Goal: Task Accomplishment & Management: Use online tool/utility

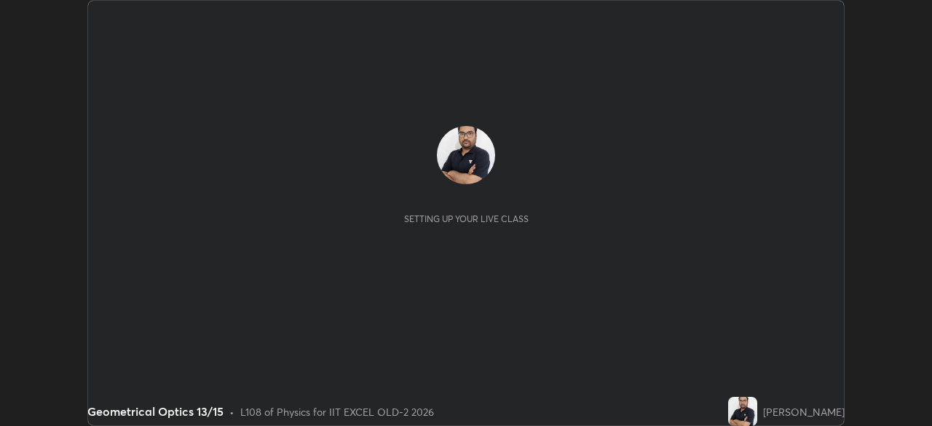
scroll to position [426, 932]
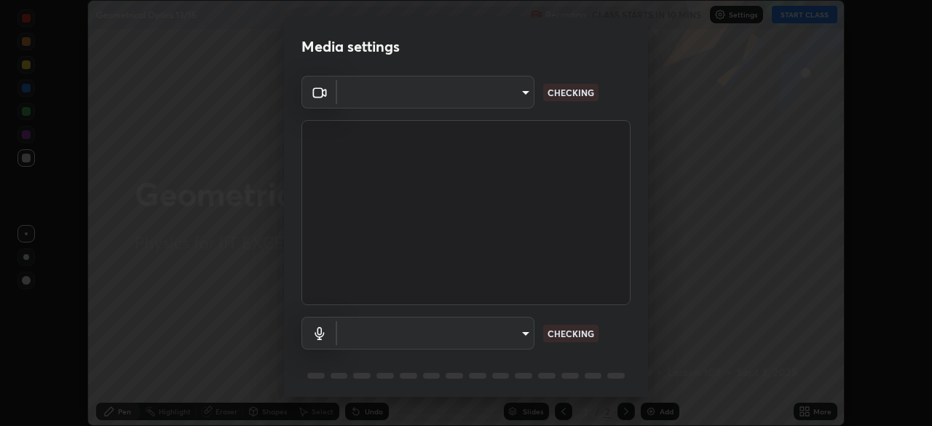
click at [486, 341] on body "Erase all Geometrical Optics 13/15 Recording CLASS STARTS IN 10 MINS Settings S…" at bounding box center [466, 213] width 932 height 426
type input "a2c9e0304fea7a197325265949ed38064ec23766b16e4a4df4757bcf8ee53c87"
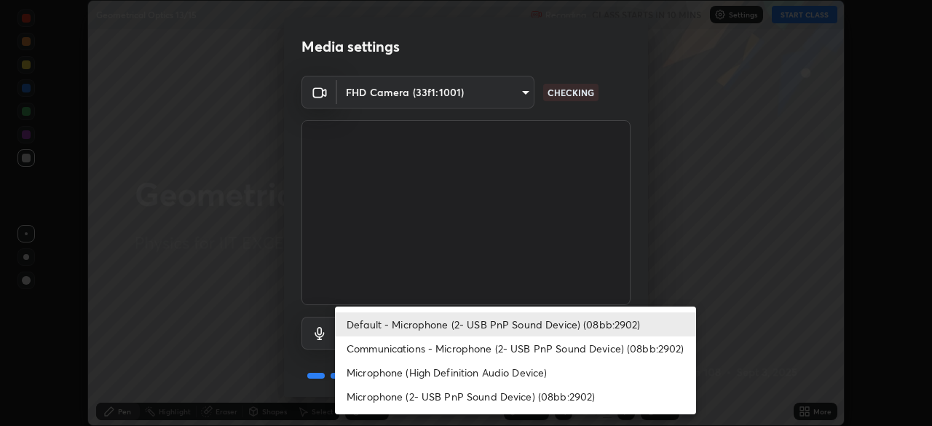
click at [463, 348] on li "Communications - Microphone (2- USB PnP Sound Device) (08bb:2902)" at bounding box center [515, 349] width 361 height 24
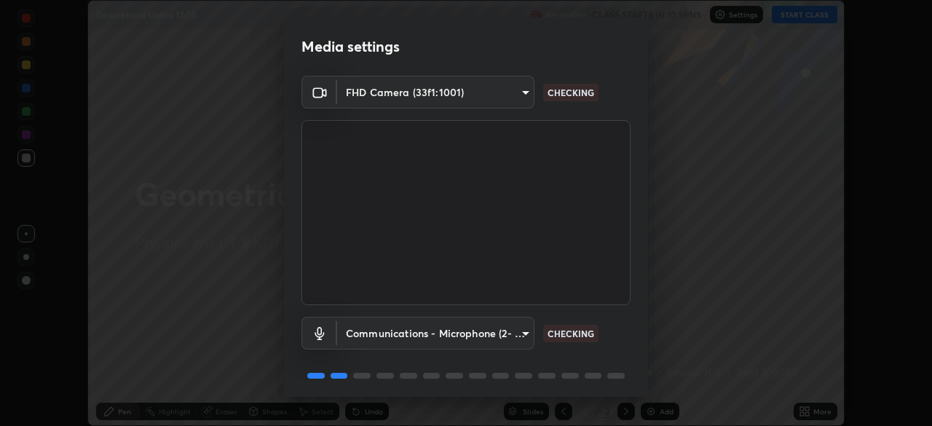
click at [462, 334] on body "Erase all Geometrical Optics 13/15 Recording CLASS STARTS IN 10 MINS Settings S…" at bounding box center [466, 213] width 932 height 426
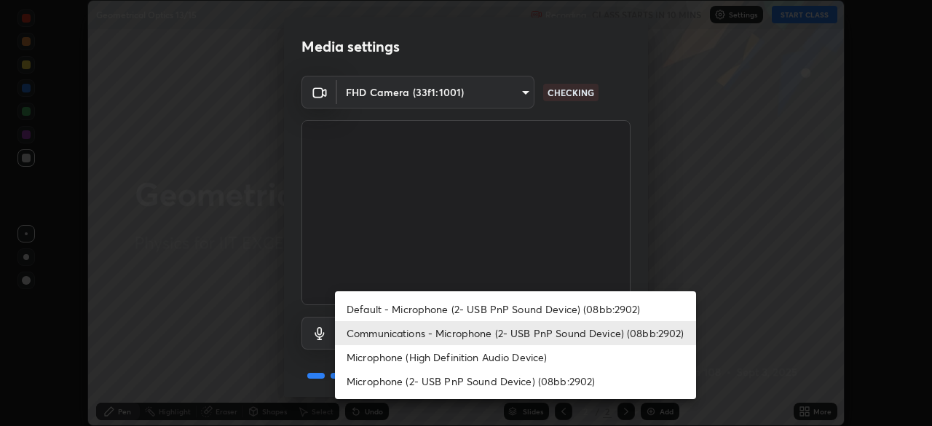
click at [469, 308] on li "Default - Microphone (2- USB PnP Sound Device) (08bb:2902)" at bounding box center [515, 309] width 361 height 24
type input "default"
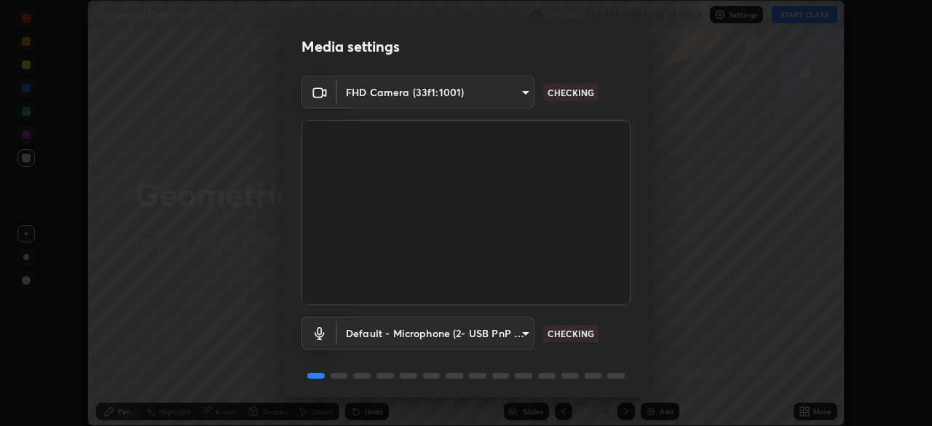
scroll to position [52, 0]
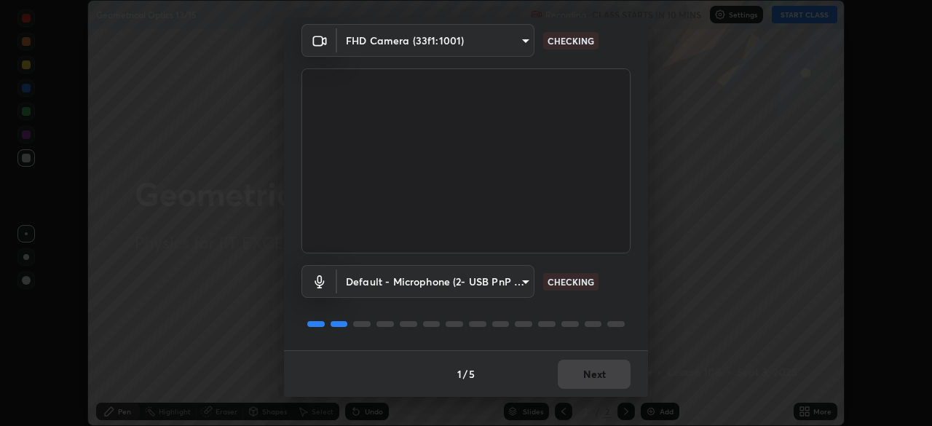
click at [583, 385] on div "1 / 5 Next" at bounding box center [466, 373] width 364 height 47
click at [590, 377] on div "1 / 5 Next" at bounding box center [466, 373] width 364 height 47
click at [597, 374] on div "1 / 5 Next" at bounding box center [466, 373] width 364 height 47
click at [600, 377] on div "1 / 5 Next" at bounding box center [466, 373] width 364 height 47
click at [591, 379] on div "1 / 5 Next" at bounding box center [466, 373] width 364 height 47
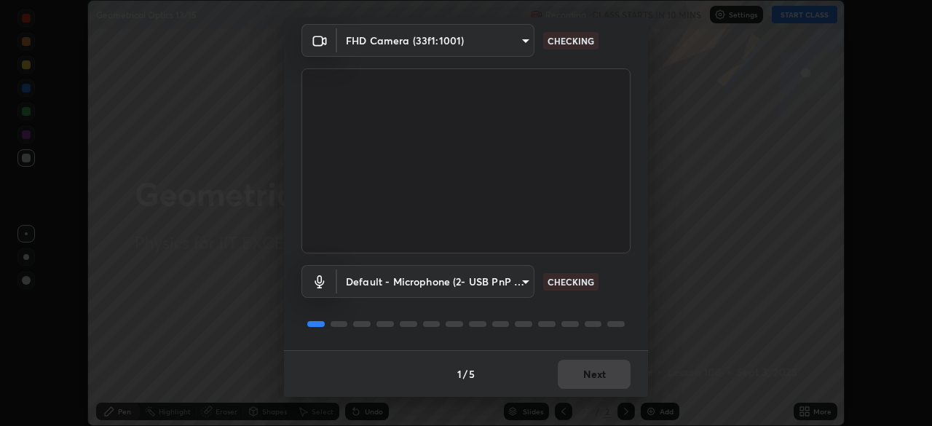
click at [594, 380] on div "1 / 5 Next" at bounding box center [466, 373] width 364 height 47
click at [591, 382] on div "1 / 5 Next" at bounding box center [466, 373] width 364 height 47
click at [589, 379] on div "1 / 5 Next" at bounding box center [466, 373] width 364 height 47
click at [586, 379] on div "1 / 5 Next" at bounding box center [466, 373] width 364 height 47
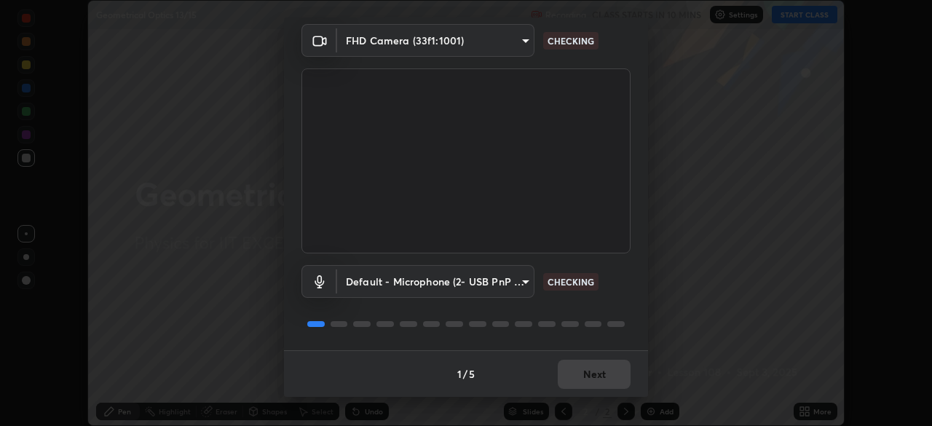
click at [589, 379] on div "1 / 5 Next" at bounding box center [466, 373] width 364 height 47
click at [591, 382] on div "1 / 5 Next" at bounding box center [466, 373] width 364 height 47
click at [591, 381] on div "1 / 5 Next" at bounding box center [466, 373] width 364 height 47
click at [594, 379] on div "1 / 5 Next" at bounding box center [466, 373] width 364 height 47
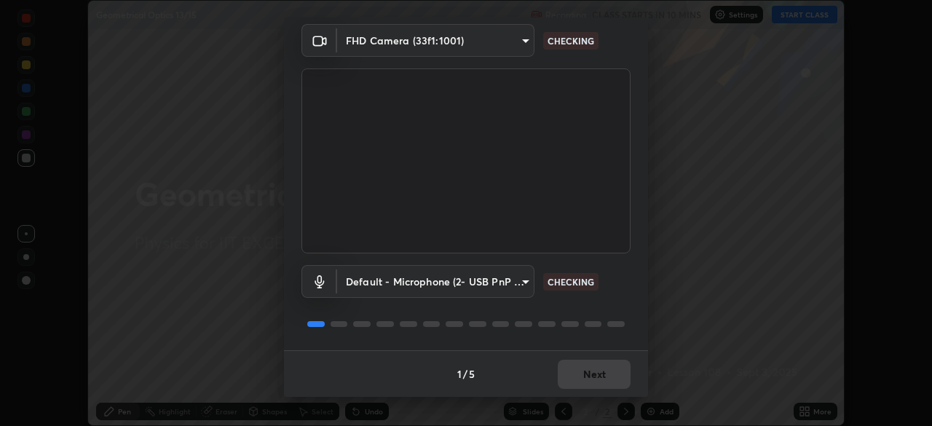
click at [594, 381] on div "1 / 5 Next" at bounding box center [466, 373] width 364 height 47
click at [597, 382] on div "1 / 5 Next" at bounding box center [466, 373] width 364 height 47
click at [597, 380] on div "1 / 5 Next" at bounding box center [466, 373] width 364 height 47
click at [597, 377] on div "1 / 5 Next" at bounding box center [466, 373] width 364 height 47
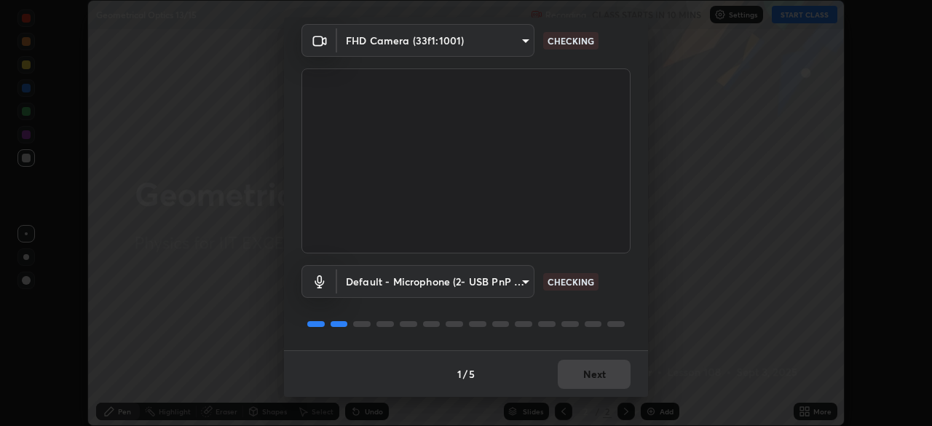
click at [596, 379] on button "Next" at bounding box center [594, 374] width 73 height 29
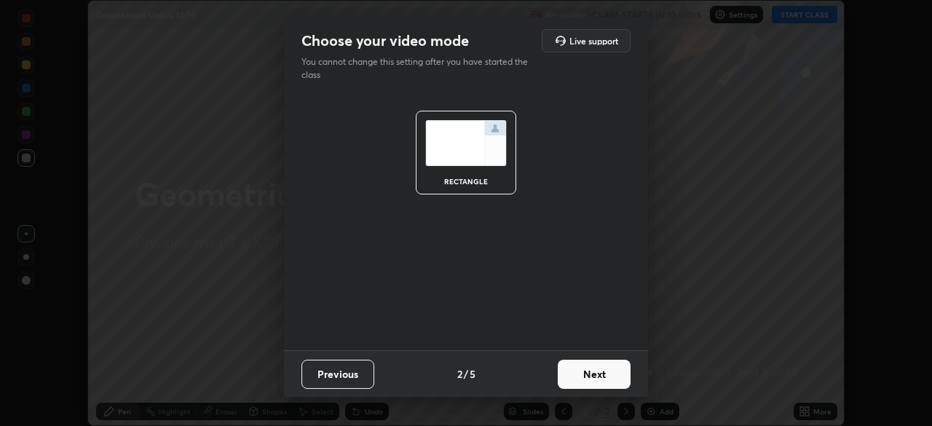
scroll to position [0, 0]
click at [597, 382] on button "Next" at bounding box center [594, 374] width 73 height 29
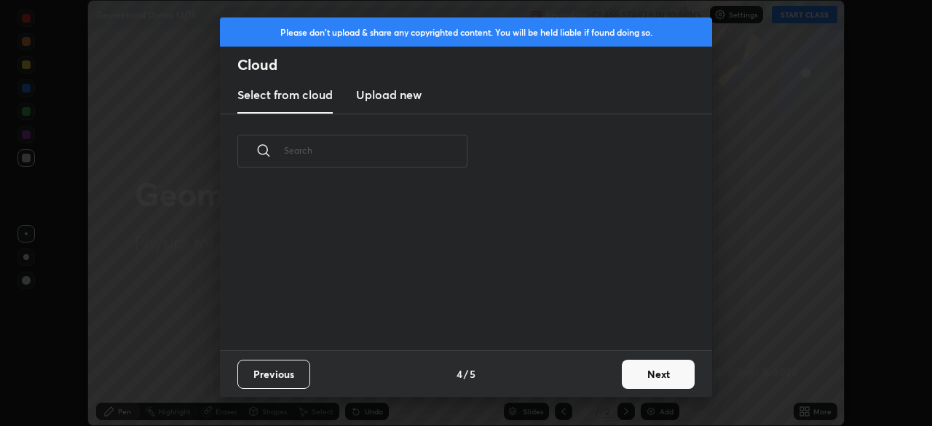
click at [610, 383] on div "Previous 4 / 5 Next" at bounding box center [466, 373] width 492 height 47
click at [637, 374] on button "Next" at bounding box center [658, 374] width 73 height 29
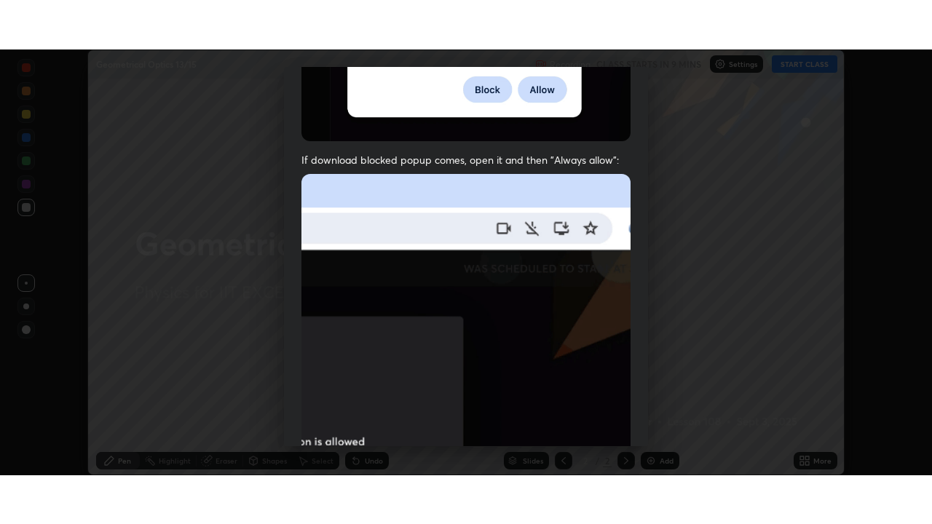
scroll to position [349, 0]
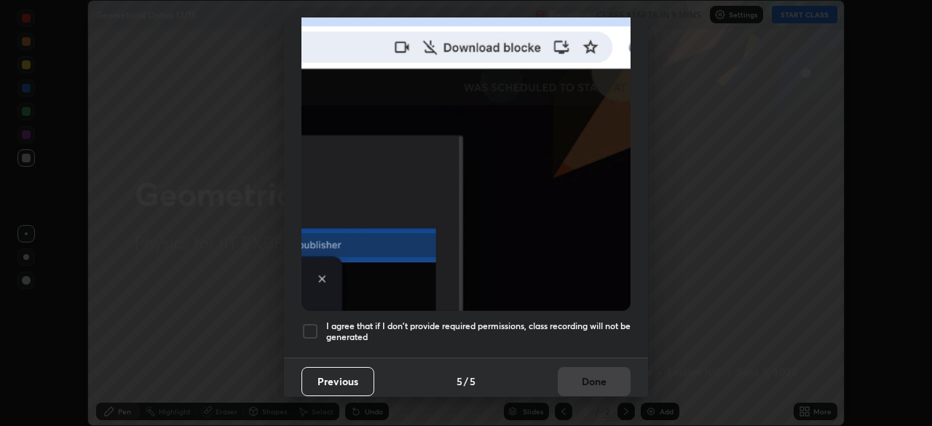
click at [315, 326] on div at bounding box center [310, 331] width 17 height 17
click at [575, 369] on button "Done" at bounding box center [594, 381] width 73 height 29
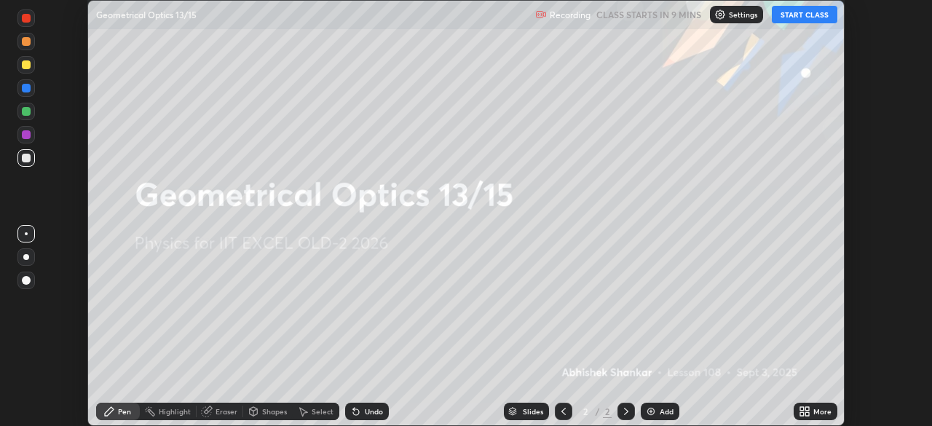
click at [805, 413] on icon at bounding box center [805, 412] width 12 height 12
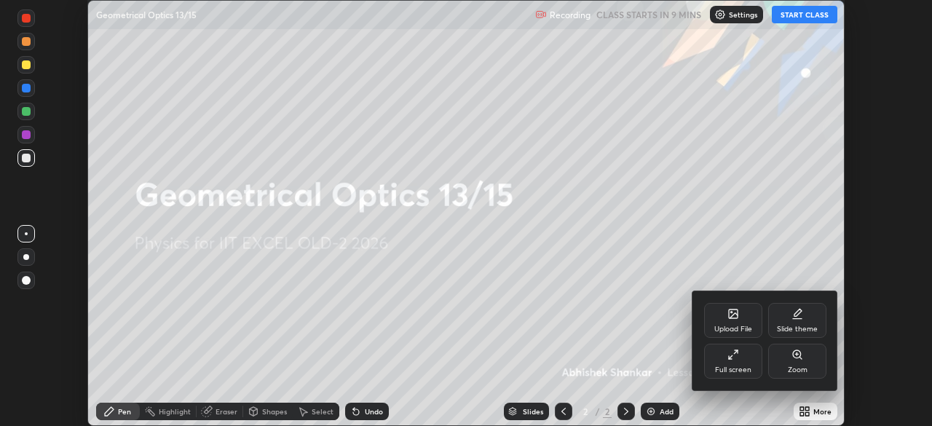
click at [742, 366] on div "Full screen" at bounding box center [733, 369] width 36 height 7
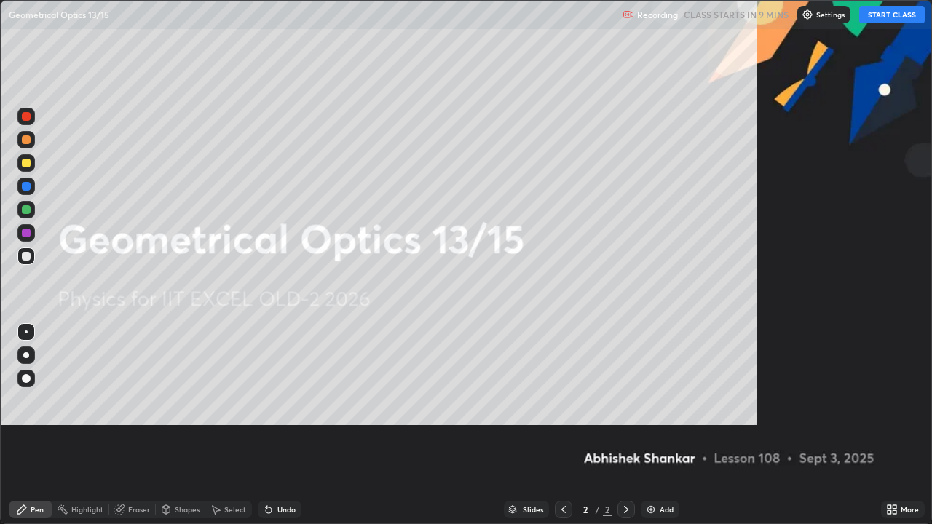
scroll to position [524, 932]
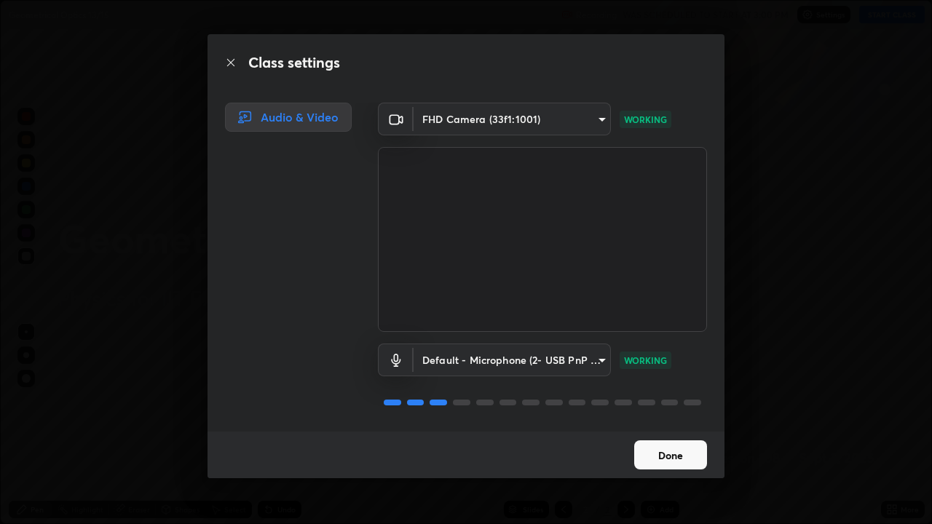
click at [683, 425] on button "Done" at bounding box center [670, 455] width 73 height 29
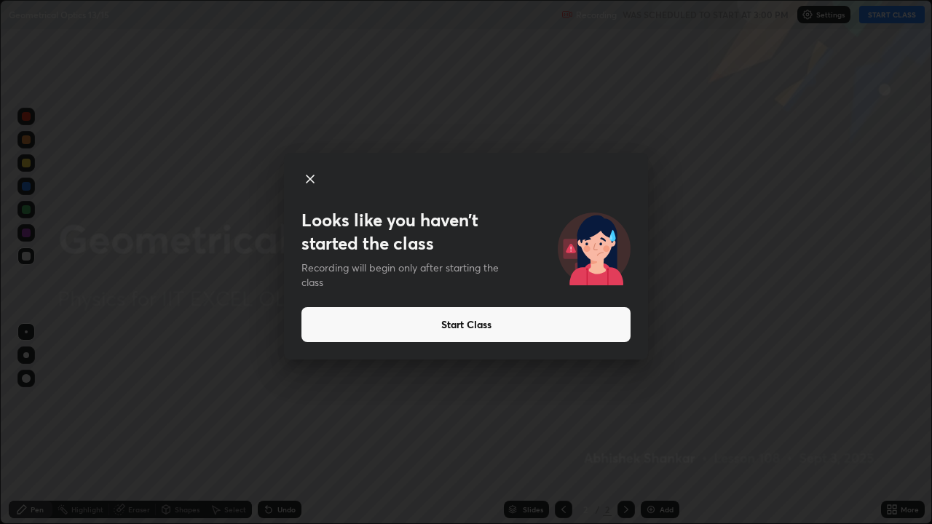
click at [602, 326] on button "Start Class" at bounding box center [466, 324] width 329 height 35
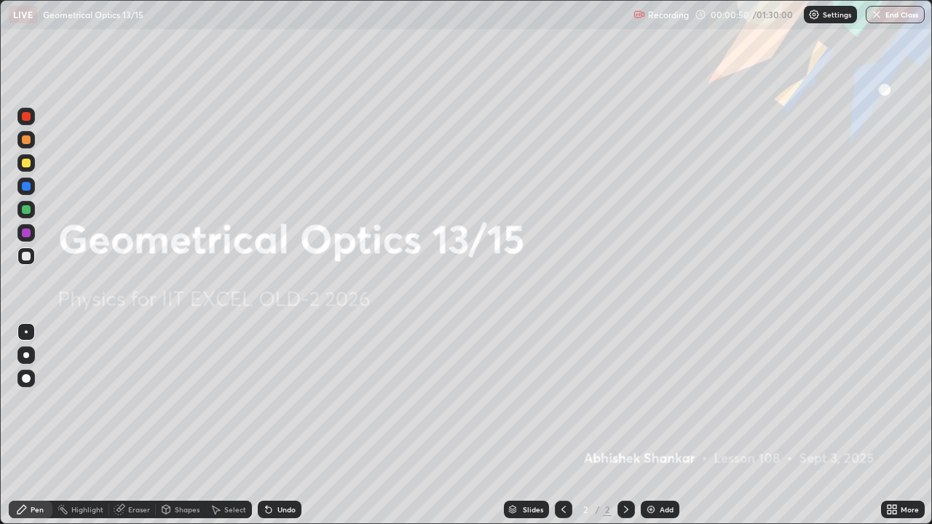
click at [902, 425] on div "More" at bounding box center [910, 509] width 18 height 7
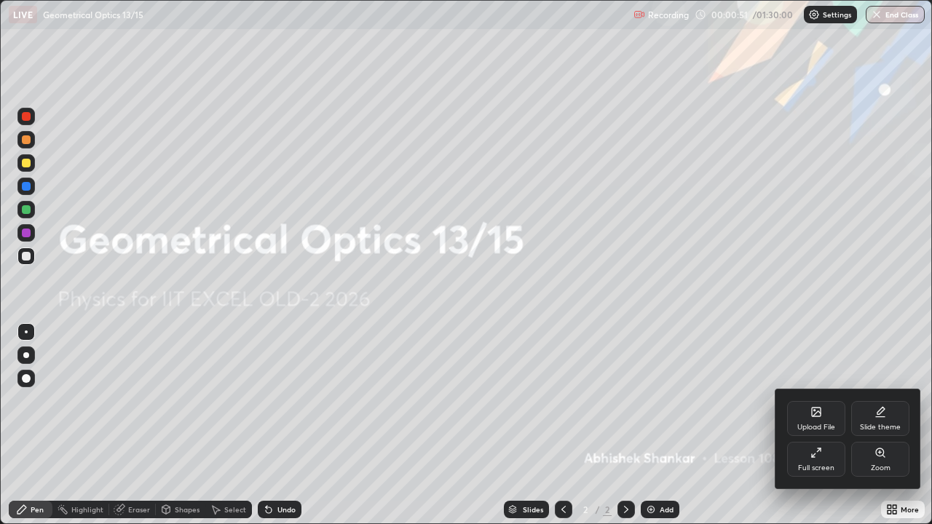
click at [814, 425] on div "Upload File" at bounding box center [817, 427] width 38 height 7
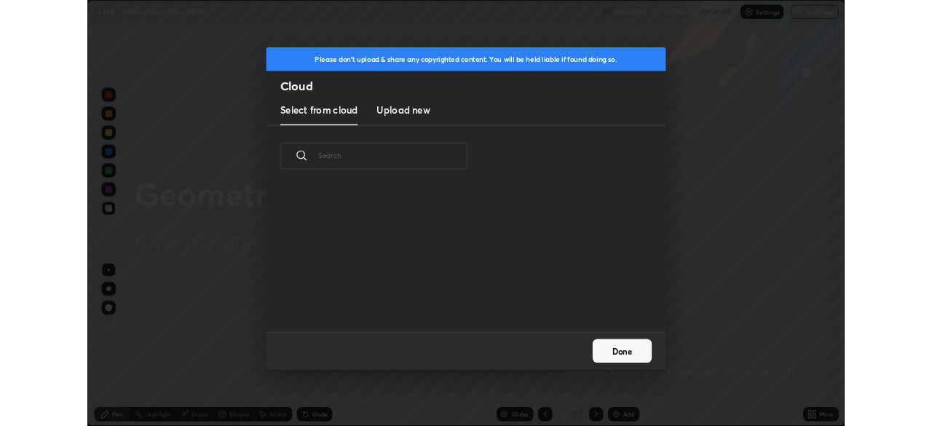
scroll to position [179, 468]
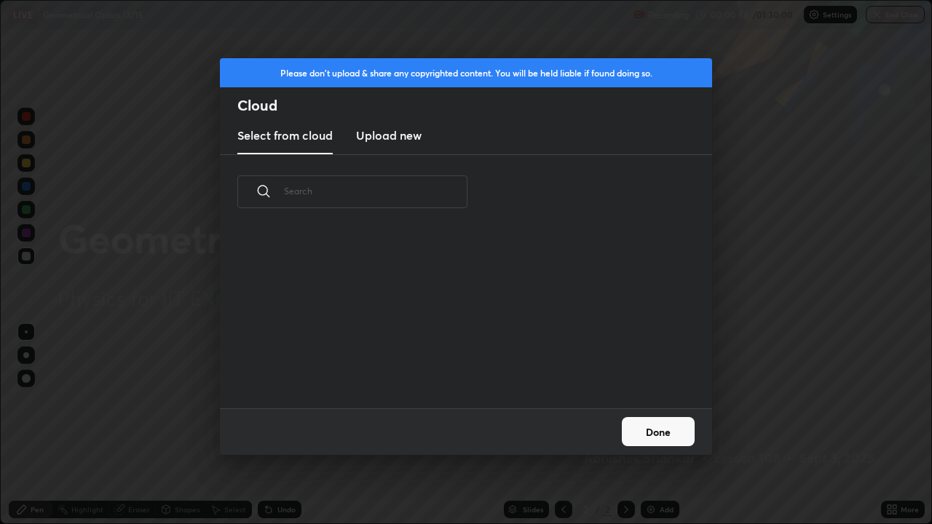
click at [400, 136] on h3 "Upload new" at bounding box center [389, 135] width 66 height 17
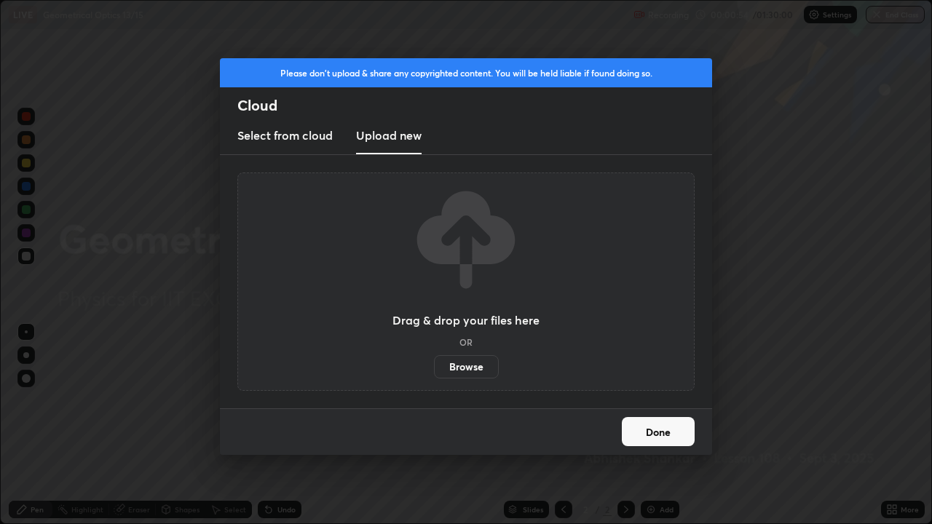
click at [458, 370] on label "Browse" at bounding box center [466, 366] width 65 height 23
click at [434, 370] on input "Browse" at bounding box center [434, 366] width 0 height 23
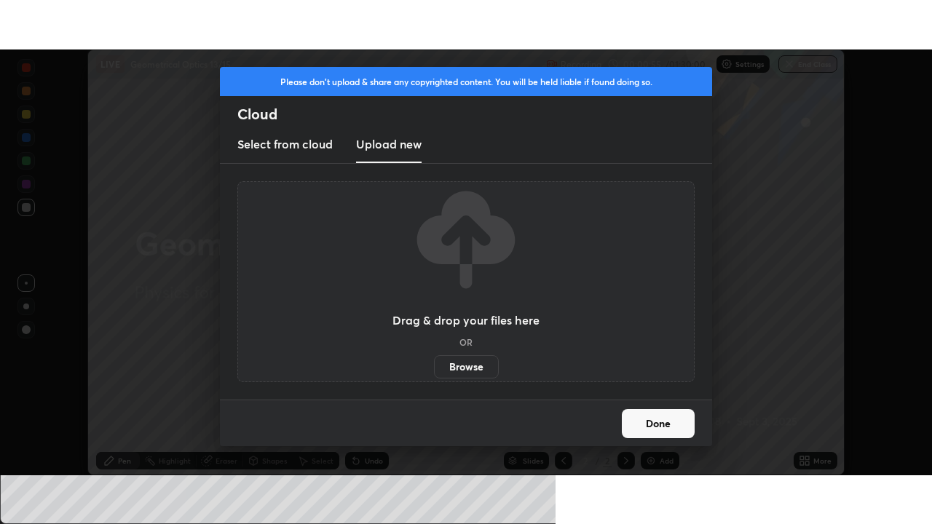
scroll to position [72414, 71908]
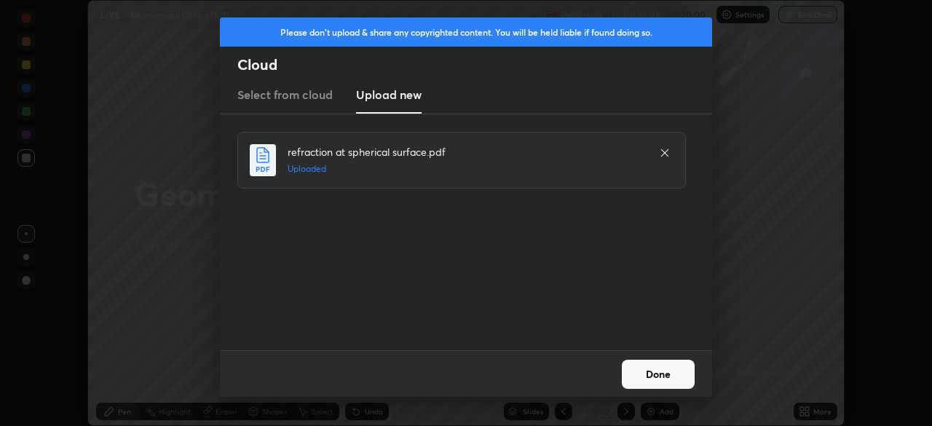
click at [650, 374] on button "Done" at bounding box center [658, 374] width 73 height 29
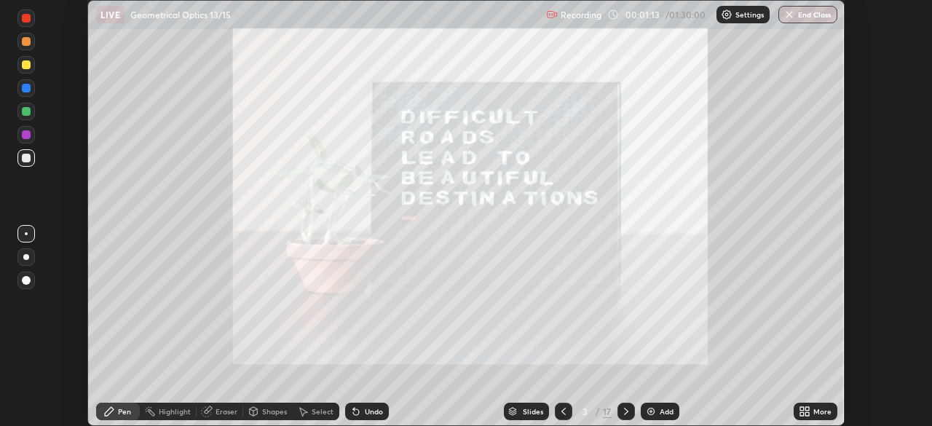
click at [807, 414] on icon at bounding box center [808, 414] width 4 height 4
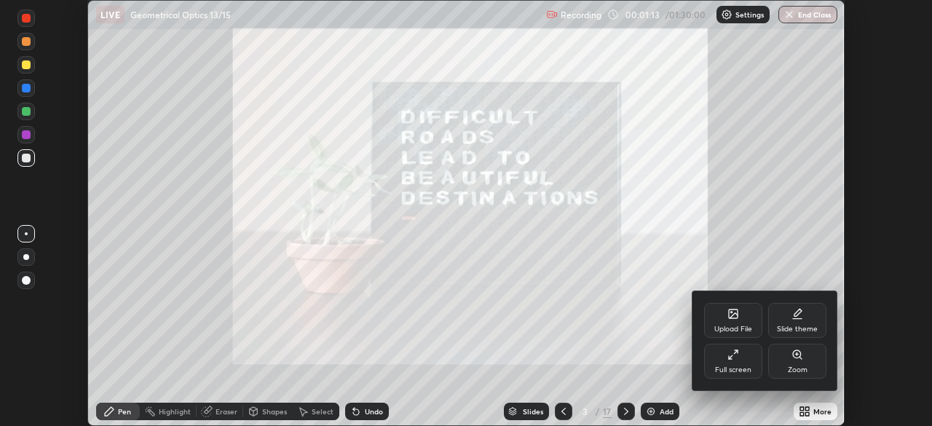
click at [732, 364] on div "Full screen" at bounding box center [733, 361] width 58 height 35
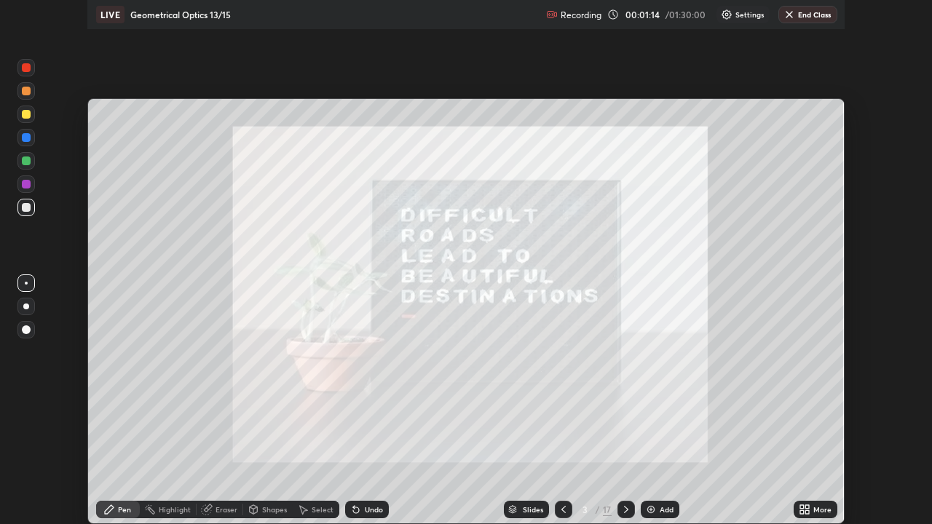
scroll to position [524, 932]
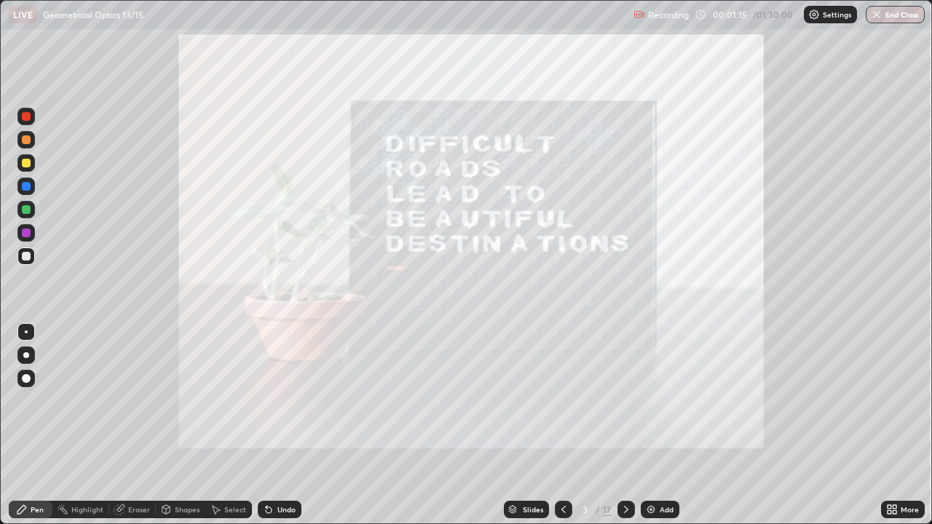
click at [625, 425] on div at bounding box center [626, 509] width 17 height 17
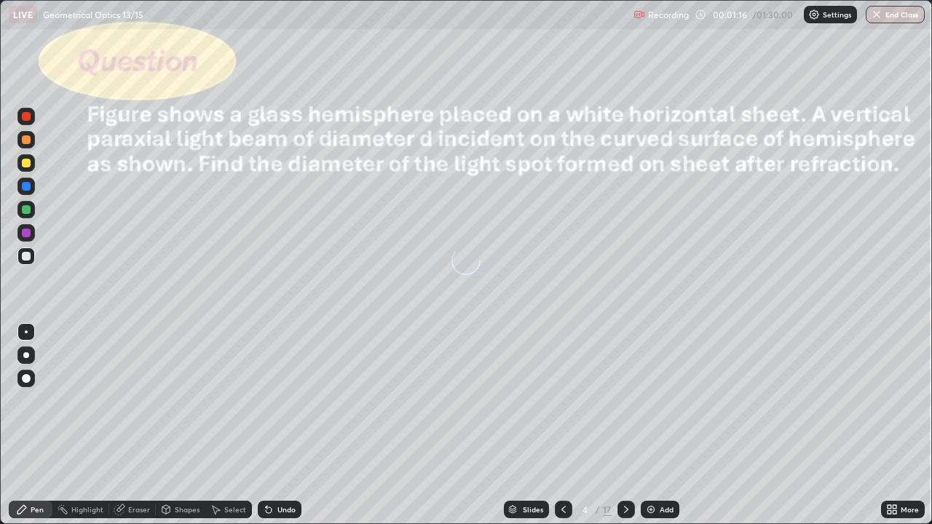
click at [626, 425] on icon at bounding box center [626, 509] width 4 height 7
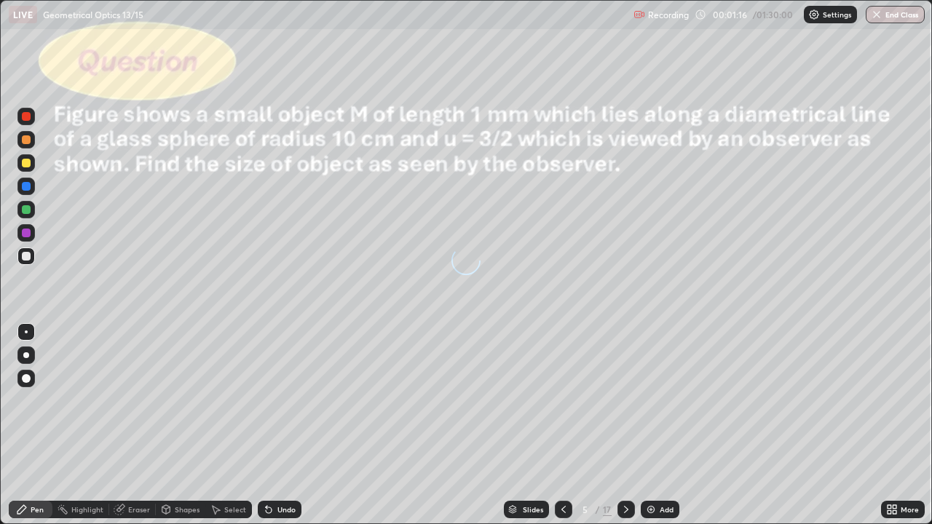
click at [624, 425] on icon at bounding box center [627, 510] width 12 height 12
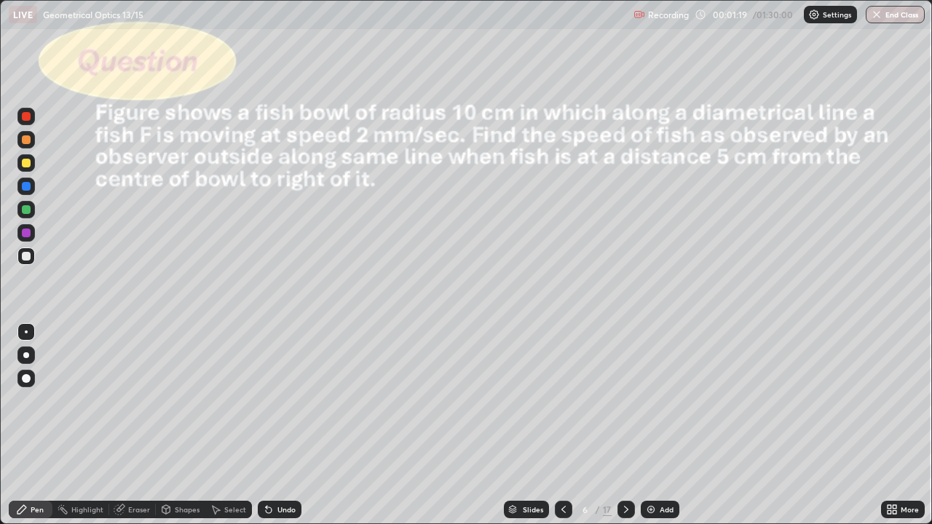
click at [564, 425] on icon at bounding box center [564, 510] width 12 height 12
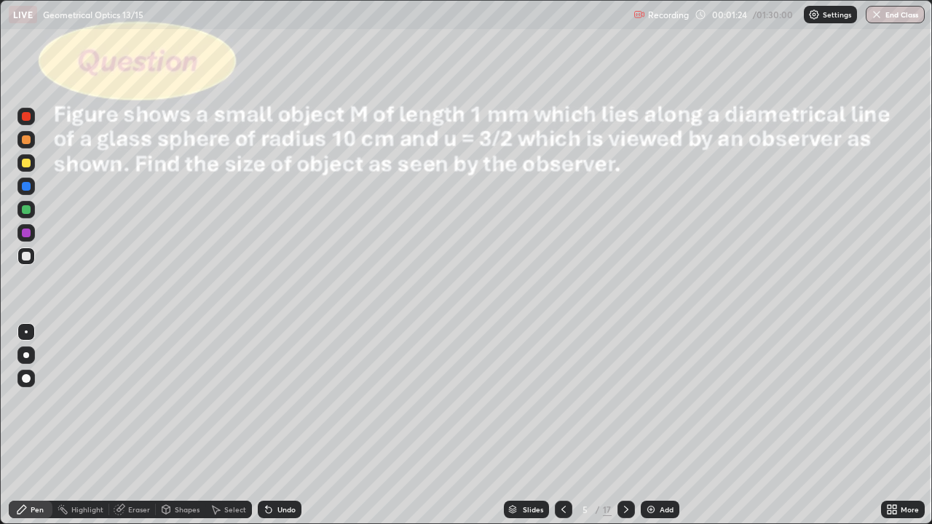
click at [562, 425] on icon at bounding box center [564, 510] width 12 height 12
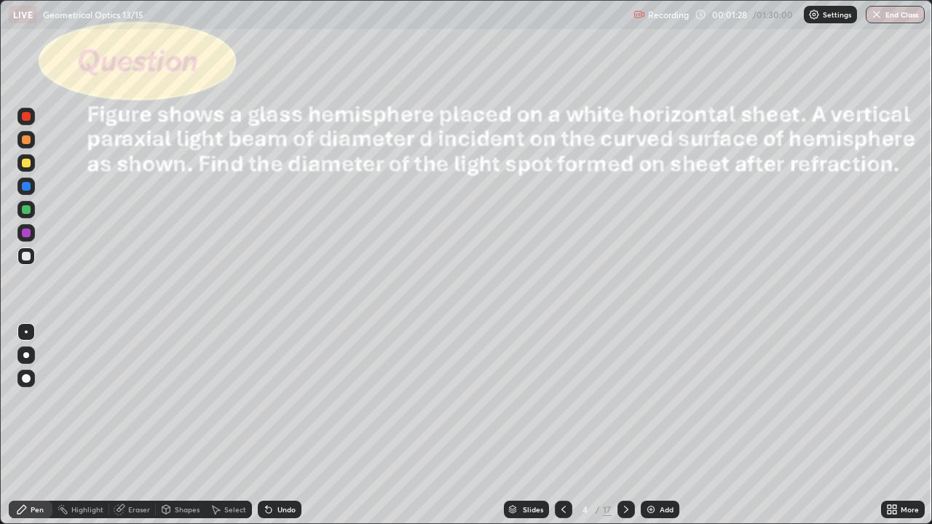
click at [625, 425] on icon at bounding box center [627, 510] width 12 height 12
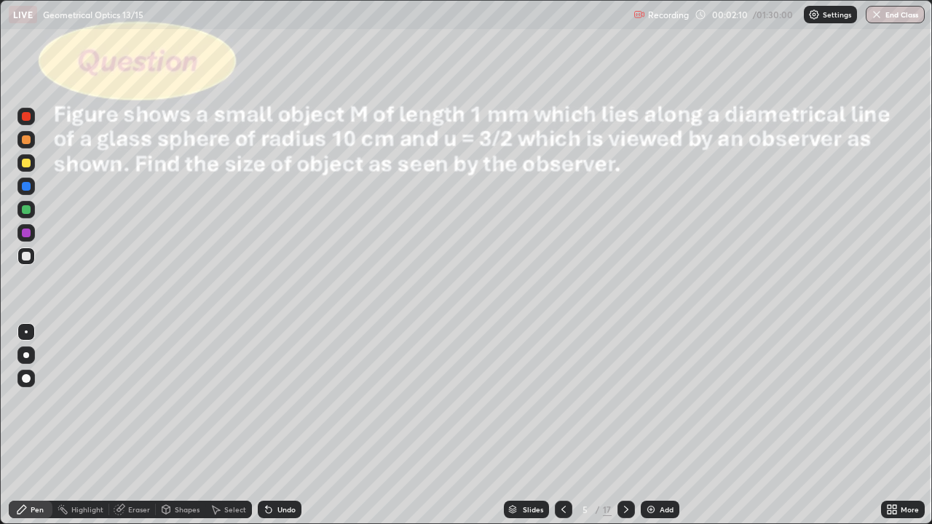
click at [178, 425] on div "Shapes" at bounding box center [187, 509] width 25 height 7
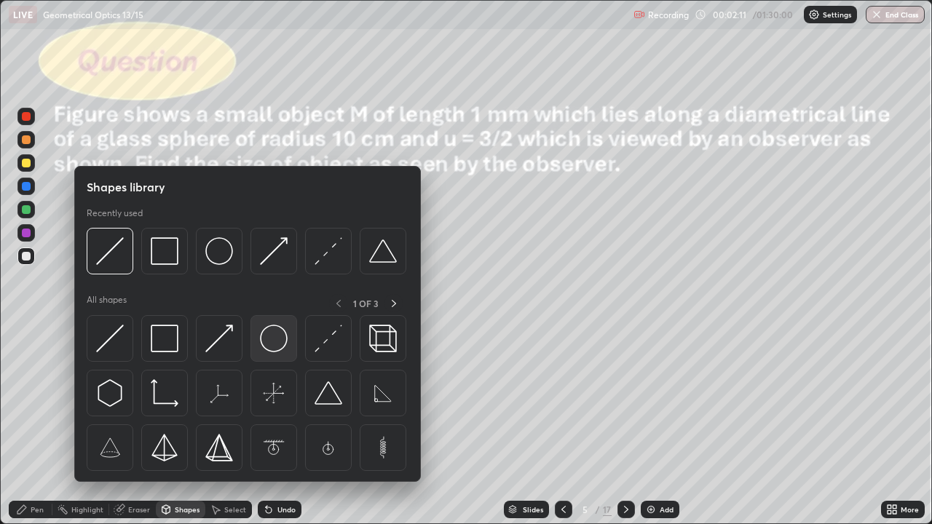
click at [276, 338] on img at bounding box center [274, 339] width 28 height 28
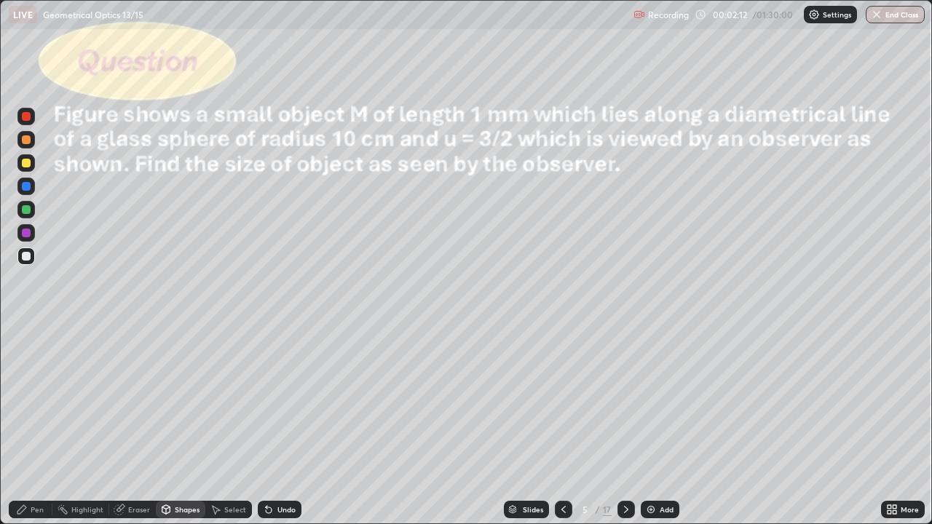
click at [27, 163] on div at bounding box center [26, 163] width 9 height 9
click at [537, 425] on div "Slides" at bounding box center [533, 509] width 20 height 7
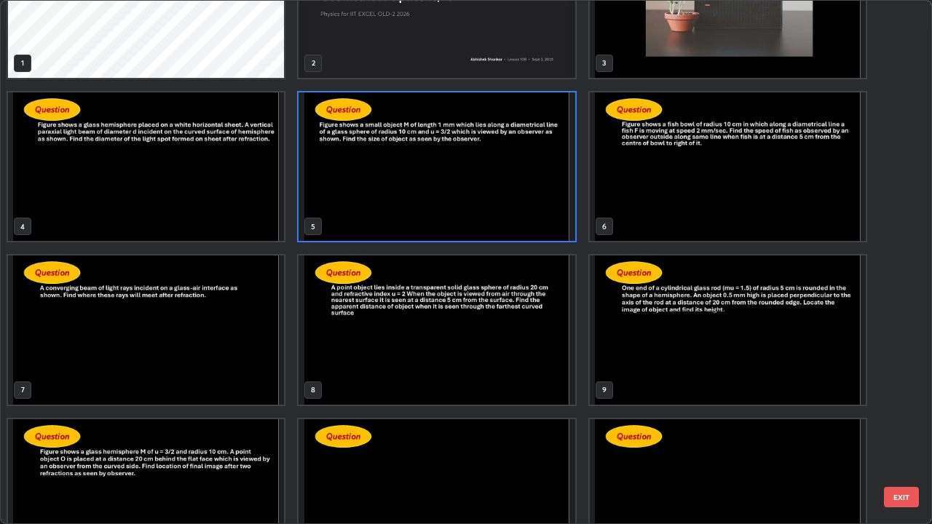
scroll to position [57, 0]
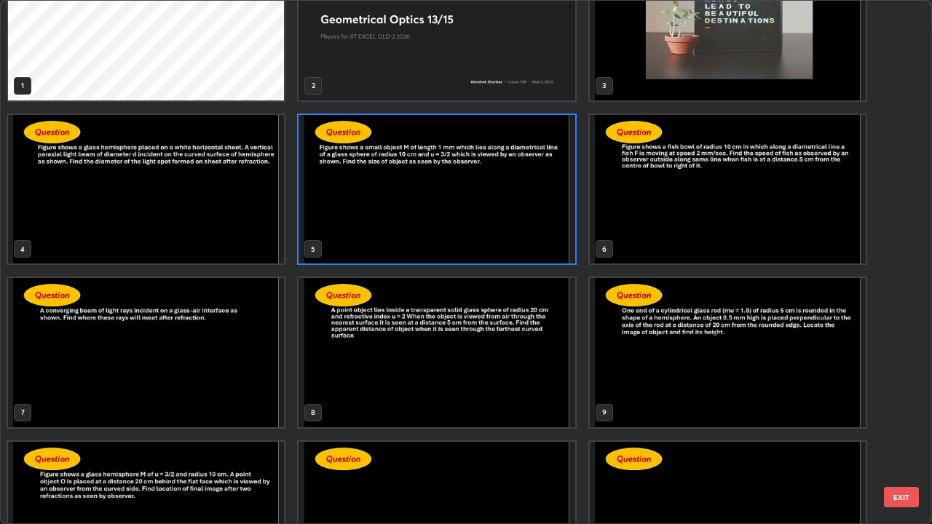
click at [524, 251] on img "grid" at bounding box center [437, 189] width 276 height 149
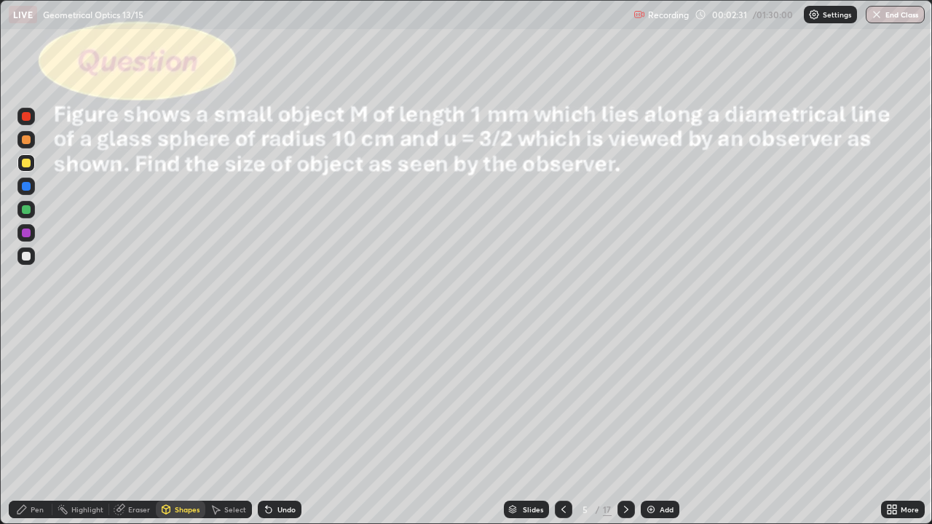
click at [192, 425] on div "Shapes" at bounding box center [181, 509] width 50 height 17
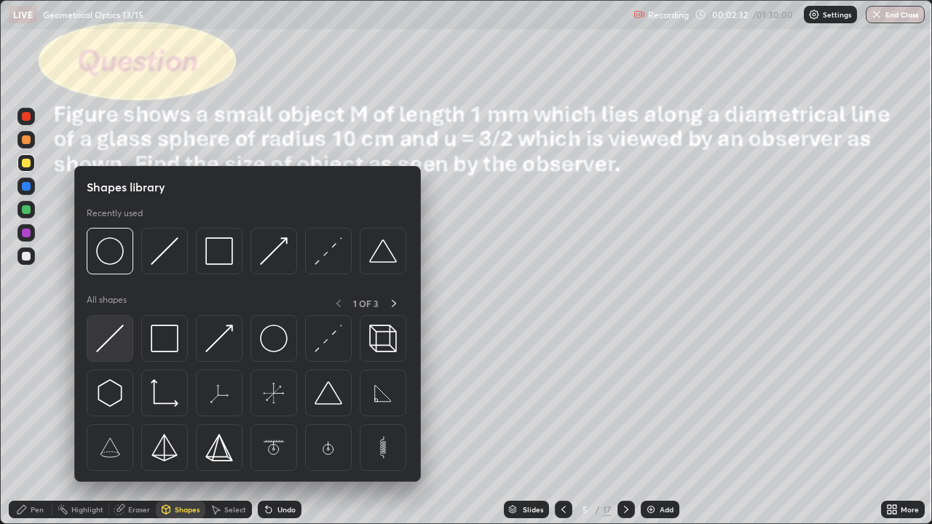
click at [119, 351] on img at bounding box center [110, 339] width 28 height 28
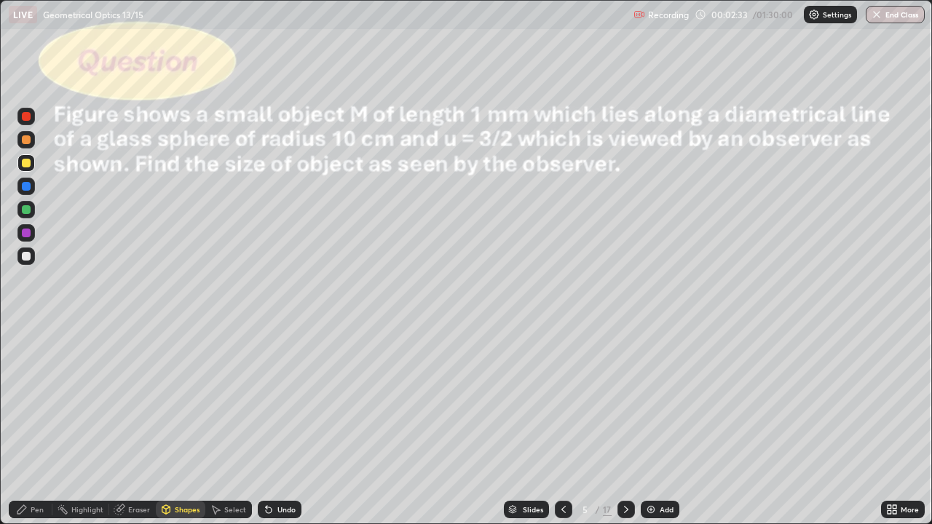
click at [28, 262] on div at bounding box center [25, 256] width 17 height 17
click at [283, 425] on div "Undo" at bounding box center [287, 509] width 18 height 7
click at [36, 425] on div "Pen" at bounding box center [37, 509] width 13 height 7
click at [193, 425] on div "Shapes" at bounding box center [187, 509] width 25 height 7
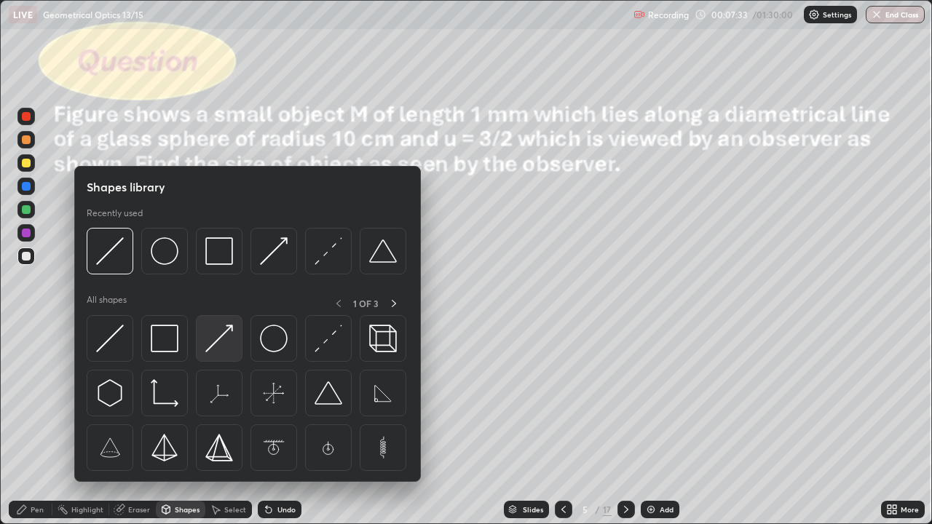
click at [228, 358] on div at bounding box center [219, 338] width 47 height 47
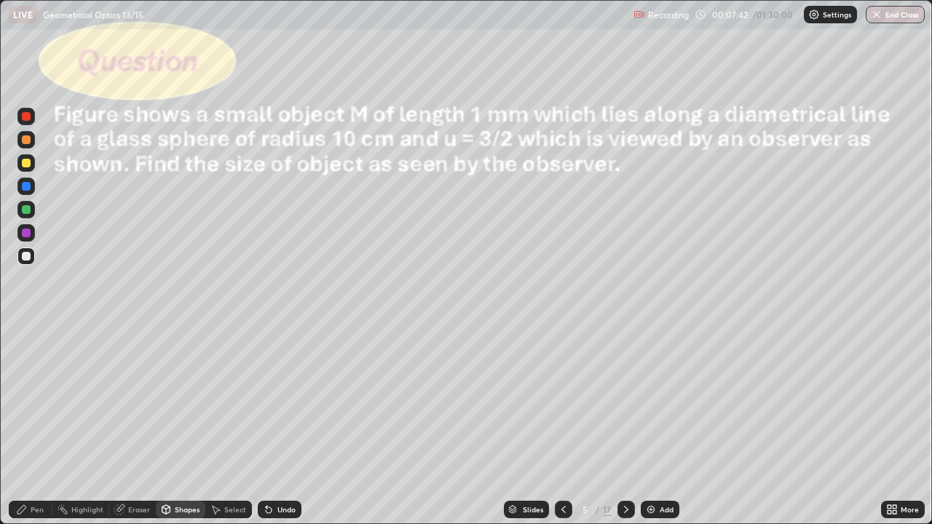
click at [45, 425] on div "Pen" at bounding box center [31, 509] width 44 height 17
click at [27, 170] on div at bounding box center [25, 162] width 17 height 17
click at [28, 256] on div at bounding box center [26, 256] width 9 height 9
click at [272, 425] on icon at bounding box center [269, 510] width 12 height 12
click at [127, 425] on div "Eraser" at bounding box center [132, 509] width 47 height 17
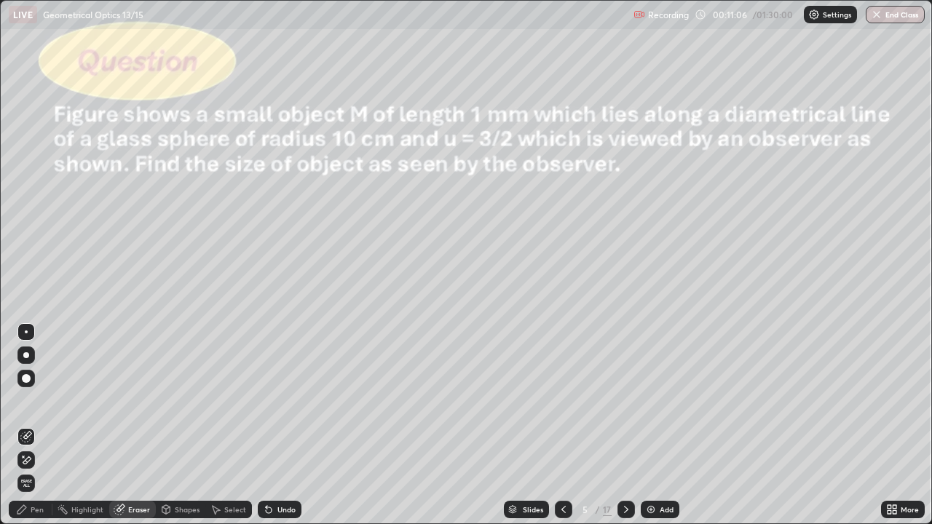
click at [34, 425] on div "Pen" at bounding box center [37, 509] width 13 height 7
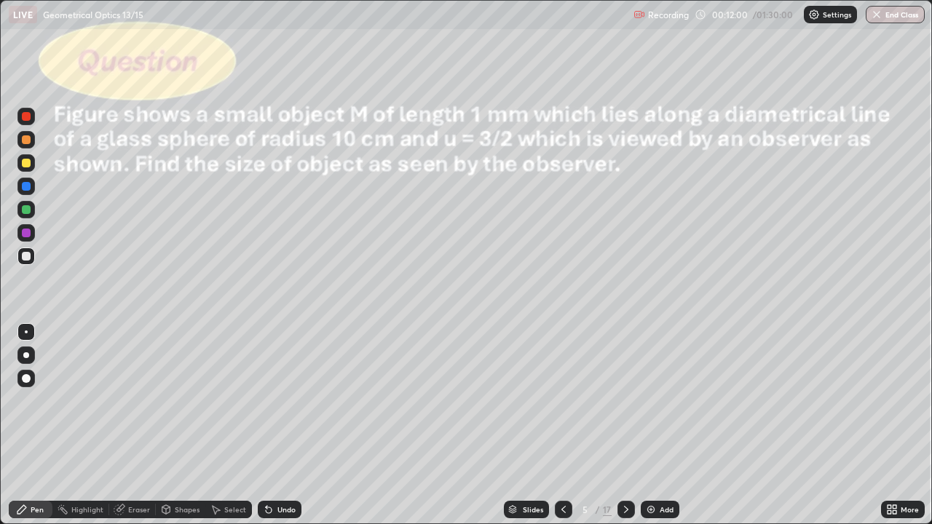
click at [28, 164] on div at bounding box center [26, 163] width 9 height 9
click at [632, 425] on div at bounding box center [626, 509] width 17 height 17
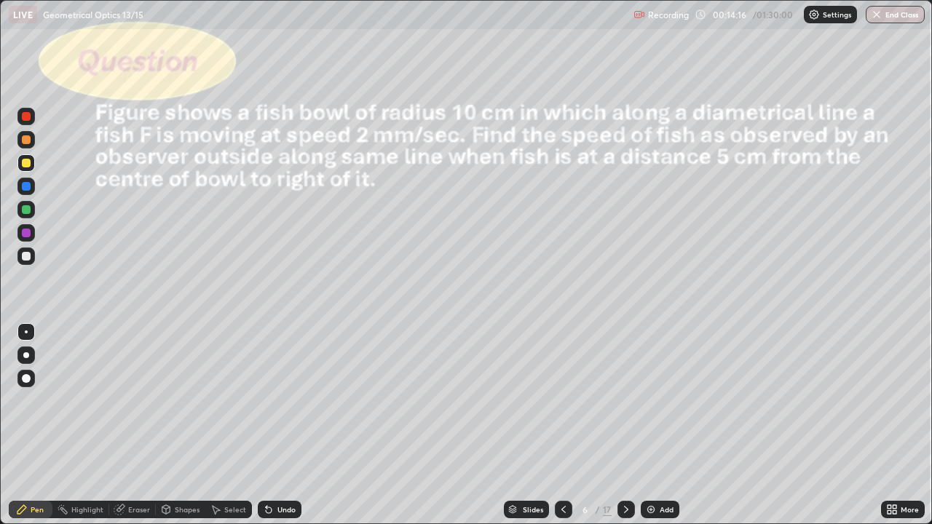
click at [183, 425] on div "Shapes" at bounding box center [187, 509] width 25 height 7
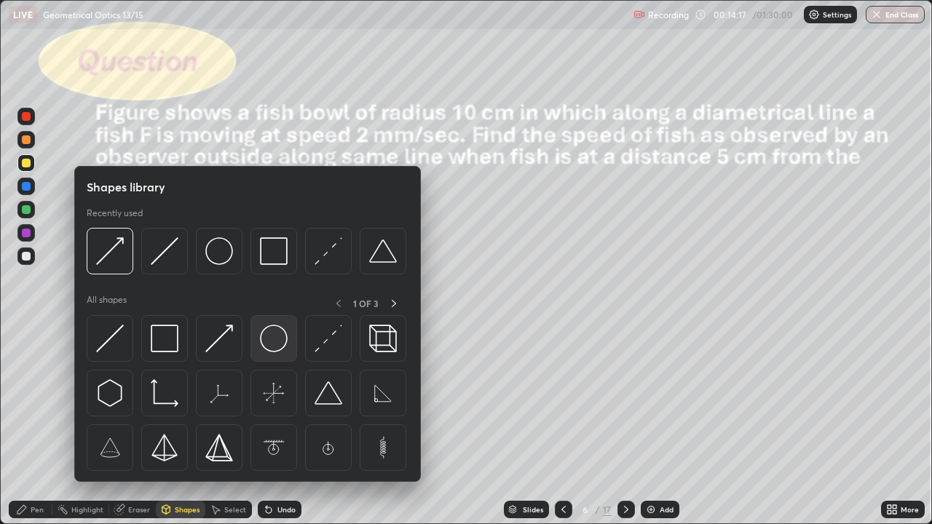
click at [280, 341] on img at bounding box center [274, 339] width 28 height 28
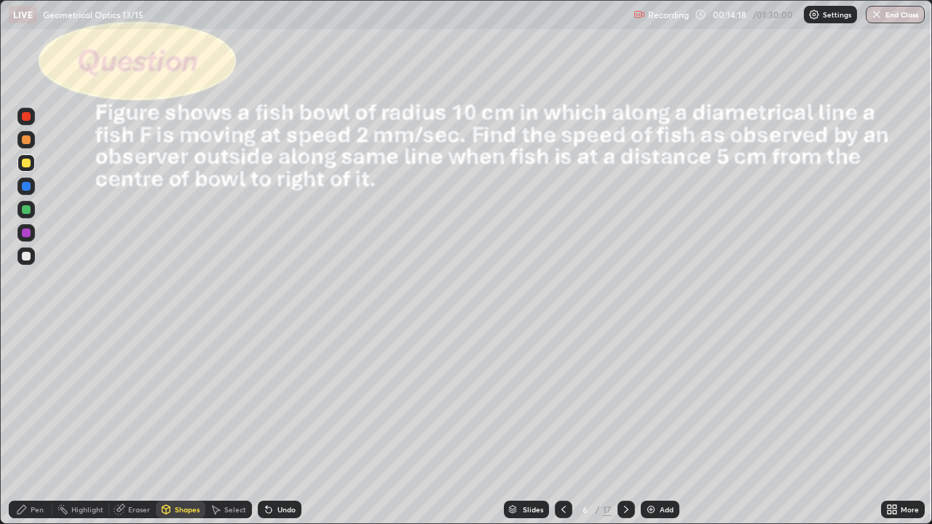
click at [27, 140] on div at bounding box center [26, 139] width 9 height 9
click at [133, 425] on div "Eraser" at bounding box center [139, 509] width 22 height 7
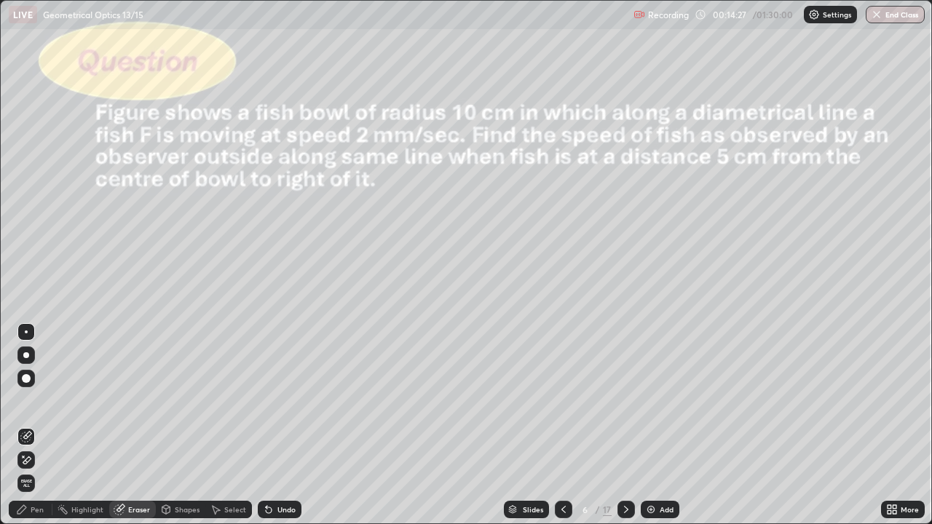
click at [185, 425] on div "Shapes" at bounding box center [187, 509] width 25 height 7
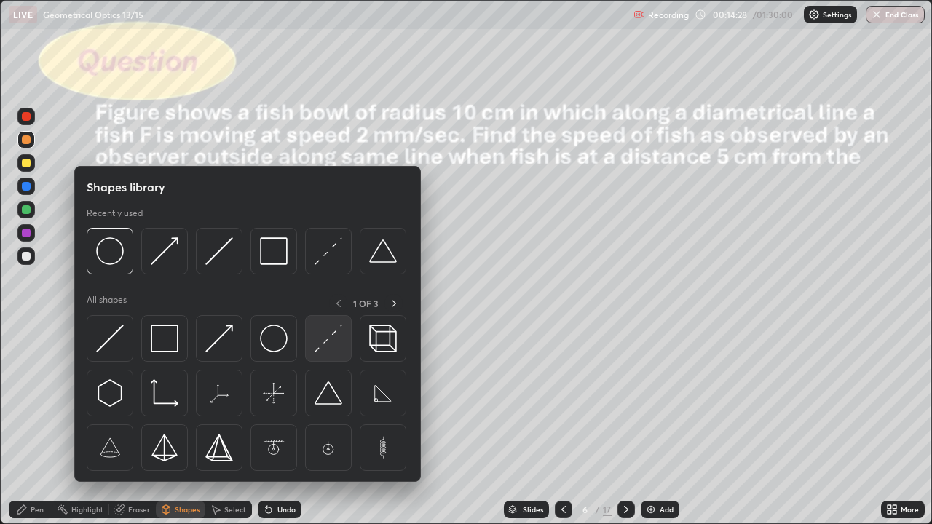
click at [326, 347] on img at bounding box center [329, 339] width 28 height 28
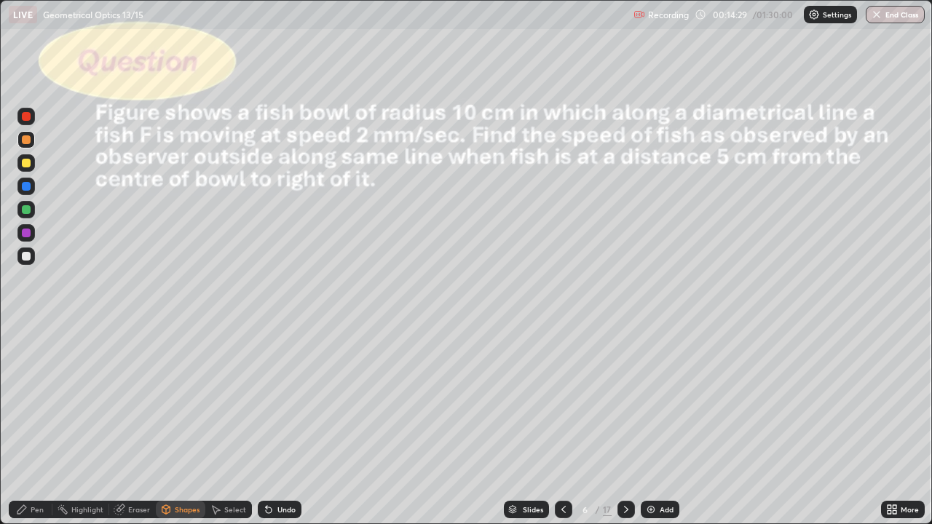
click at [27, 186] on div at bounding box center [26, 186] width 9 height 9
click at [189, 425] on div "Shapes" at bounding box center [187, 509] width 25 height 7
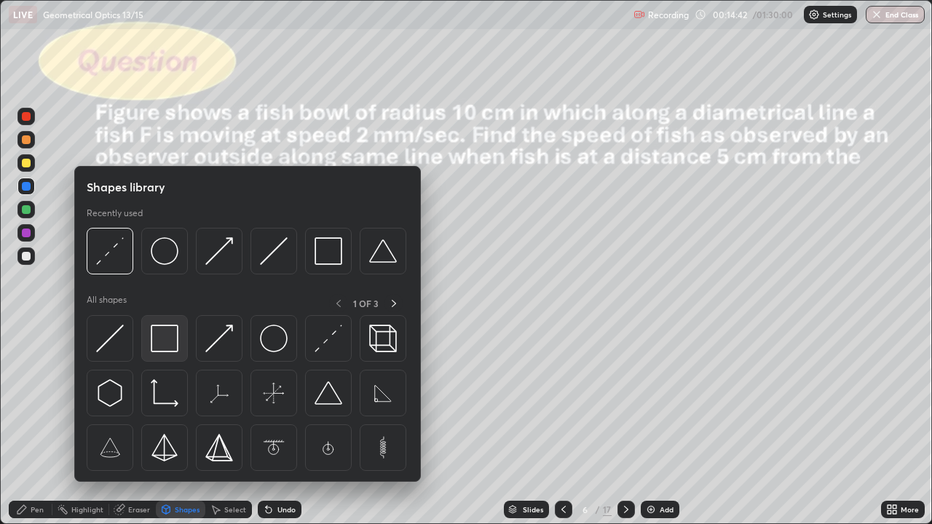
click at [172, 342] on img at bounding box center [165, 339] width 28 height 28
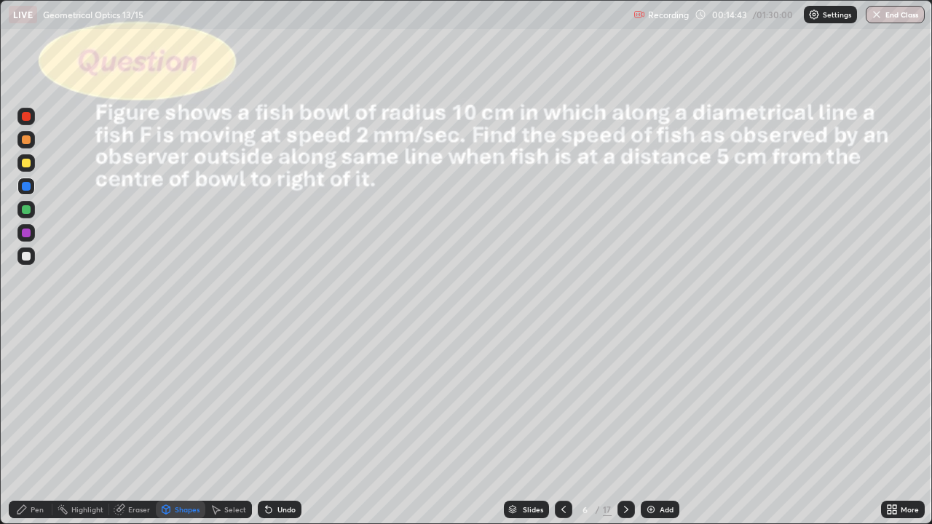
click at [30, 257] on div at bounding box center [26, 256] width 9 height 9
click at [281, 425] on div "Undo" at bounding box center [280, 509] width 44 height 17
click at [35, 425] on div "Pen" at bounding box center [31, 509] width 44 height 17
click at [143, 425] on div "Eraser" at bounding box center [139, 509] width 22 height 7
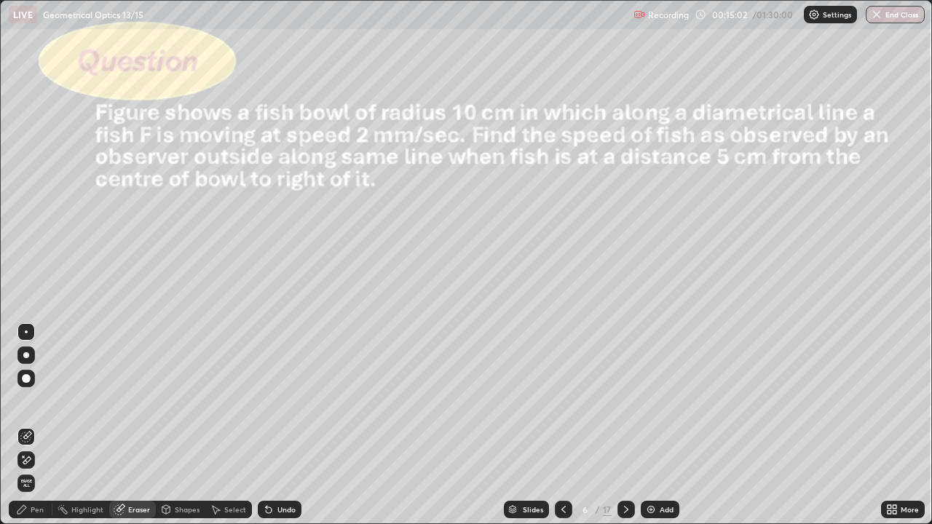
click at [178, 425] on div "Shapes" at bounding box center [181, 509] width 50 height 17
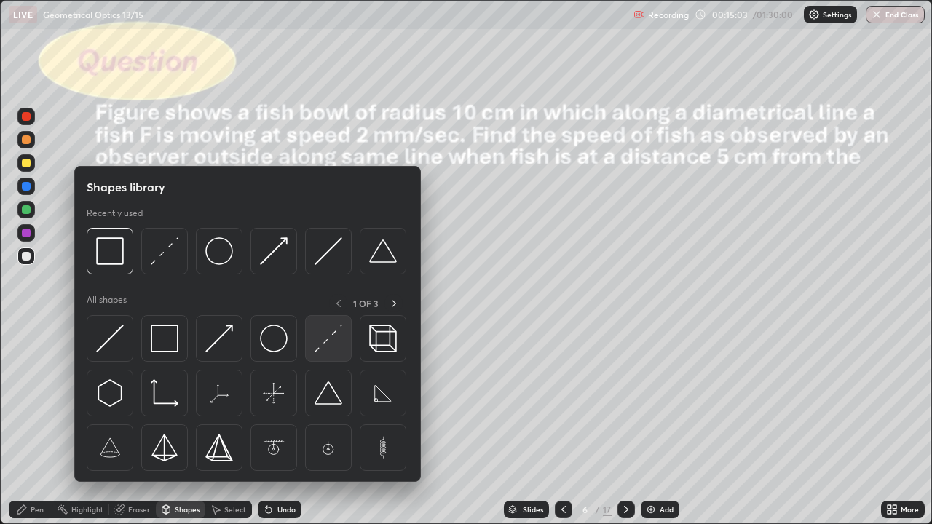
click at [320, 338] on img at bounding box center [329, 339] width 28 height 28
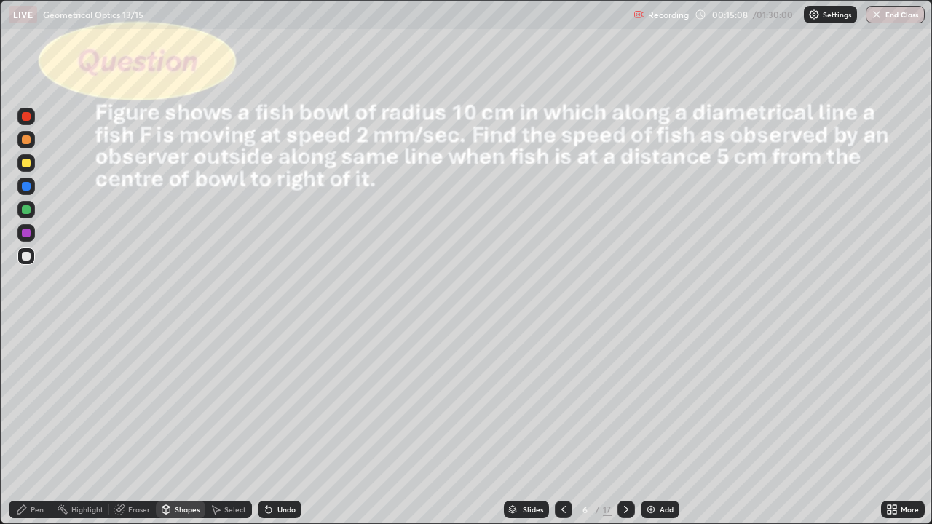
click at [37, 425] on div "Pen" at bounding box center [37, 509] width 13 height 7
click at [32, 162] on div at bounding box center [25, 162] width 17 height 17
click at [32, 262] on div at bounding box center [25, 256] width 17 height 17
click at [278, 425] on div "Undo" at bounding box center [287, 509] width 18 height 7
click at [275, 425] on div "Undo" at bounding box center [280, 509] width 44 height 17
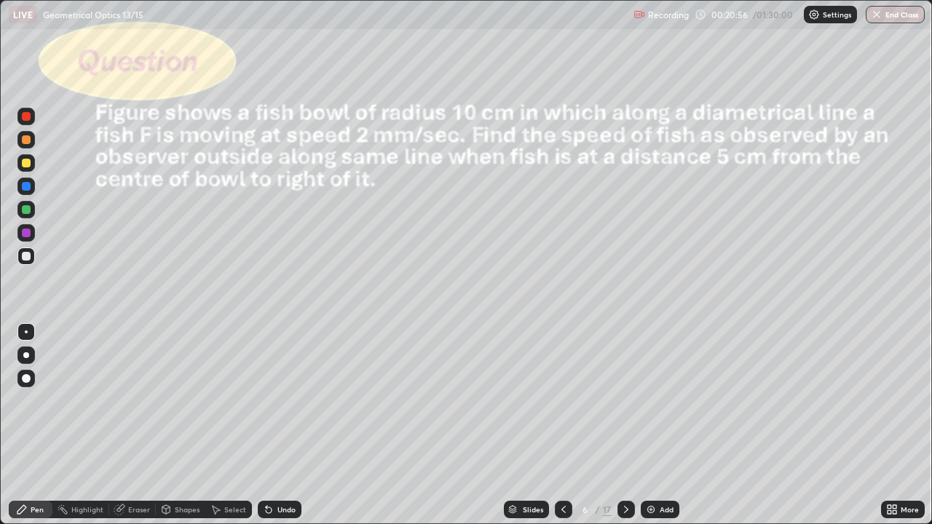
click at [276, 425] on div "Undo" at bounding box center [280, 509] width 44 height 17
click at [278, 425] on div "Undo" at bounding box center [280, 509] width 44 height 17
click at [276, 425] on div "Undo" at bounding box center [280, 509] width 44 height 17
click at [277, 425] on div "Undo" at bounding box center [280, 509] width 44 height 17
click at [27, 167] on div at bounding box center [26, 163] width 9 height 9
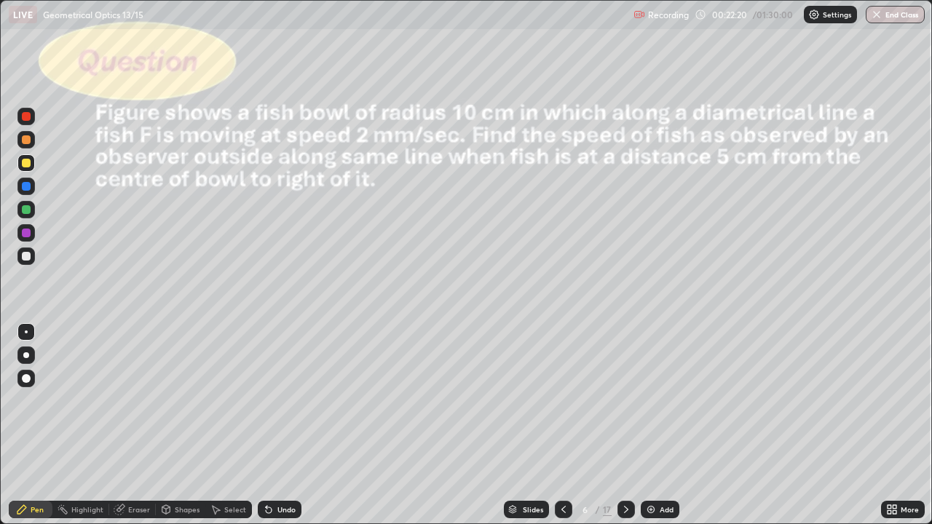
click at [280, 425] on div "Undo" at bounding box center [287, 509] width 18 height 7
click at [278, 425] on div "Undo" at bounding box center [287, 509] width 18 height 7
click at [283, 425] on div "Undo" at bounding box center [280, 509] width 44 height 17
click at [634, 425] on div at bounding box center [626, 509] width 17 height 29
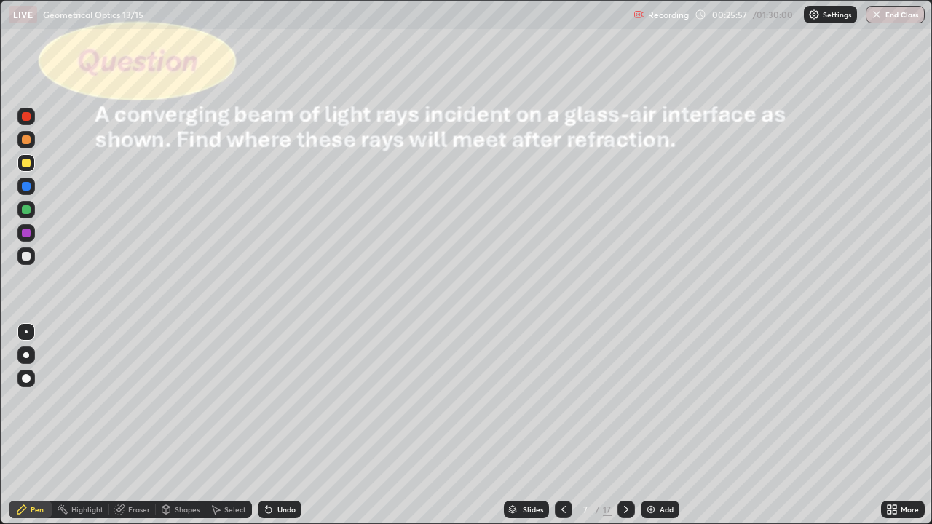
click at [184, 425] on div "Shapes" at bounding box center [187, 509] width 25 height 7
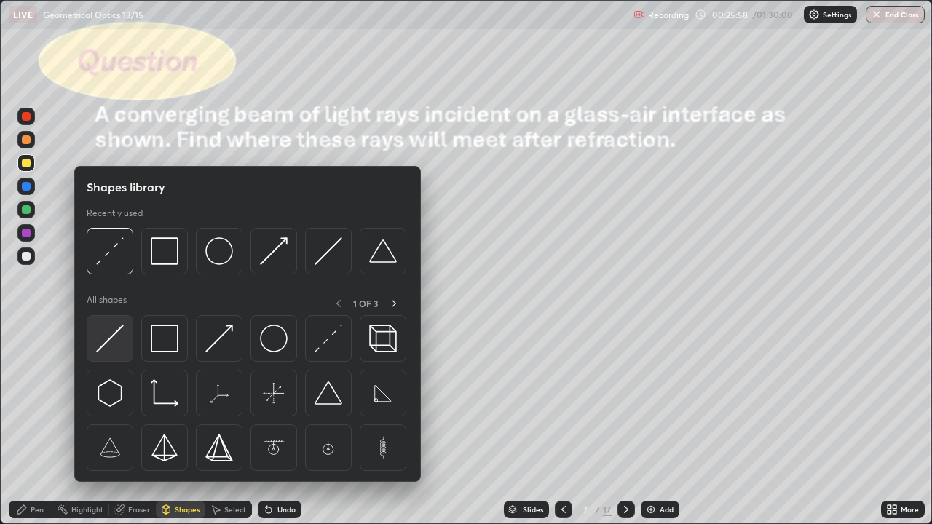
click at [128, 342] on div at bounding box center [110, 338] width 47 height 47
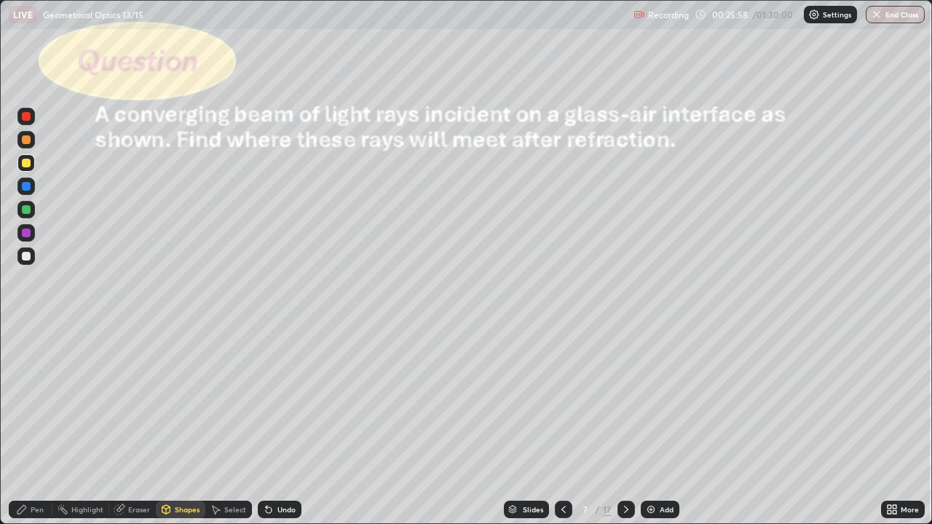
click at [29, 253] on div at bounding box center [26, 256] width 9 height 9
click at [192, 425] on div "Shapes" at bounding box center [187, 509] width 25 height 7
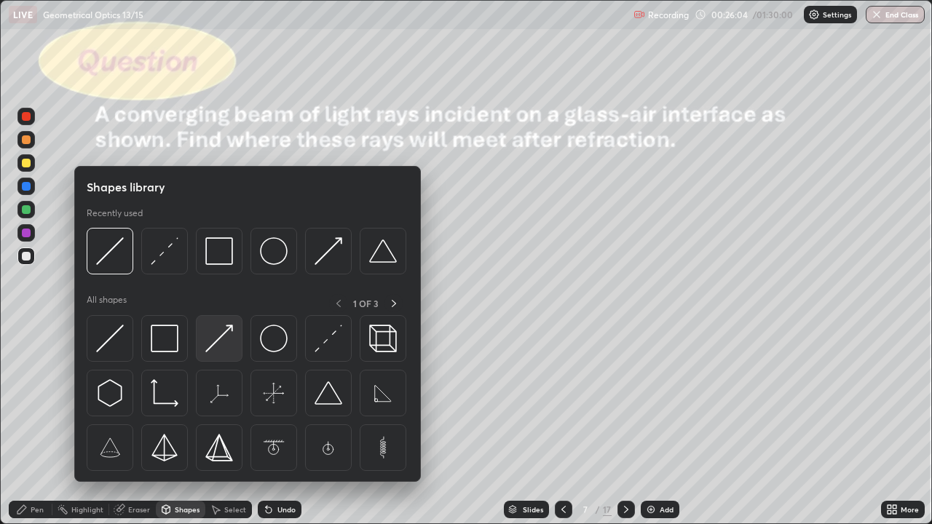
click at [216, 350] on img at bounding box center [219, 339] width 28 height 28
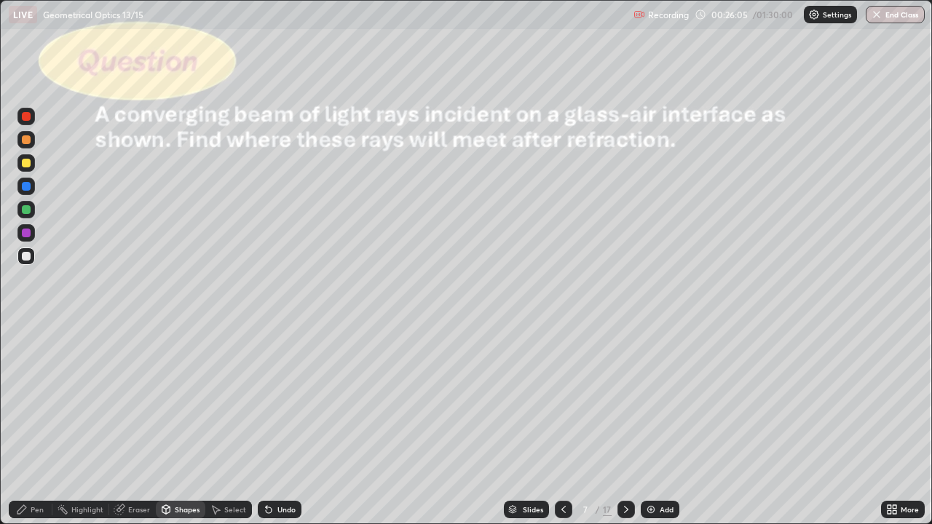
click at [26, 164] on div at bounding box center [26, 163] width 9 height 9
click at [185, 425] on div "Shapes" at bounding box center [187, 509] width 25 height 7
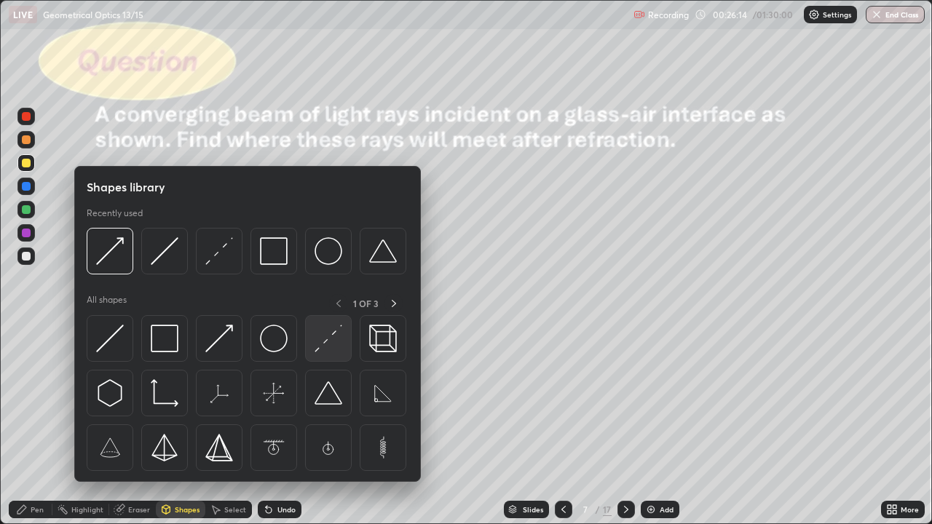
click at [328, 331] on img at bounding box center [329, 339] width 28 height 28
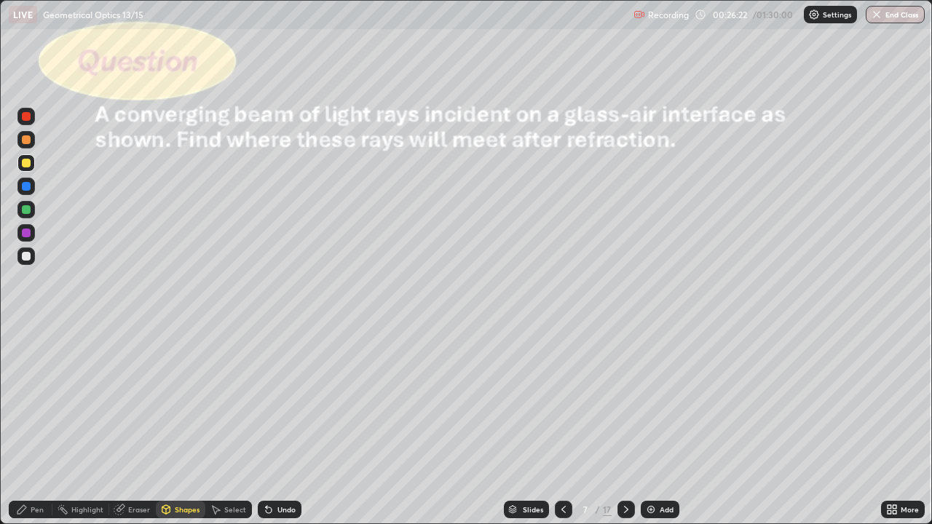
click at [40, 425] on div "Pen" at bounding box center [37, 509] width 13 height 7
click at [27, 256] on div at bounding box center [26, 256] width 9 height 9
click at [27, 163] on div at bounding box center [26, 163] width 9 height 9
click at [33, 192] on div at bounding box center [25, 186] width 17 height 17
click at [29, 253] on div at bounding box center [26, 256] width 9 height 9
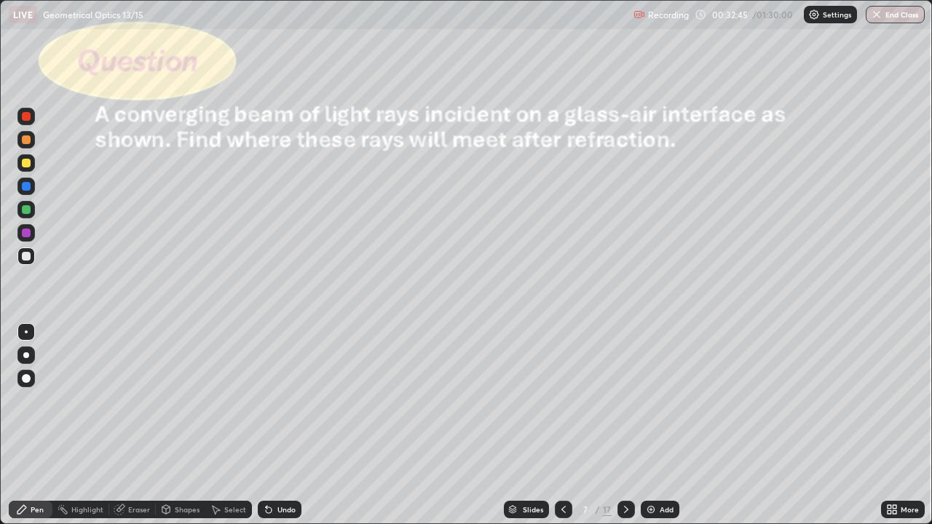
click at [185, 425] on div "Shapes" at bounding box center [187, 509] width 25 height 7
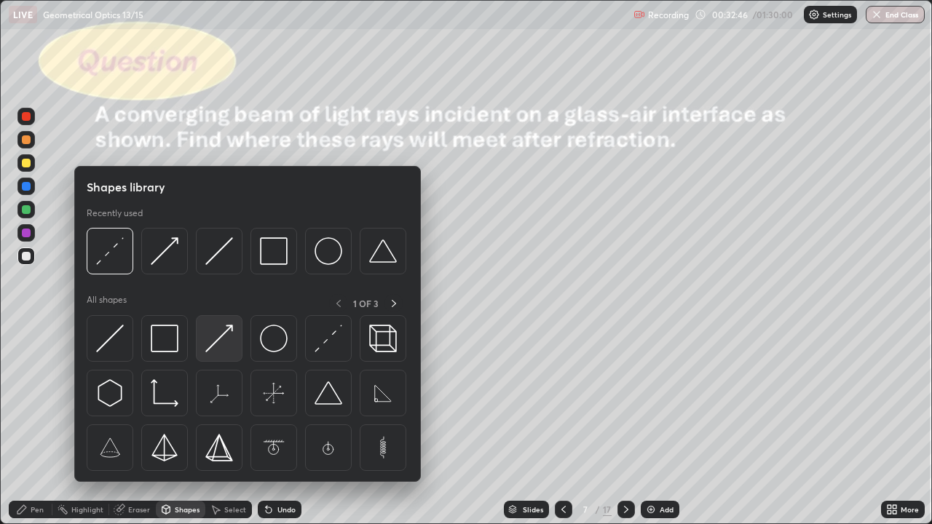
click at [234, 349] on div at bounding box center [219, 338] width 47 height 47
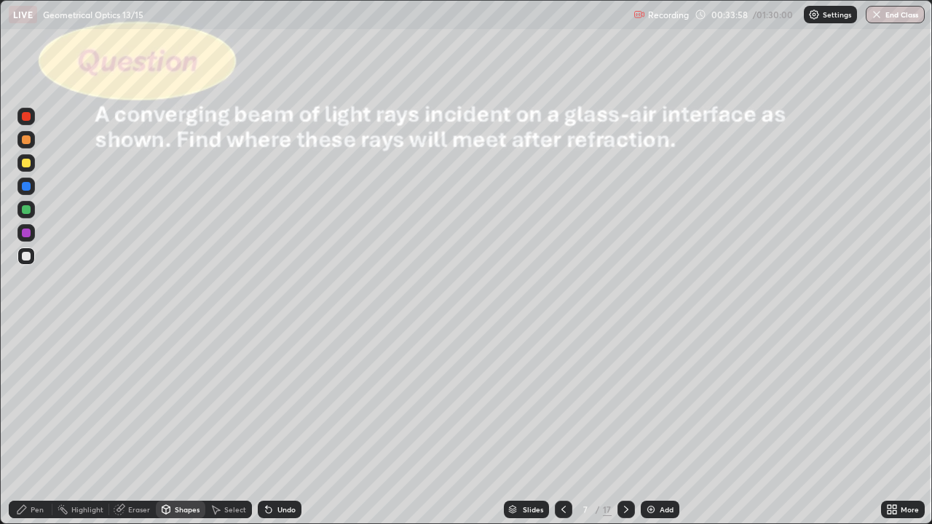
click at [625, 425] on icon at bounding box center [627, 510] width 12 height 12
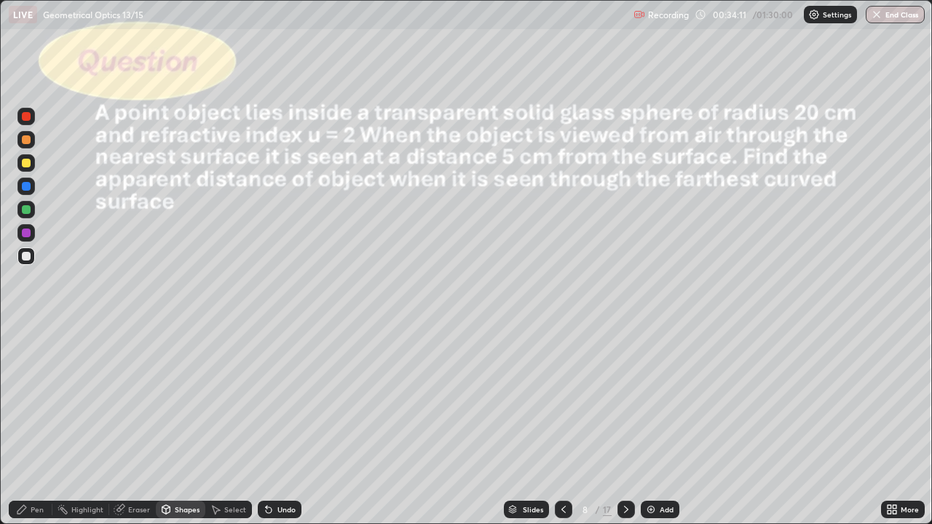
click at [188, 425] on div "Shapes" at bounding box center [187, 509] width 25 height 7
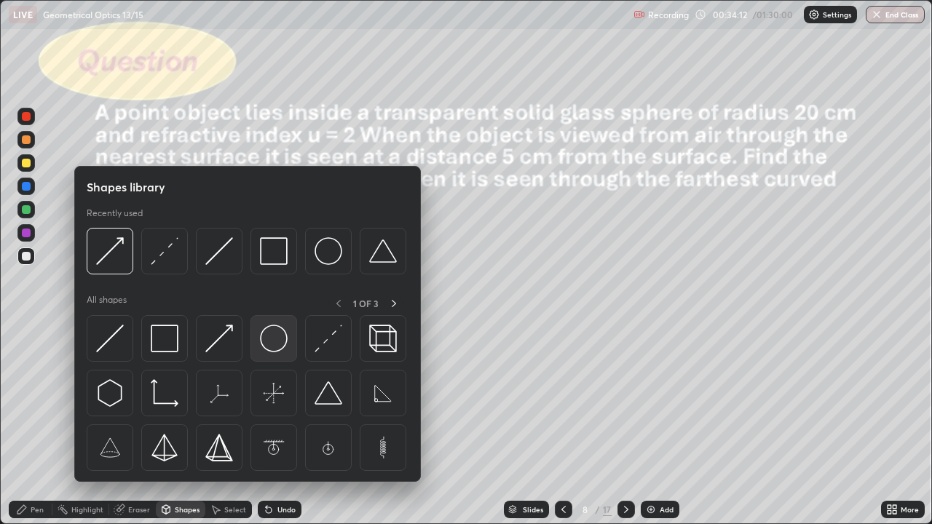
click at [274, 342] on img at bounding box center [274, 339] width 28 height 28
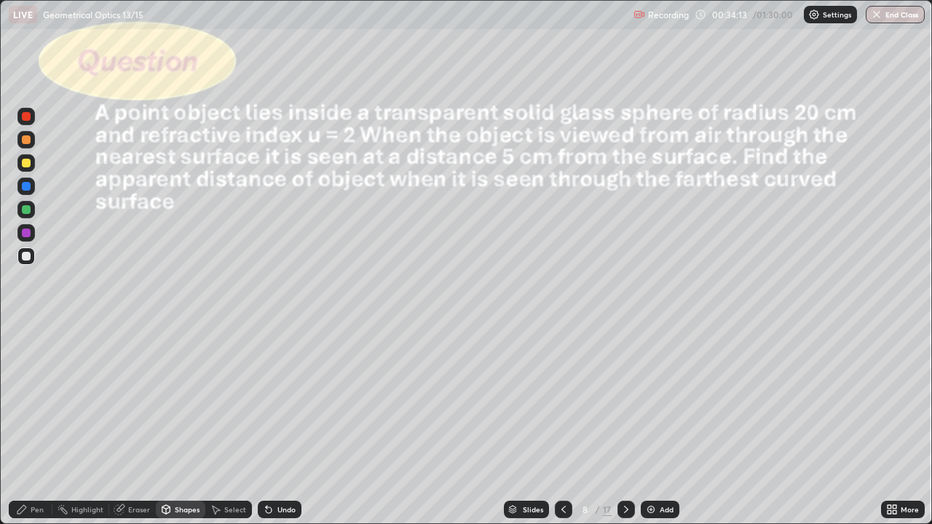
click at [27, 163] on div at bounding box center [26, 163] width 9 height 9
click at [37, 425] on div "Pen" at bounding box center [37, 509] width 13 height 7
click at [33, 259] on div at bounding box center [25, 256] width 17 height 17
click at [231, 425] on div "Select" at bounding box center [235, 509] width 22 height 7
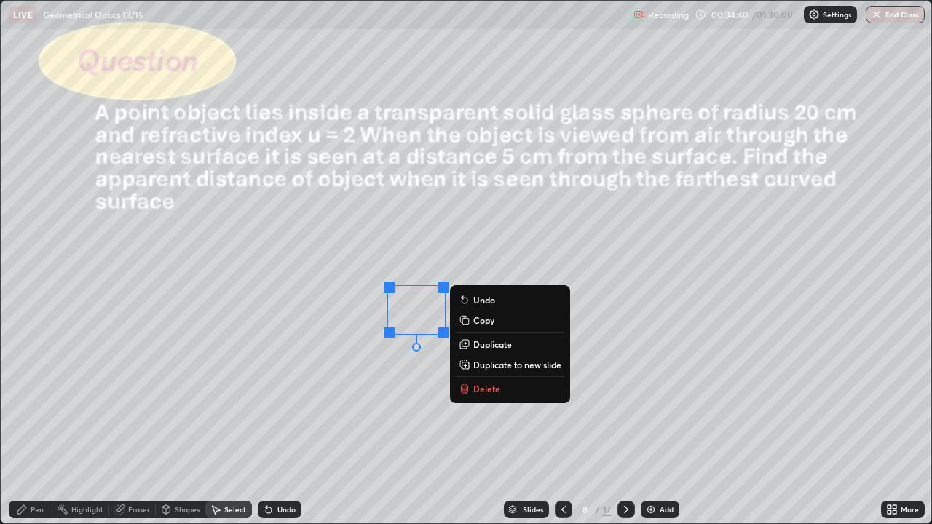
click at [483, 343] on p "Duplicate" at bounding box center [492, 345] width 39 height 12
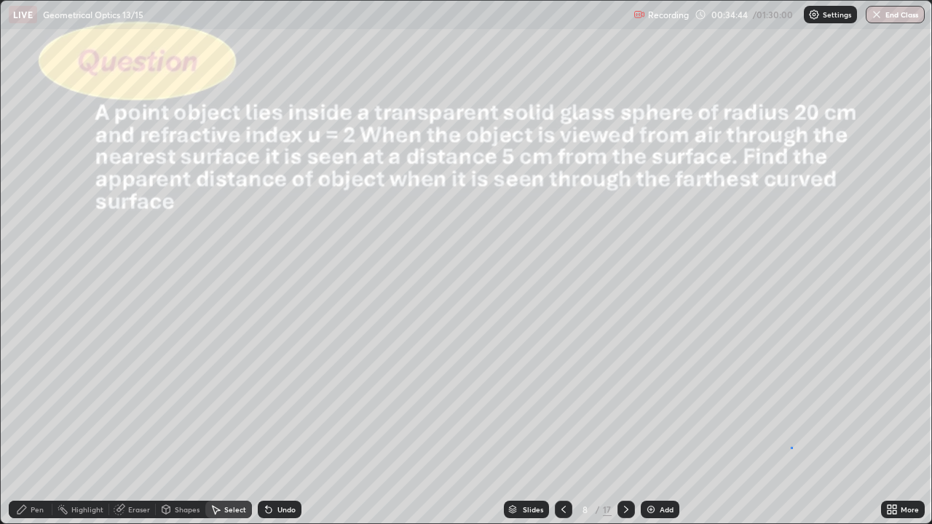
click at [791, 425] on div "0 ° Undo Copy Duplicate Duplicate to new slide Delete" at bounding box center [466, 262] width 931 height 523
click at [176, 425] on div "Shapes" at bounding box center [187, 509] width 25 height 7
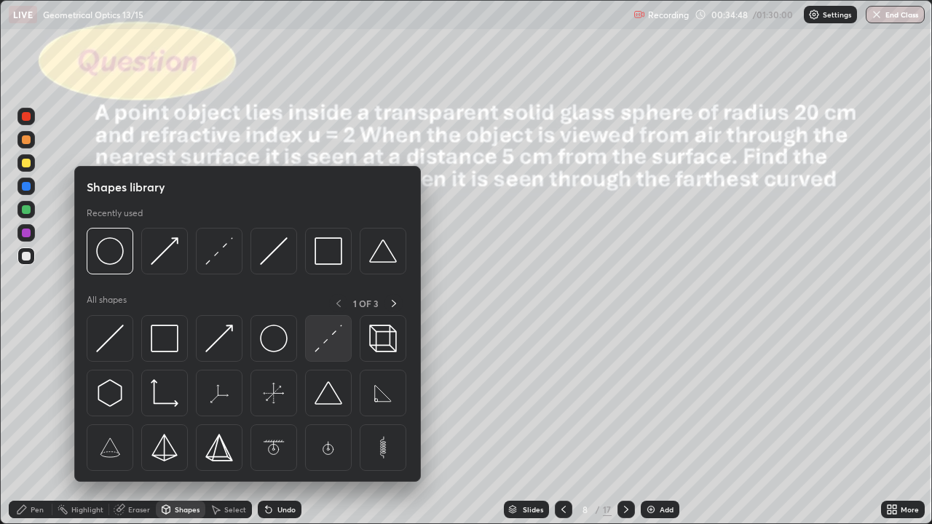
click at [337, 344] on img at bounding box center [329, 339] width 28 height 28
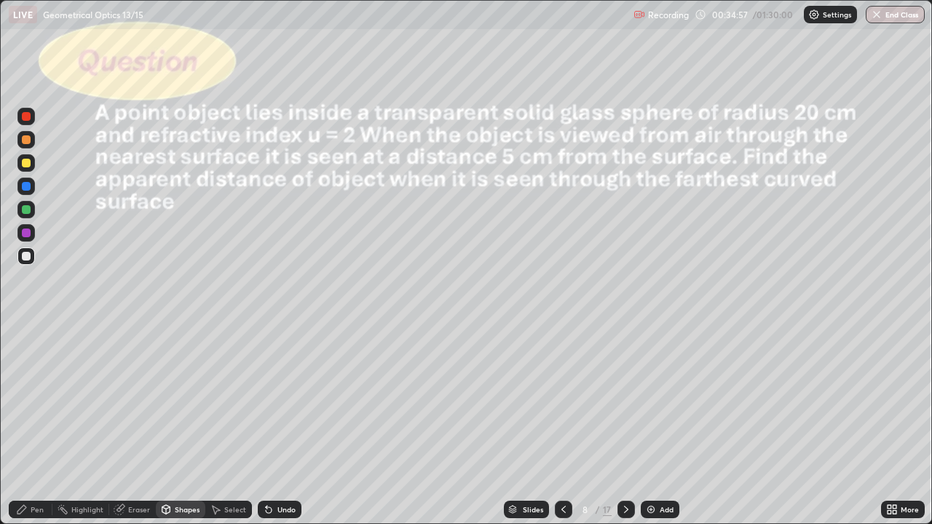
click at [37, 425] on div "Pen" at bounding box center [37, 509] width 13 height 7
click at [176, 425] on div "Shapes" at bounding box center [187, 509] width 25 height 7
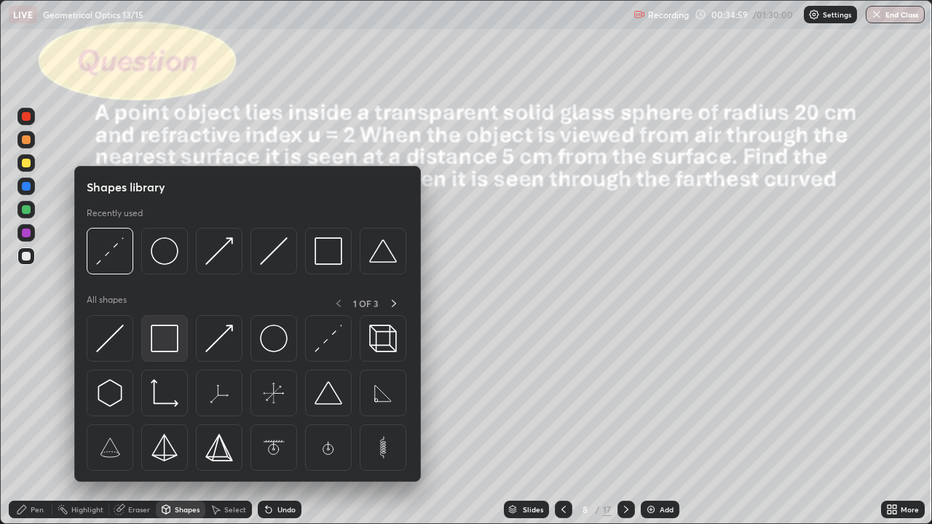
click at [173, 347] on img at bounding box center [165, 339] width 28 height 28
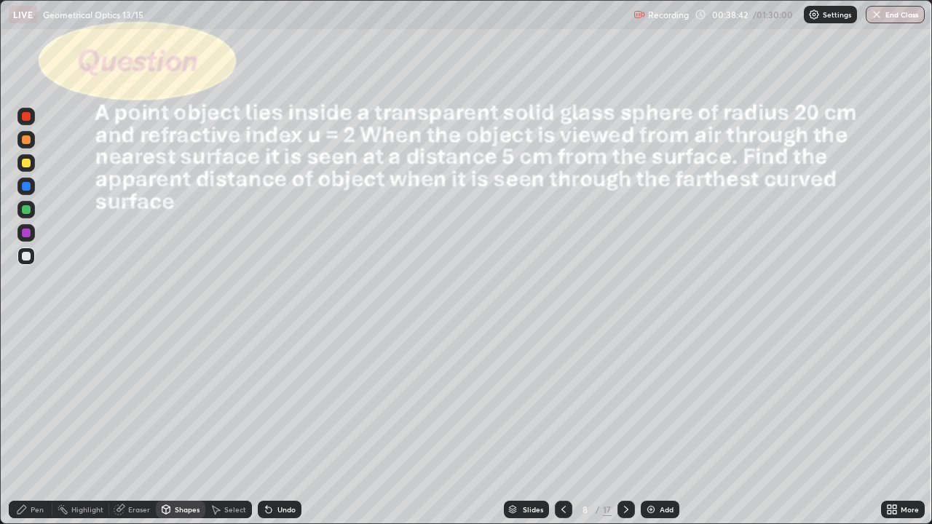
click at [42, 425] on div "Pen" at bounding box center [37, 509] width 13 height 7
click at [278, 425] on div "Undo" at bounding box center [287, 509] width 18 height 7
click at [29, 162] on div at bounding box center [26, 163] width 9 height 9
click at [232, 425] on div "Select" at bounding box center [235, 509] width 22 height 7
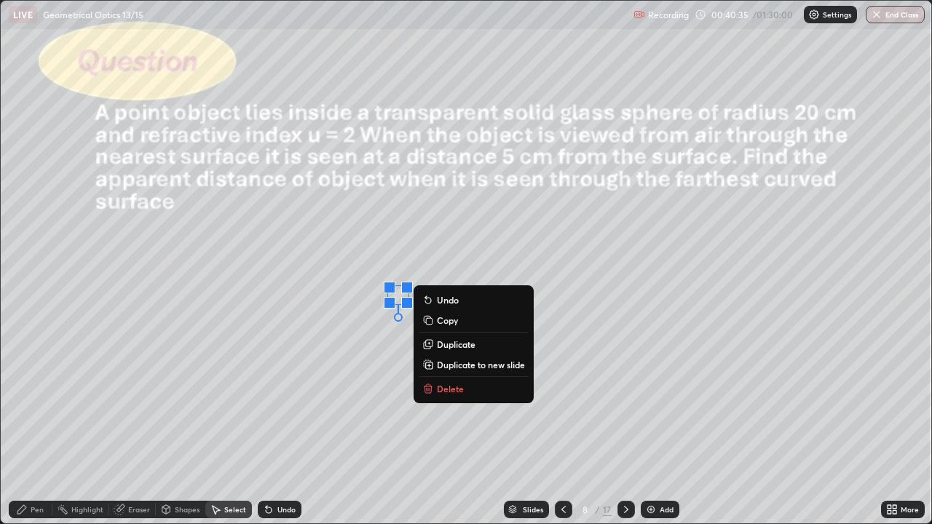
click at [519, 425] on div "0 ° Undo Copy Duplicate Duplicate to new slide Delete" at bounding box center [466, 262] width 931 height 523
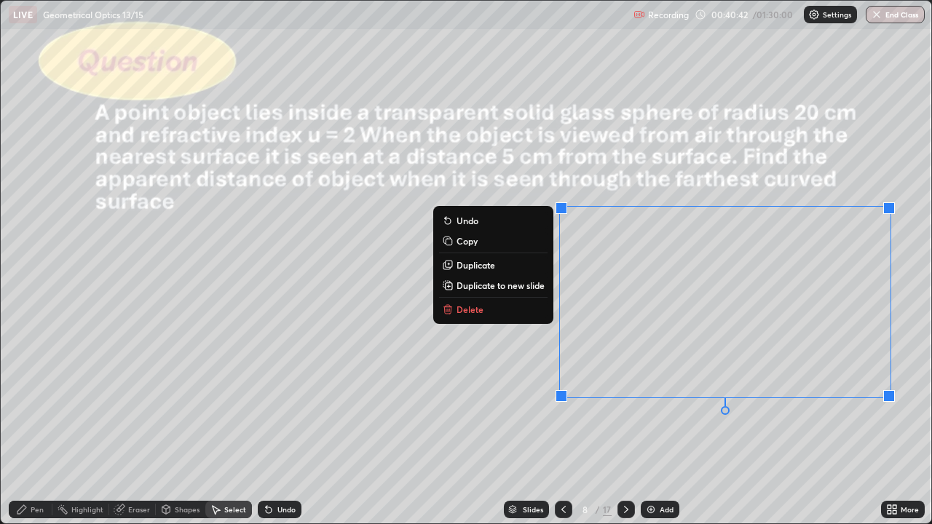
click at [685, 425] on div "0 ° Undo Copy Duplicate Duplicate to new slide Delete" at bounding box center [466, 262] width 931 height 523
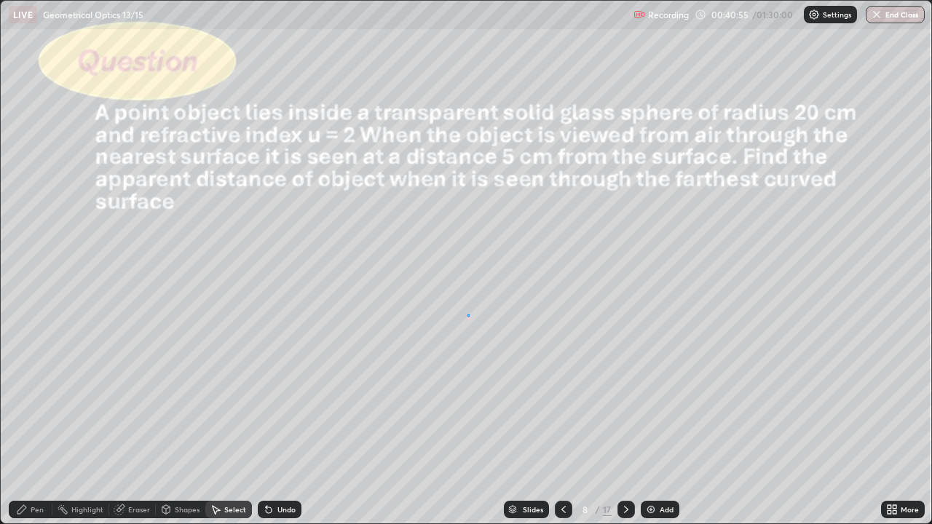
click at [468, 315] on div "0 ° Undo Copy Duplicate Duplicate to new slide Delete" at bounding box center [466, 262] width 931 height 523
click at [42, 425] on div "Pen" at bounding box center [37, 509] width 13 height 7
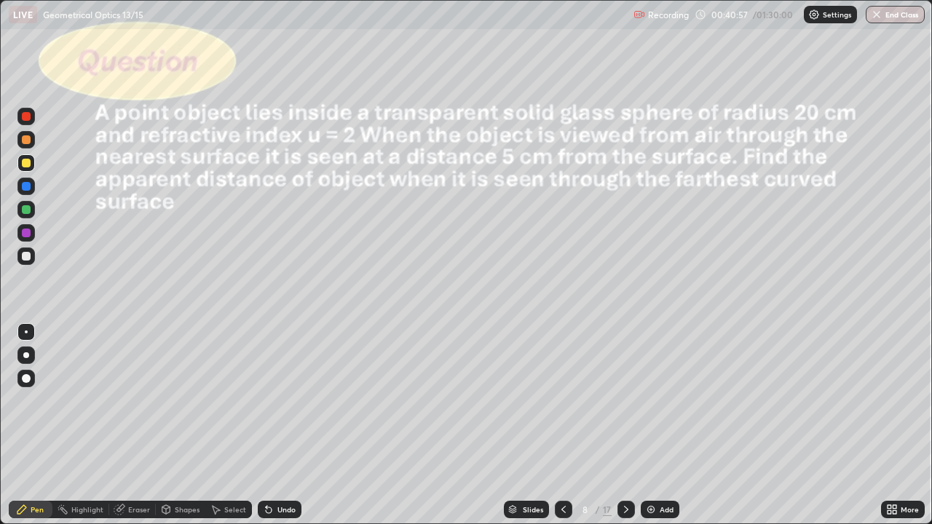
click at [31, 259] on div at bounding box center [25, 256] width 17 height 17
click at [31, 168] on div at bounding box center [25, 162] width 17 height 17
click at [227, 425] on div "Select" at bounding box center [235, 509] width 22 height 7
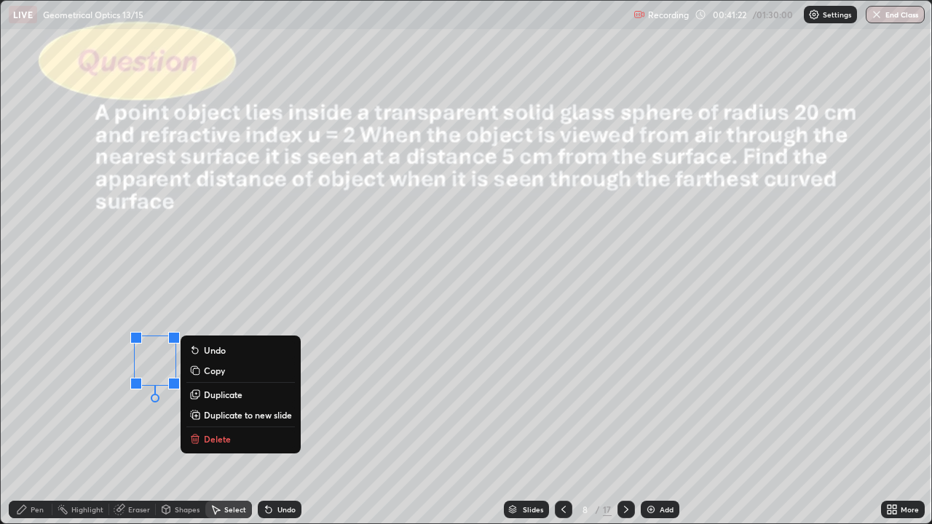
click at [34, 425] on div "Pen" at bounding box center [37, 509] width 13 height 7
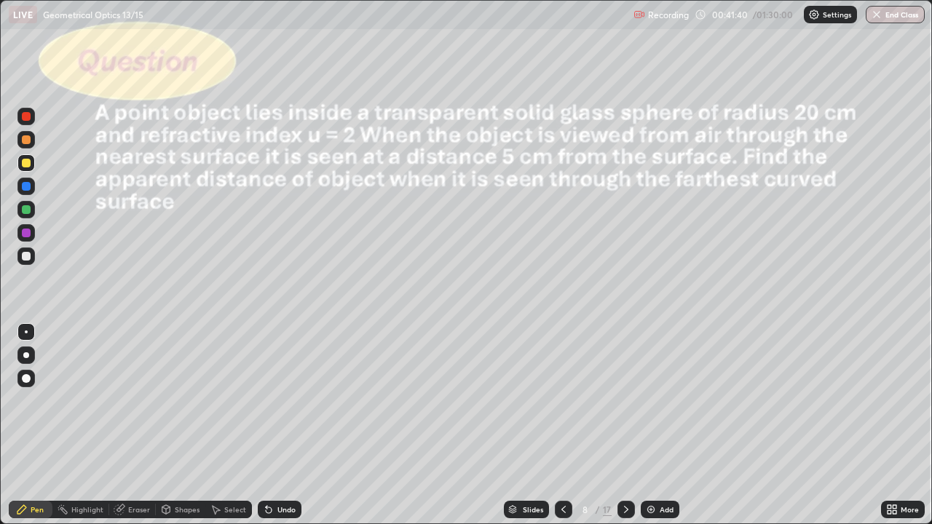
click at [283, 425] on div "Undo" at bounding box center [287, 509] width 18 height 7
click at [280, 425] on div "Undo" at bounding box center [287, 509] width 18 height 7
click at [283, 425] on div "Undo" at bounding box center [287, 509] width 18 height 7
click at [626, 425] on icon at bounding box center [626, 509] width 4 height 7
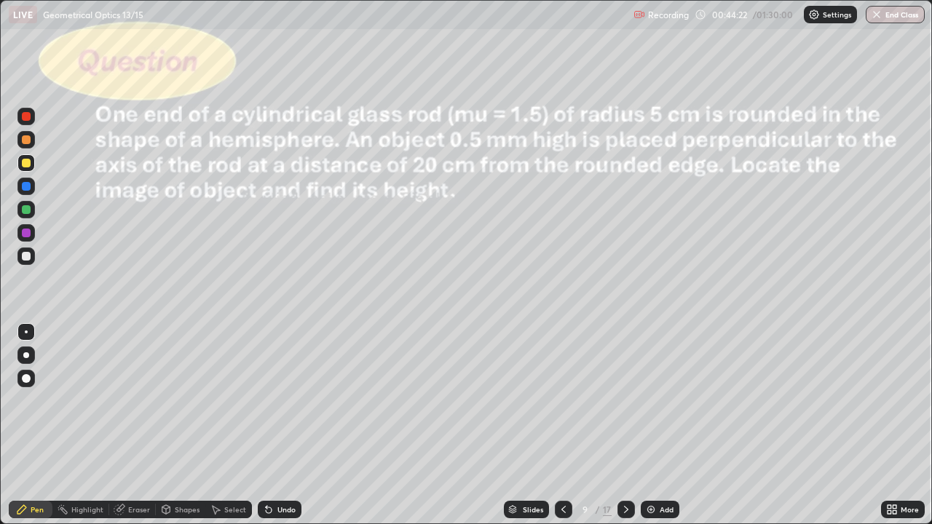
click at [625, 425] on icon at bounding box center [627, 510] width 12 height 12
click at [633, 425] on div at bounding box center [626, 509] width 17 height 17
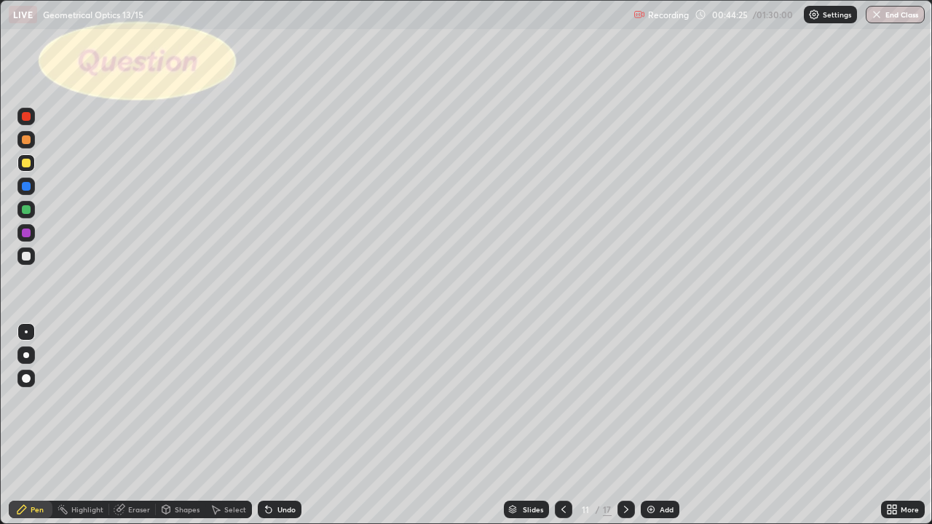
click at [625, 425] on icon at bounding box center [627, 510] width 12 height 12
click at [562, 425] on icon at bounding box center [564, 510] width 12 height 12
click at [571, 425] on div at bounding box center [563, 509] width 17 height 17
click at [570, 425] on div at bounding box center [563, 509] width 17 height 29
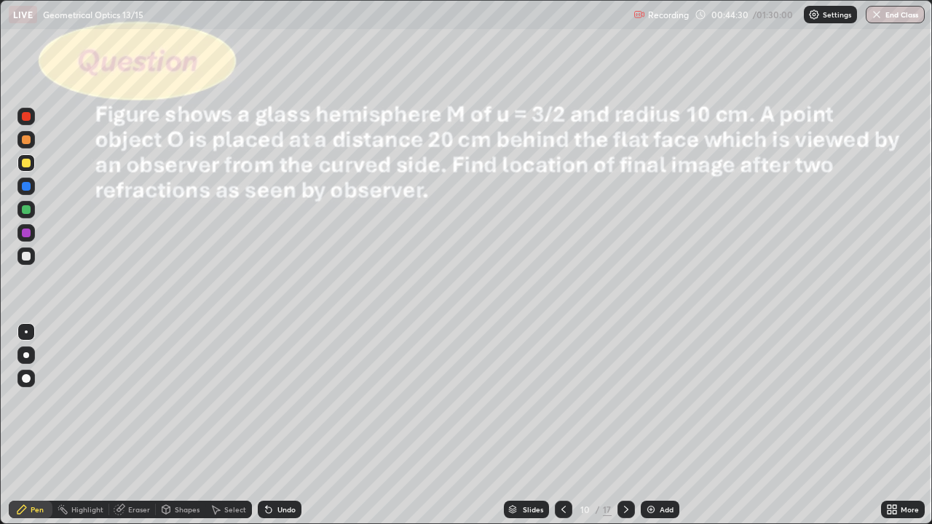
click at [571, 425] on div at bounding box center [563, 509] width 17 height 17
click at [188, 425] on div "Shapes" at bounding box center [187, 509] width 25 height 7
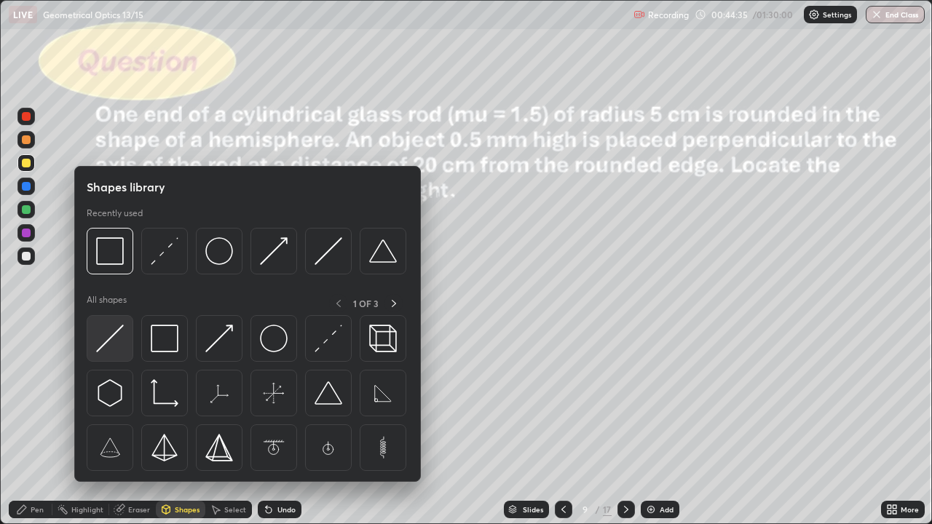
click at [125, 347] on div at bounding box center [110, 338] width 47 height 47
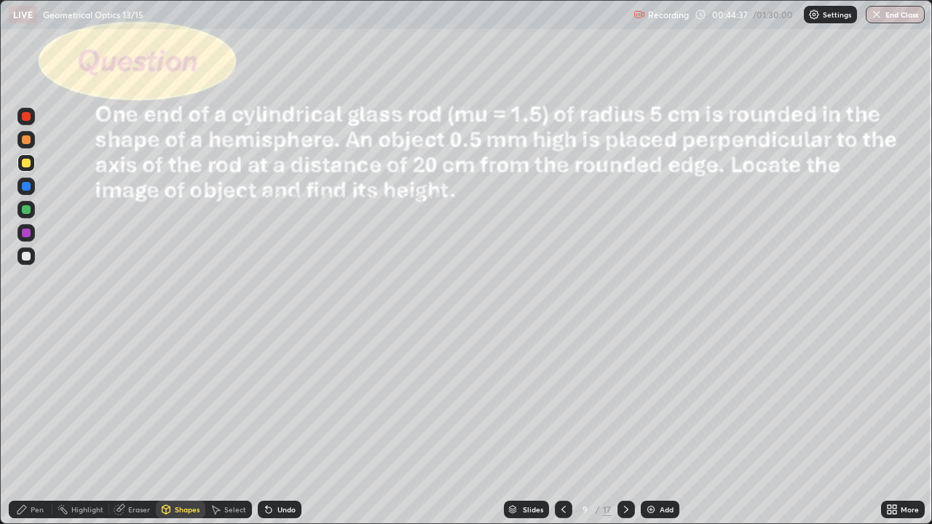
click at [189, 425] on div "Shapes" at bounding box center [187, 509] width 25 height 7
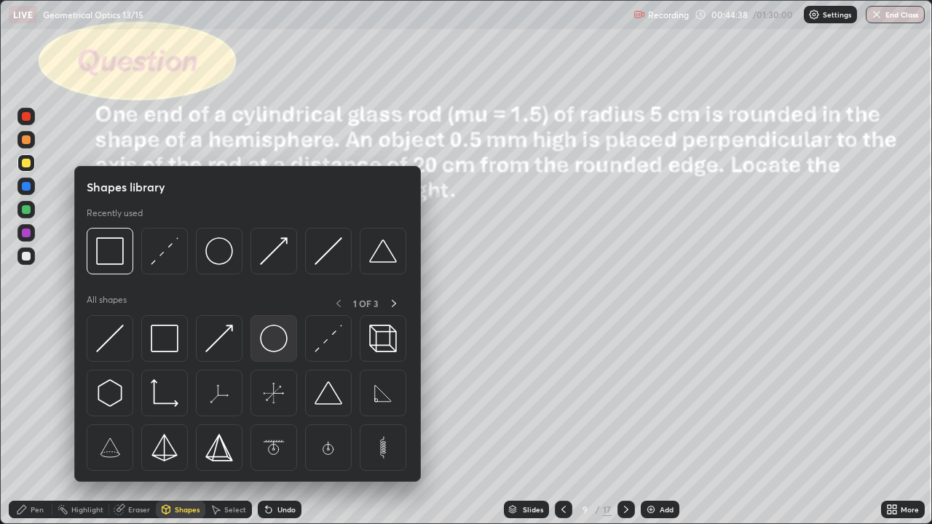
click at [279, 351] on img at bounding box center [274, 339] width 28 height 28
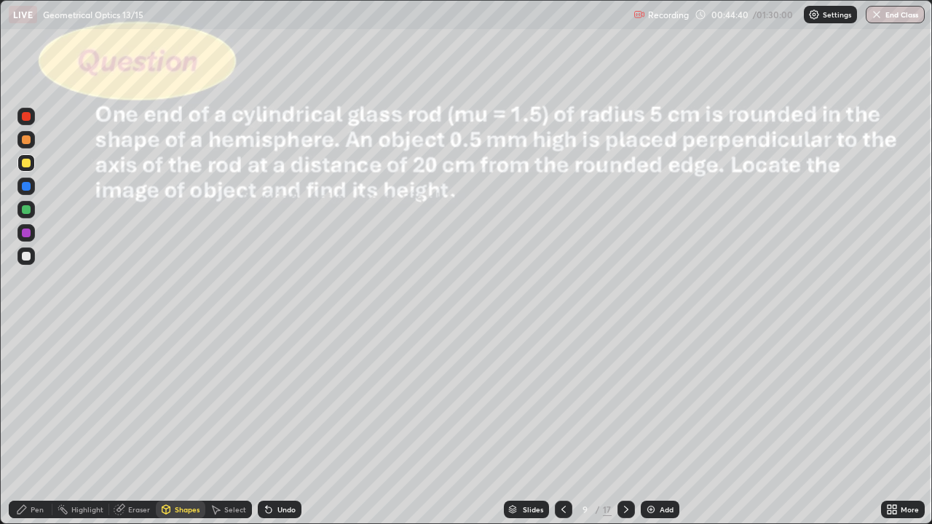
click at [185, 425] on div "Shapes" at bounding box center [187, 509] width 25 height 7
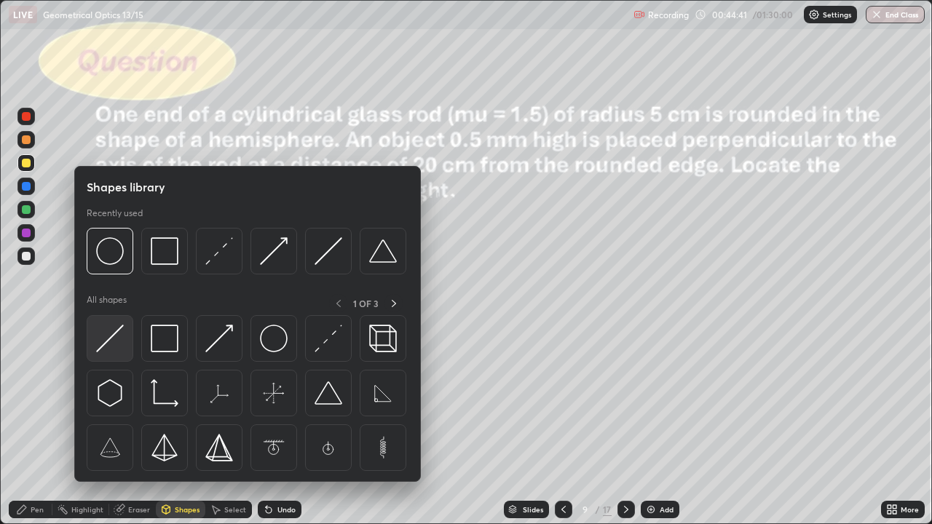
click at [125, 340] on div at bounding box center [110, 338] width 47 height 47
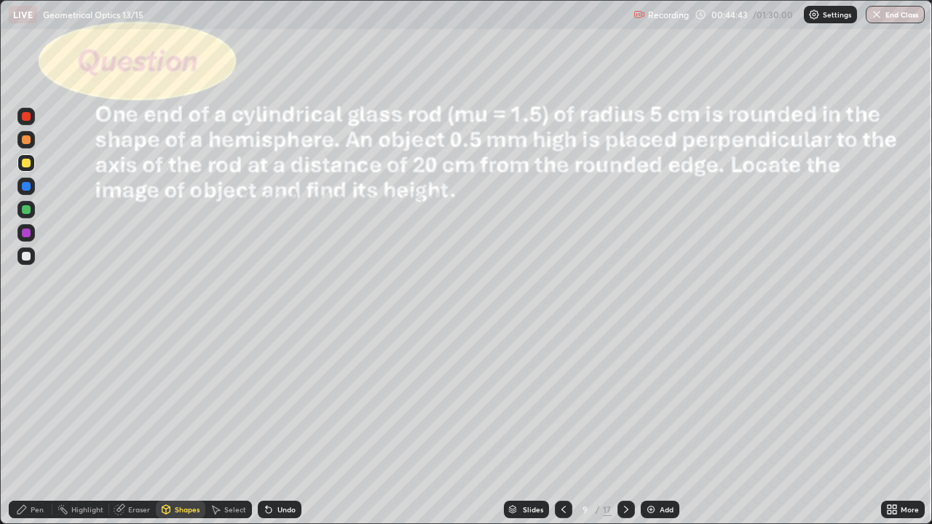
click at [135, 425] on div "Eraser" at bounding box center [139, 509] width 22 height 7
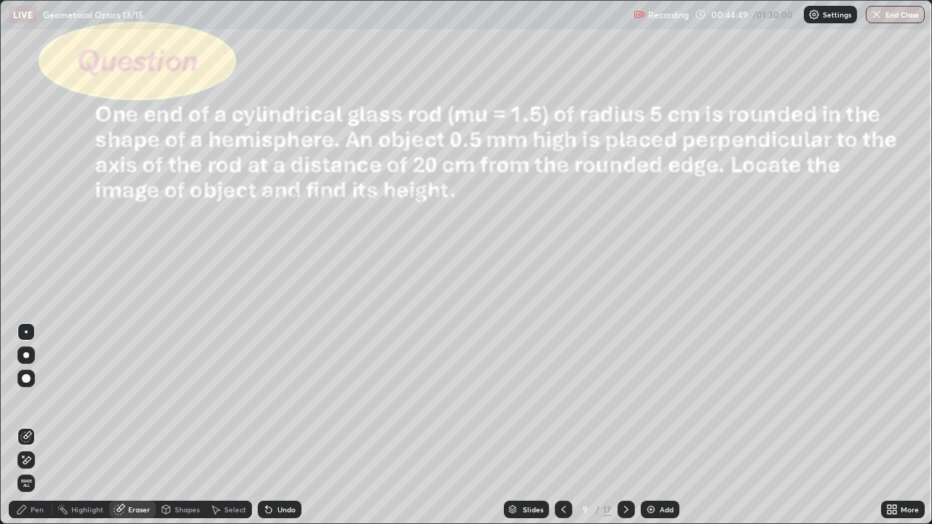
click at [184, 425] on div "Shapes" at bounding box center [181, 509] width 50 height 17
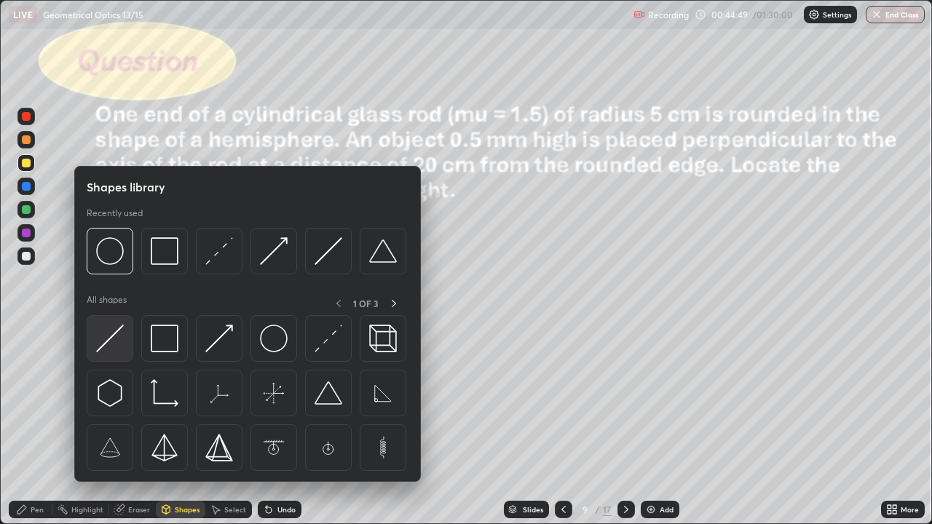
click at [121, 342] on img at bounding box center [110, 339] width 28 height 28
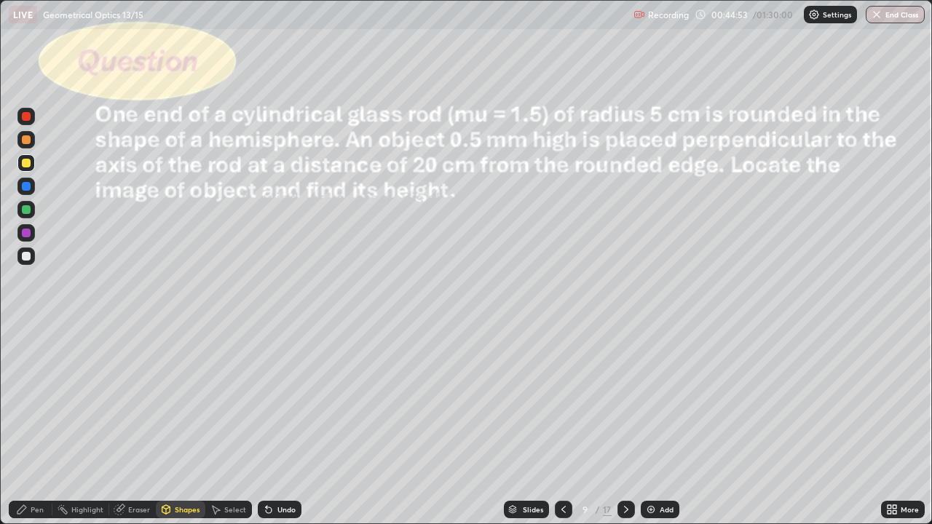
click at [283, 425] on div "Undo" at bounding box center [287, 509] width 18 height 7
click at [175, 425] on div "Shapes" at bounding box center [187, 509] width 25 height 7
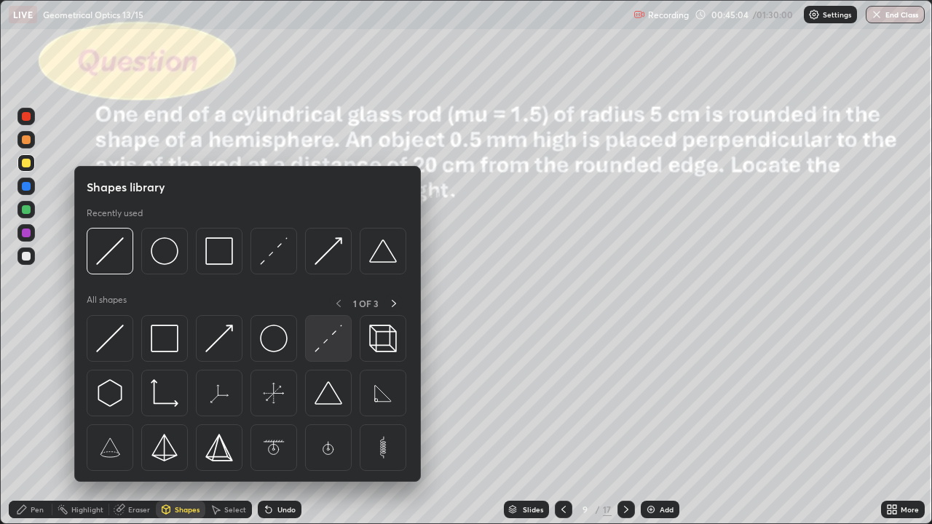
click at [331, 348] on img at bounding box center [329, 339] width 28 height 28
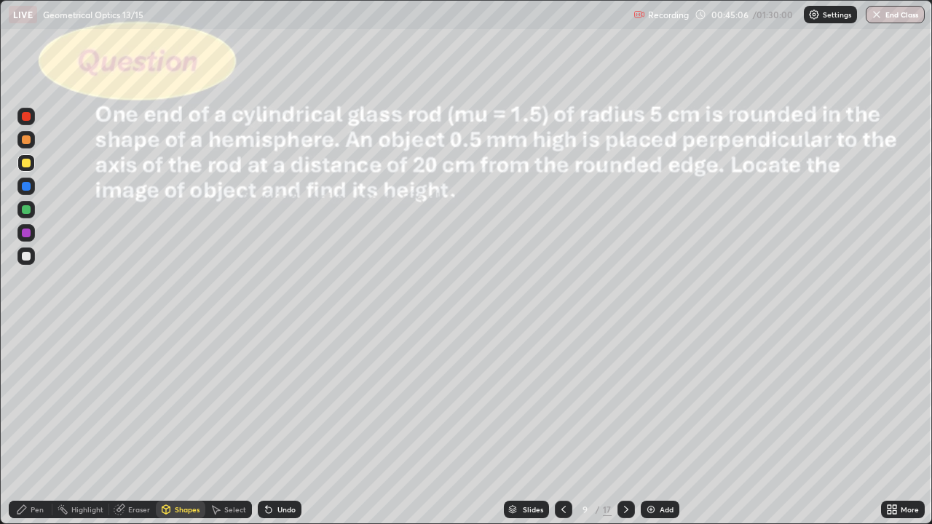
click at [221, 425] on div "Select" at bounding box center [228, 509] width 47 height 17
click at [283, 425] on div "0 ° Undo Copy Duplicate Duplicate to new slide Delete" at bounding box center [466, 262] width 931 height 523
click at [623, 425] on div "0 ° Undo Copy Duplicate Duplicate to new slide Delete" at bounding box center [466, 262] width 931 height 523
click at [179, 425] on div "Shapes" at bounding box center [187, 509] width 25 height 7
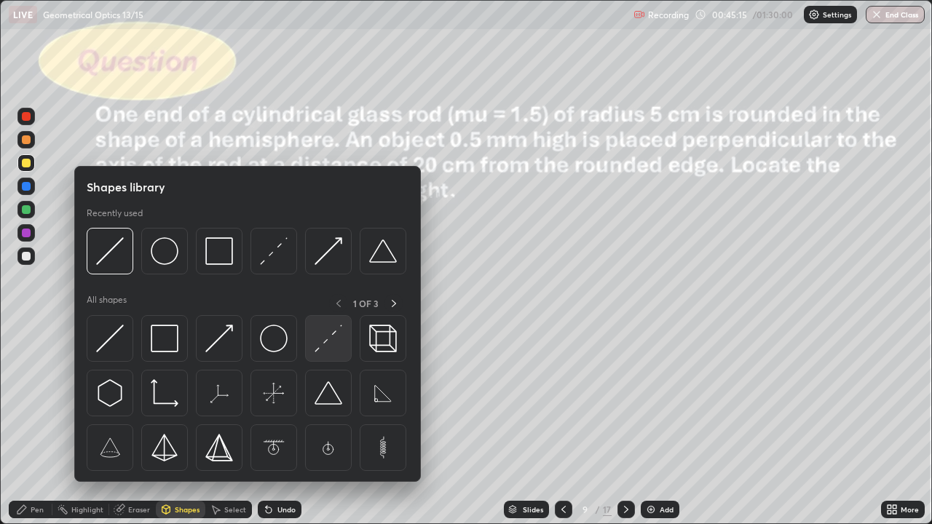
click at [322, 338] on img at bounding box center [329, 339] width 28 height 28
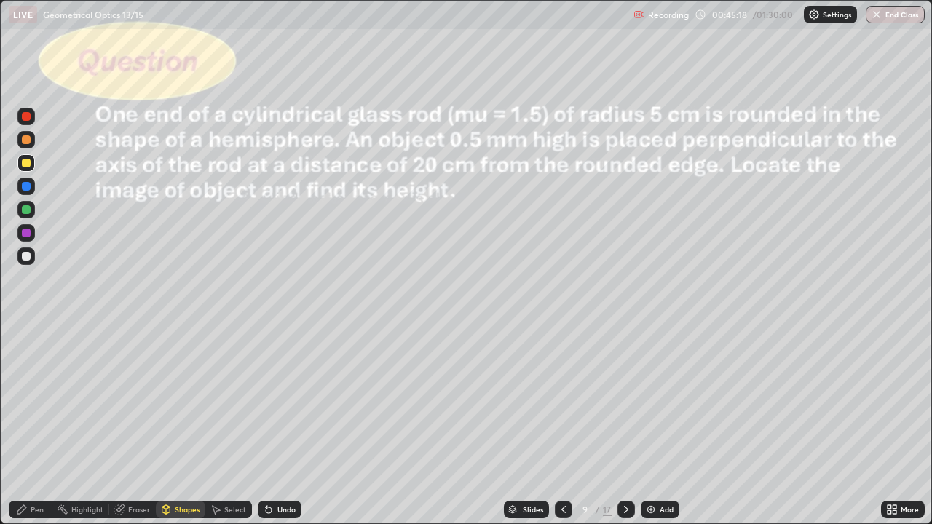
click at [26, 257] on div at bounding box center [26, 256] width 9 height 9
click at [185, 425] on div "Shapes" at bounding box center [187, 509] width 25 height 7
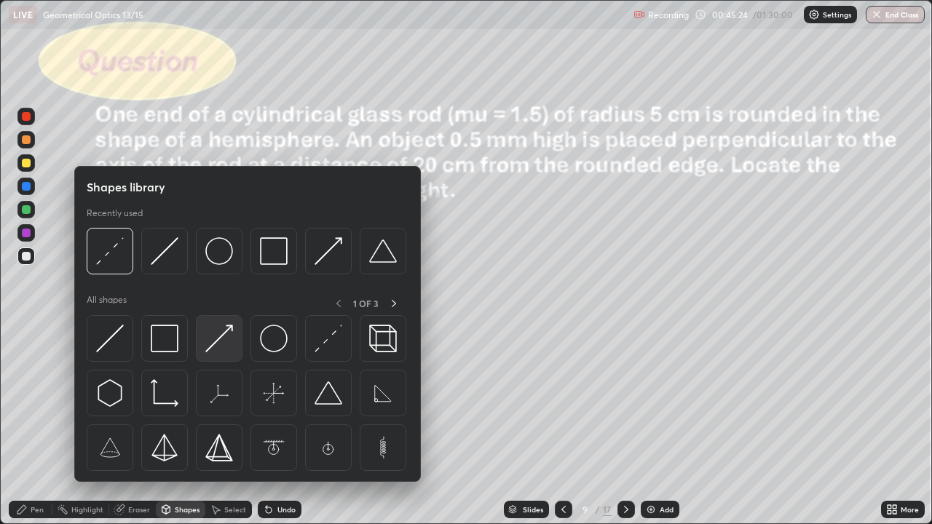
click at [225, 345] on img at bounding box center [219, 339] width 28 height 28
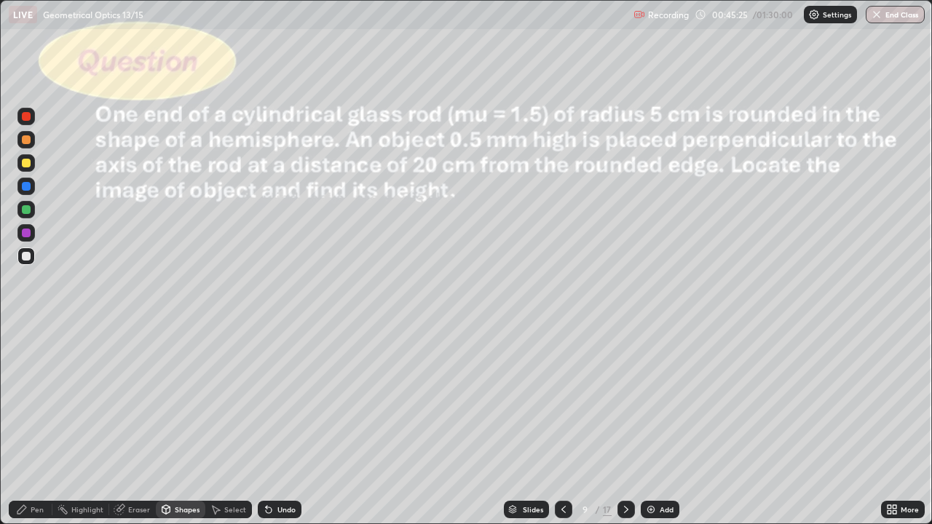
click at [28, 166] on div at bounding box center [26, 163] width 9 height 9
click at [278, 425] on div "Undo" at bounding box center [287, 509] width 18 height 7
click at [27, 211] on div at bounding box center [26, 209] width 9 height 9
click at [189, 425] on div "Shapes" at bounding box center [187, 509] width 25 height 7
click at [48, 425] on div "Pen" at bounding box center [31, 509] width 44 height 17
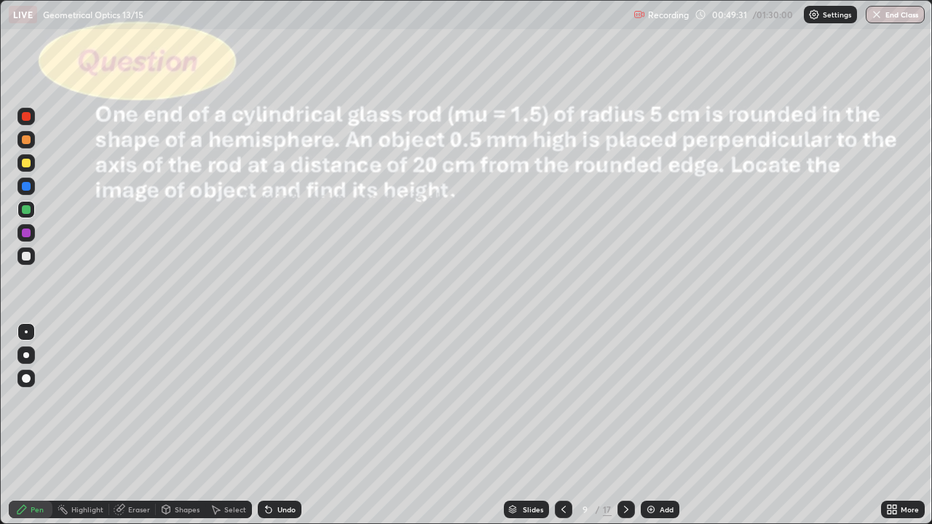
click at [130, 425] on div "Eraser" at bounding box center [139, 509] width 22 height 7
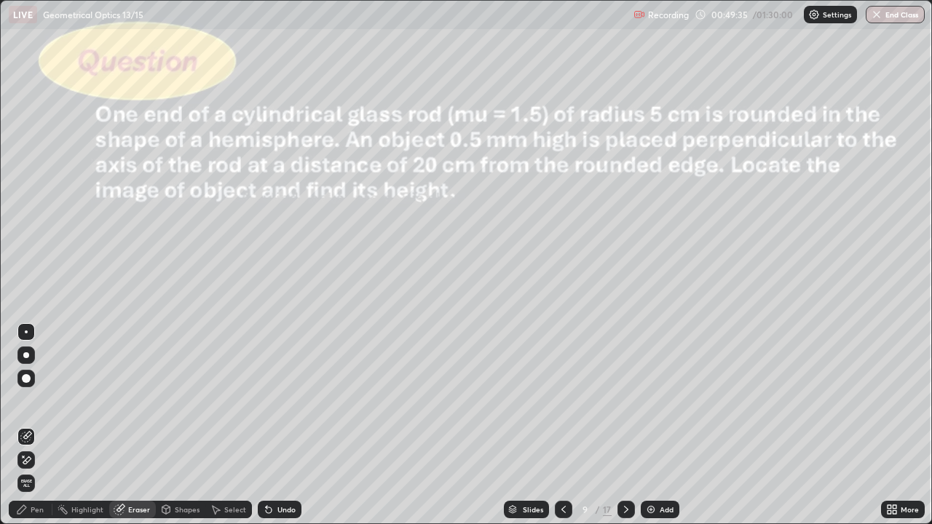
click at [40, 425] on div "Pen" at bounding box center [37, 509] width 13 height 7
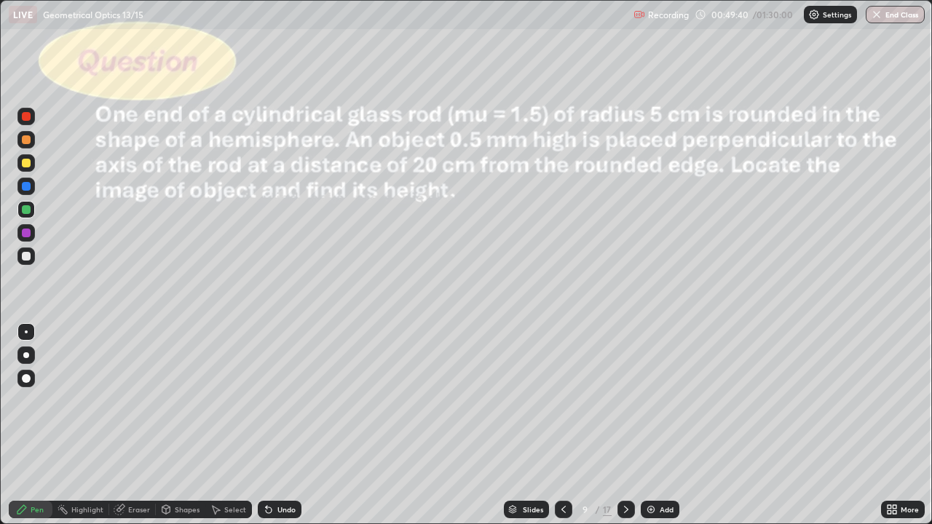
click at [221, 425] on div "Select" at bounding box center [228, 509] width 47 height 17
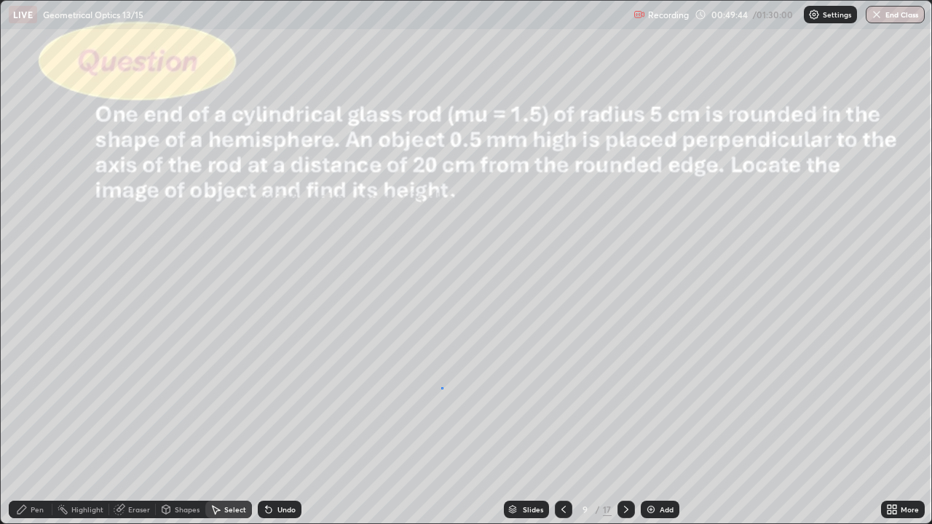
click at [441, 388] on div "0 ° Undo Copy Duplicate Duplicate to new slide Delete" at bounding box center [466, 262] width 931 height 523
click at [33, 425] on div "Pen" at bounding box center [37, 509] width 13 height 7
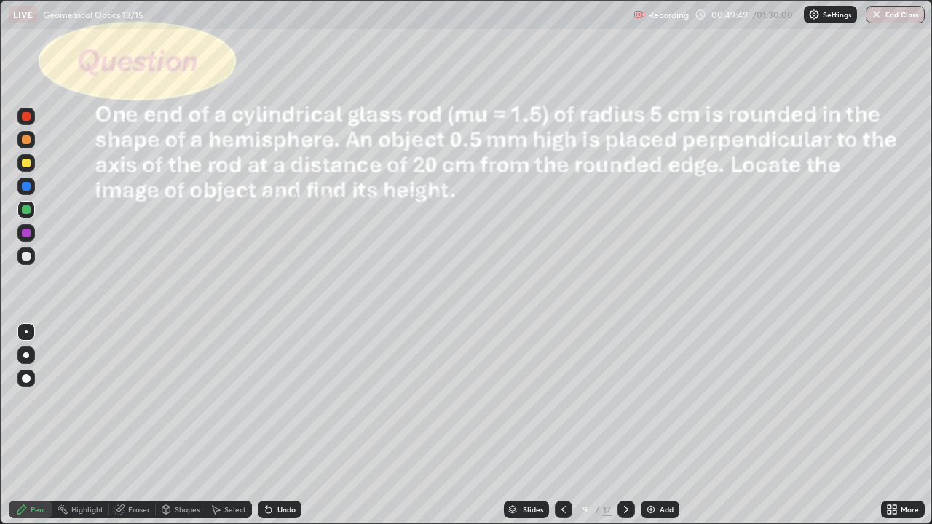
click at [220, 425] on icon at bounding box center [216, 510] width 12 height 12
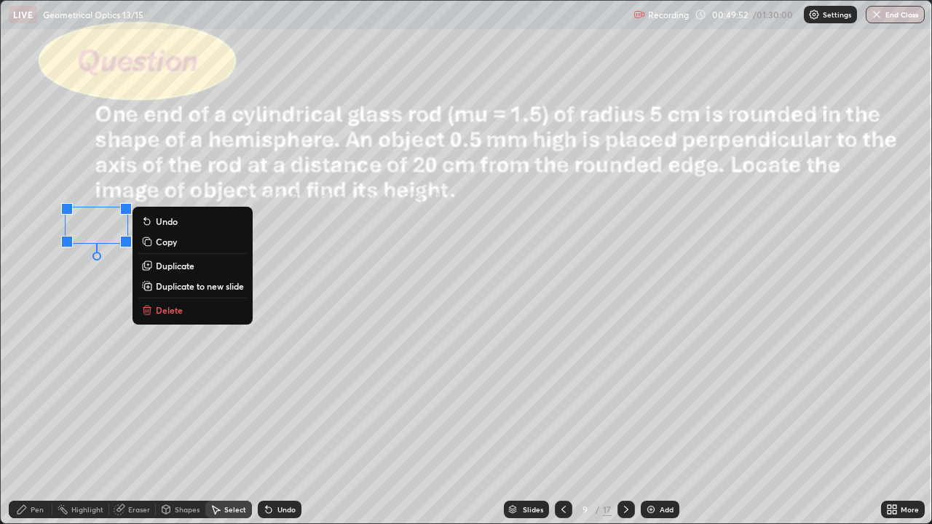
click at [29, 425] on div "Pen" at bounding box center [31, 509] width 44 height 17
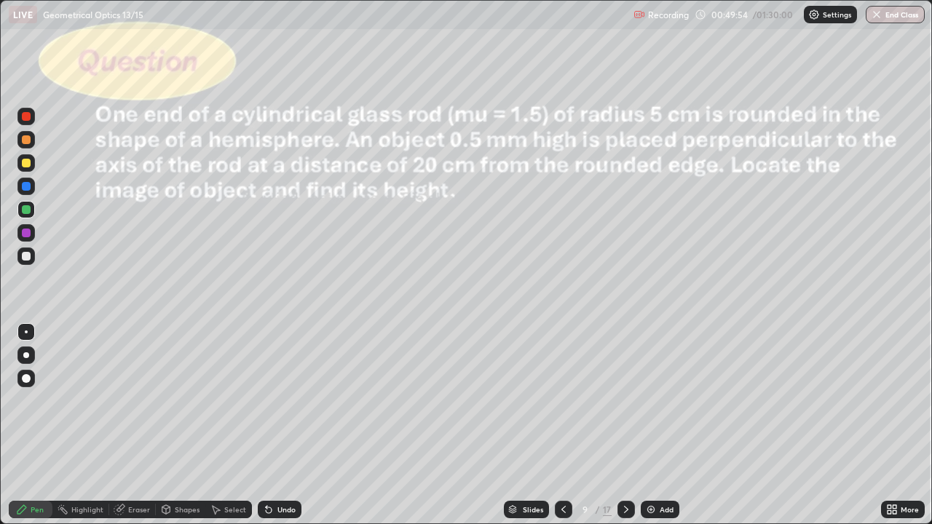
click at [27, 256] on div at bounding box center [26, 256] width 9 height 9
click at [30, 164] on div at bounding box center [26, 163] width 9 height 9
click at [30, 258] on div at bounding box center [26, 256] width 9 height 9
click at [25, 259] on div at bounding box center [26, 256] width 9 height 9
click at [286, 425] on div "Undo" at bounding box center [287, 509] width 18 height 7
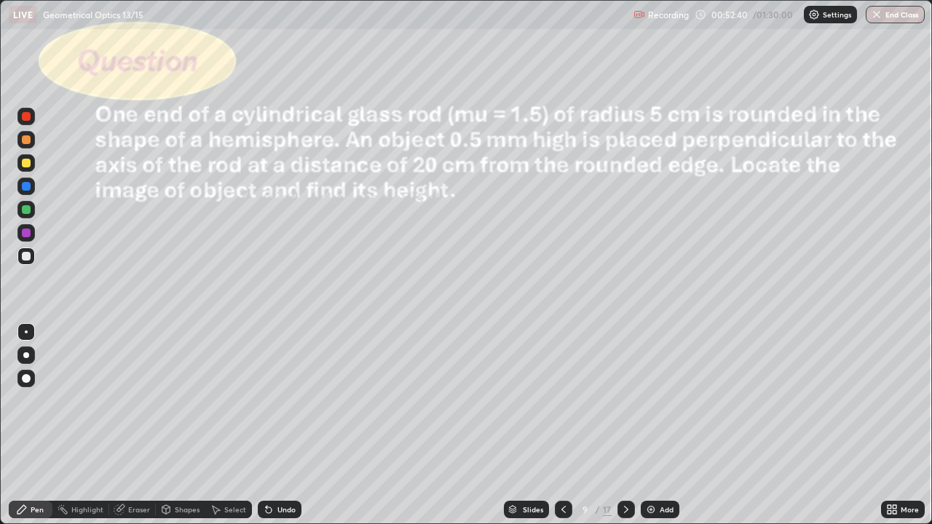
click at [291, 425] on div "Undo" at bounding box center [287, 509] width 18 height 7
click at [0, 252] on div "Setting up your live class" at bounding box center [466, 262] width 932 height 524
click at [625, 425] on icon at bounding box center [627, 510] width 12 height 12
click at [184, 425] on div "Shapes" at bounding box center [187, 509] width 25 height 7
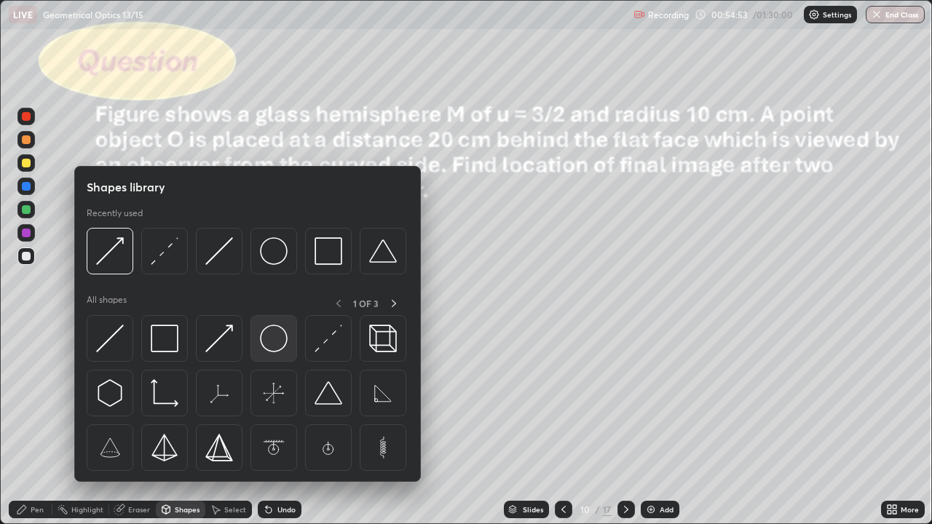
click at [271, 344] on img at bounding box center [274, 339] width 28 height 28
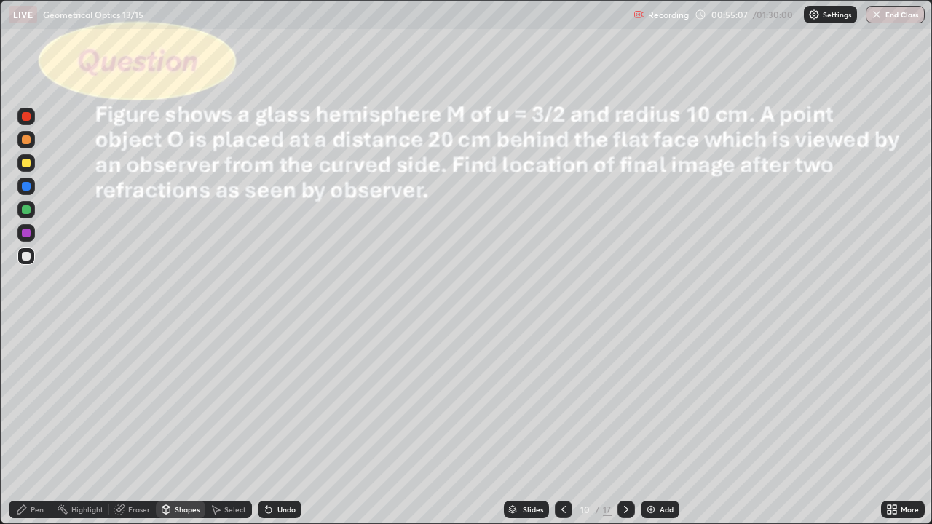
click at [190, 425] on div "Shapes" at bounding box center [187, 509] width 25 height 7
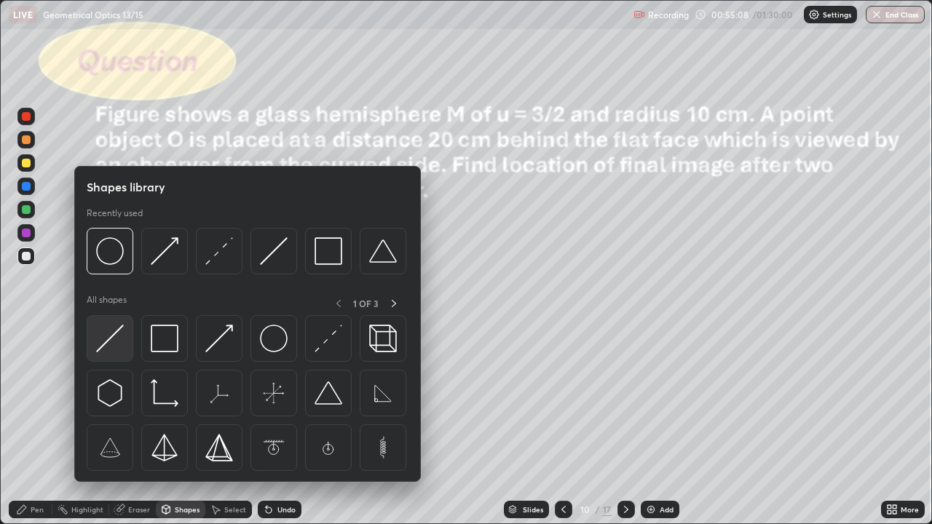
click at [122, 342] on img at bounding box center [110, 339] width 28 height 28
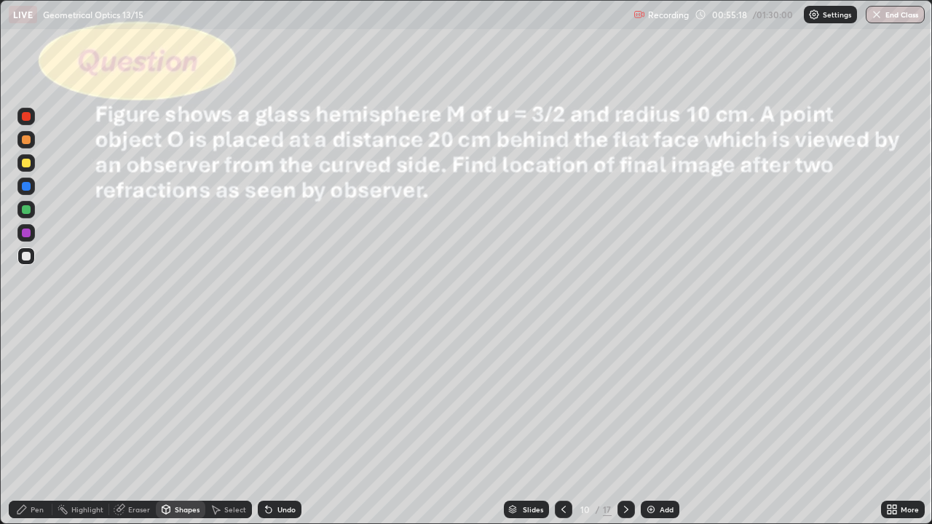
click at [139, 425] on div "Eraser" at bounding box center [139, 509] width 22 height 7
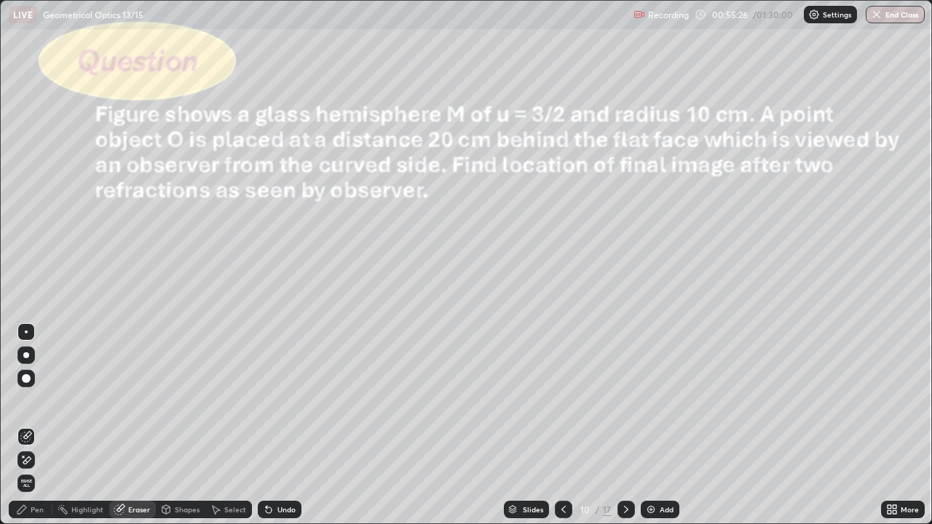
click at [235, 425] on div "Select" at bounding box center [235, 509] width 22 height 7
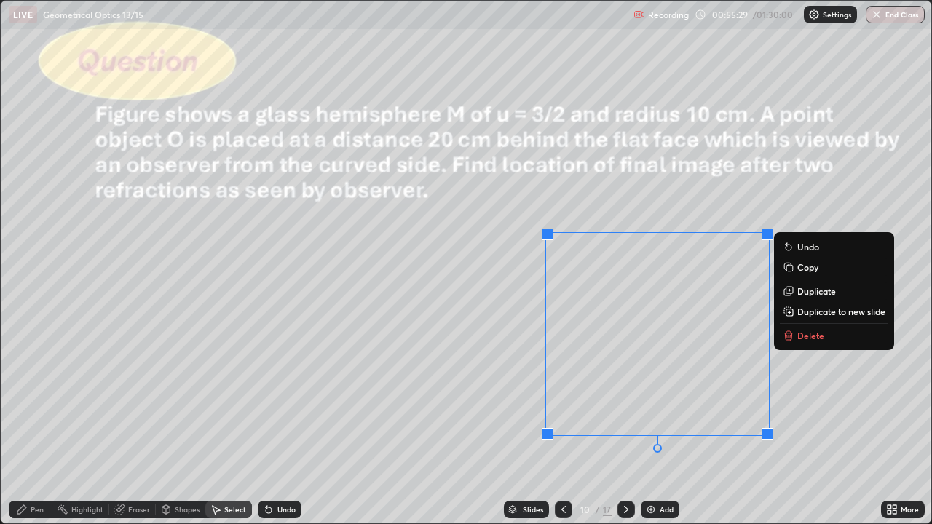
click at [492, 424] on div "0 ° Undo Copy Duplicate Duplicate to new slide Delete" at bounding box center [466, 262] width 931 height 523
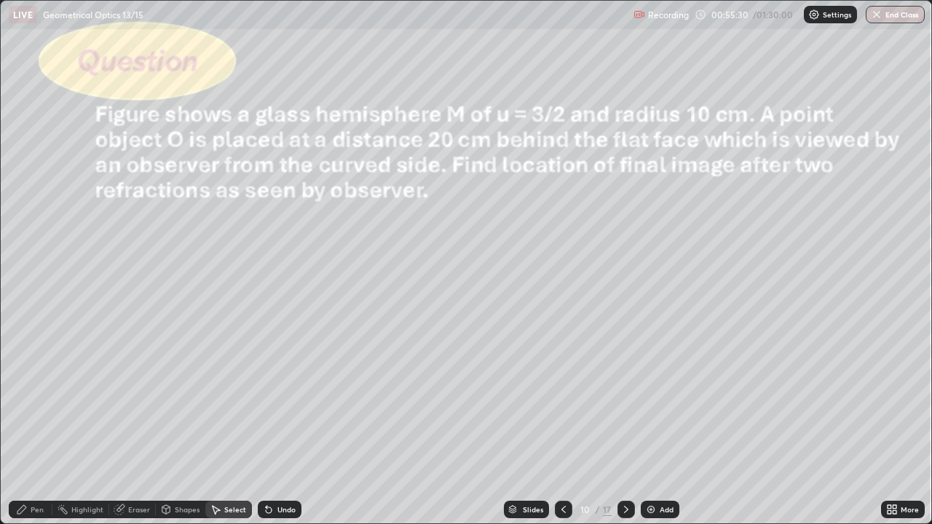
click at [180, 425] on div "Shapes" at bounding box center [187, 509] width 25 height 7
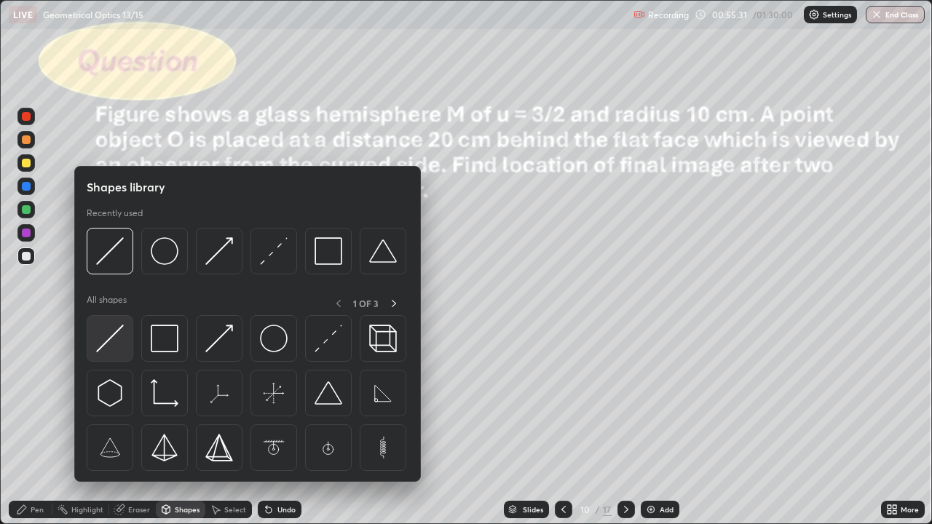
click at [128, 353] on div at bounding box center [110, 338] width 47 height 47
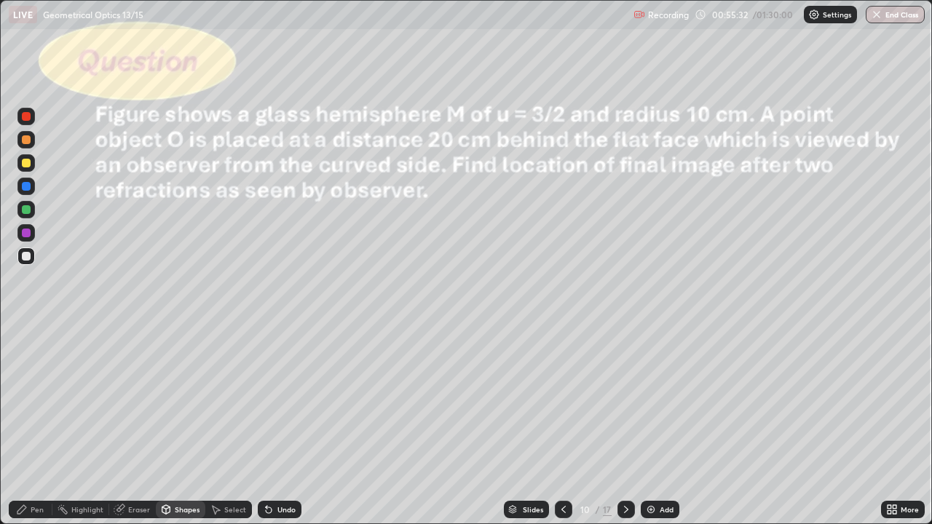
click at [192, 425] on div "Shapes" at bounding box center [187, 509] width 25 height 7
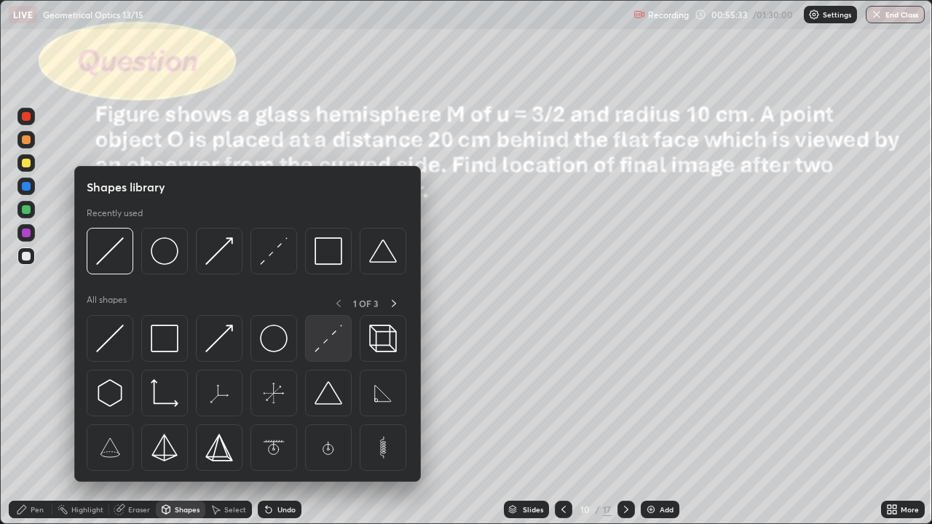
click at [325, 342] on img at bounding box center [329, 339] width 28 height 28
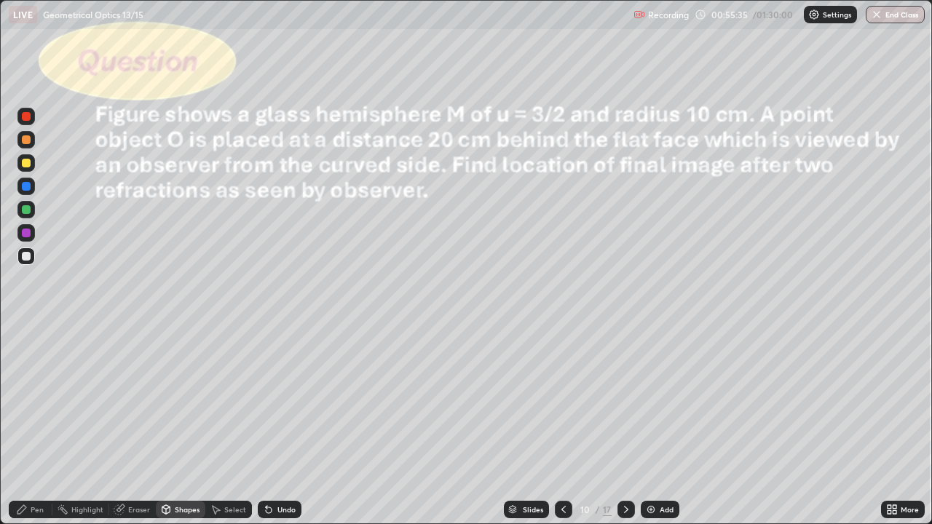
click at [27, 207] on div at bounding box center [26, 209] width 9 height 9
click at [285, 425] on div "Undo" at bounding box center [287, 509] width 18 height 7
click at [28, 425] on div "Pen" at bounding box center [31, 509] width 44 height 17
click at [27, 233] on div at bounding box center [26, 233] width 9 height 9
click at [28, 163] on div at bounding box center [26, 163] width 9 height 9
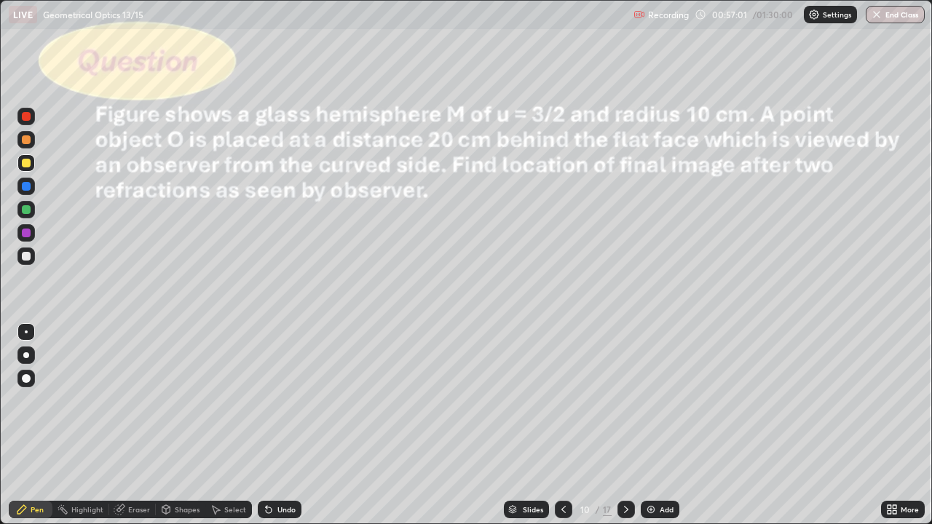
click at [137, 425] on div "Eraser" at bounding box center [139, 509] width 22 height 7
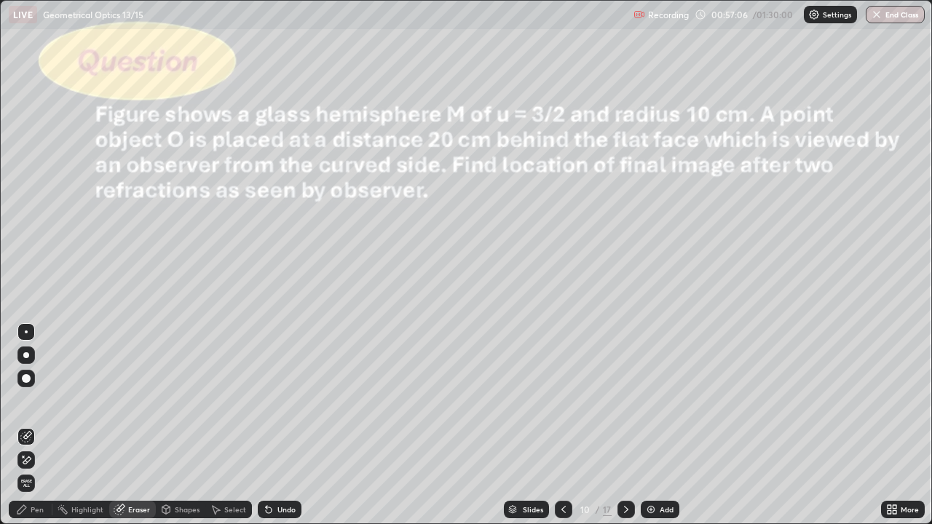
click at [34, 425] on div "Pen" at bounding box center [37, 509] width 13 height 7
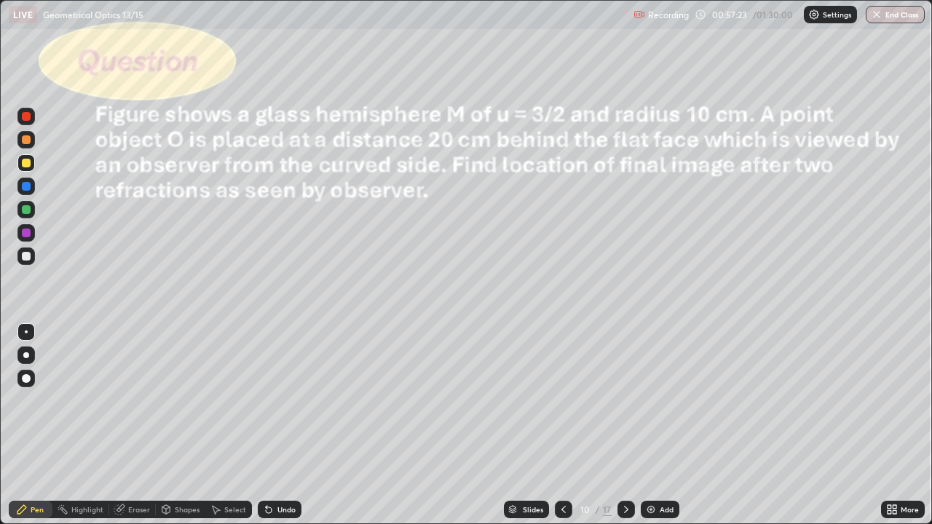
click at [25, 254] on div at bounding box center [26, 256] width 9 height 9
click at [193, 425] on div "Shapes" at bounding box center [187, 509] width 25 height 7
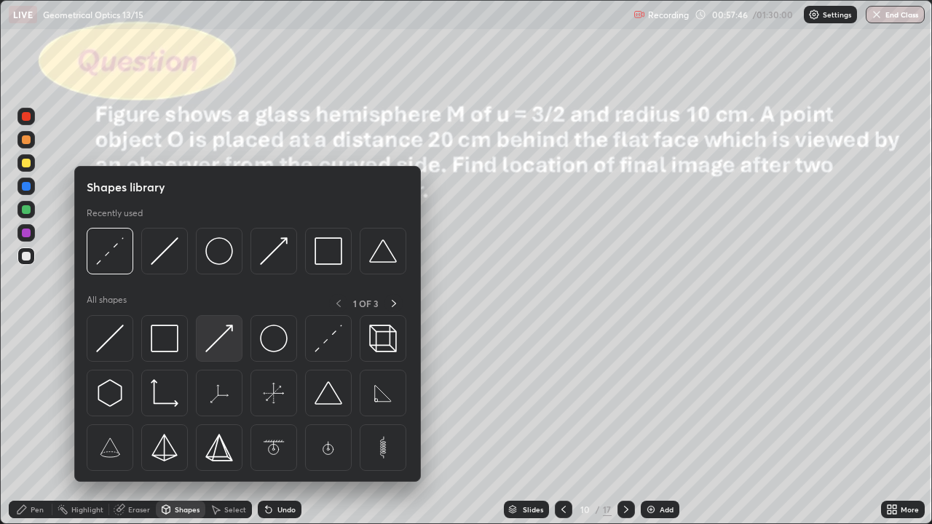
click at [227, 344] on img at bounding box center [219, 339] width 28 height 28
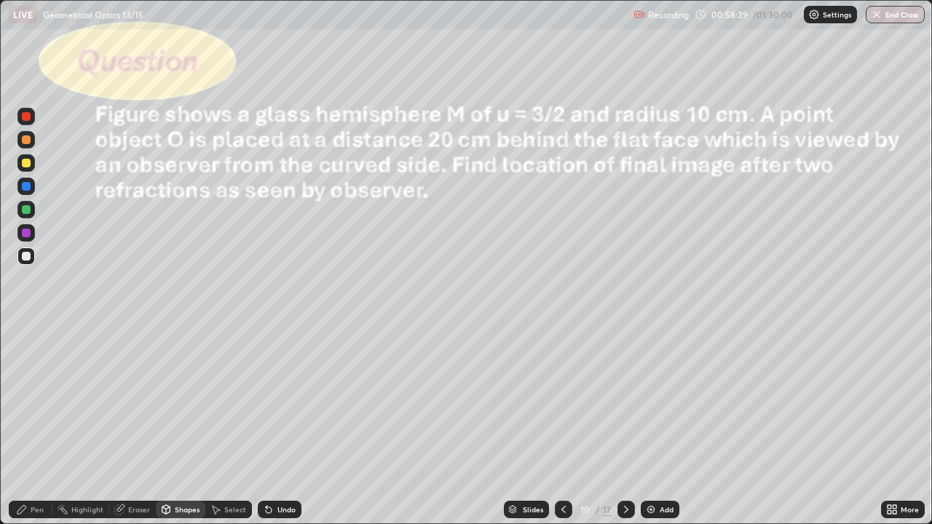
click at [283, 425] on div "Undo" at bounding box center [287, 509] width 18 height 7
click at [34, 425] on div "Pen" at bounding box center [37, 509] width 13 height 7
click at [26, 166] on div at bounding box center [26, 163] width 9 height 9
click at [290, 425] on div "Undo" at bounding box center [287, 509] width 18 height 7
click at [281, 425] on div "Undo" at bounding box center [280, 509] width 44 height 17
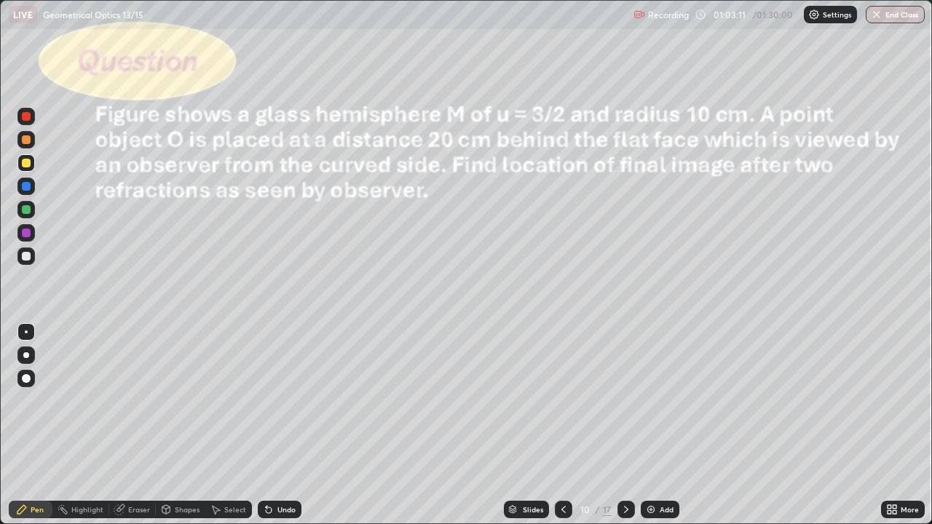
click at [286, 425] on div "Undo" at bounding box center [287, 509] width 18 height 7
click at [28, 261] on div at bounding box center [25, 256] width 17 height 17
click at [26, 164] on div at bounding box center [26, 163] width 9 height 9
click at [223, 425] on div "Select" at bounding box center [228, 509] width 47 height 17
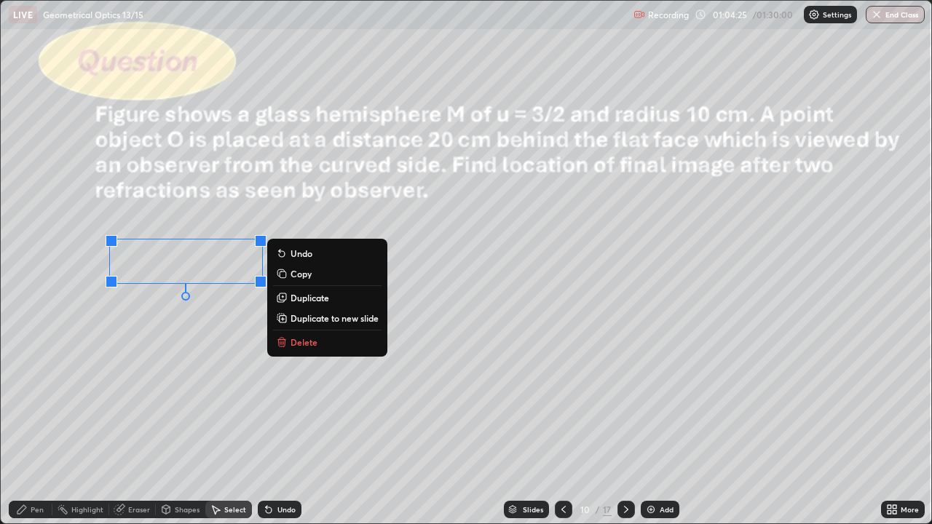
click at [33, 425] on div "Pen" at bounding box center [37, 509] width 13 height 7
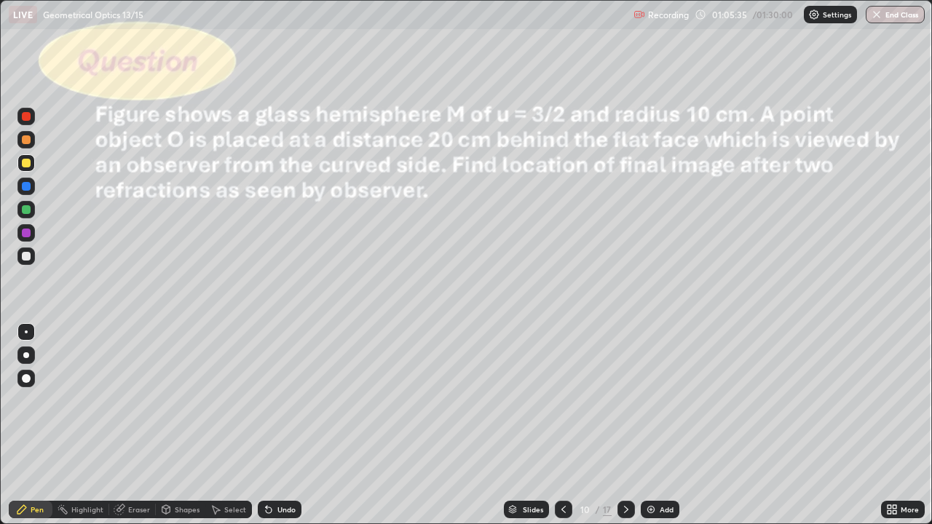
click at [29, 257] on div at bounding box center [26, 256] width 9 height 9
click at [131, 425] on div "Eraser" at bounding box center [139, 509] width 22 height 7
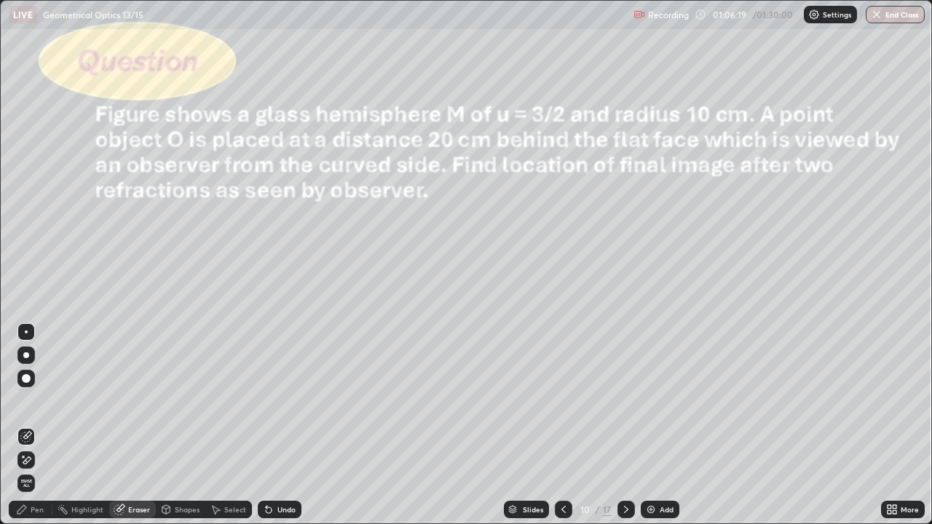
click at [37, 425] on div "Pen" at bounding box center [37, 509] width 13 height 7
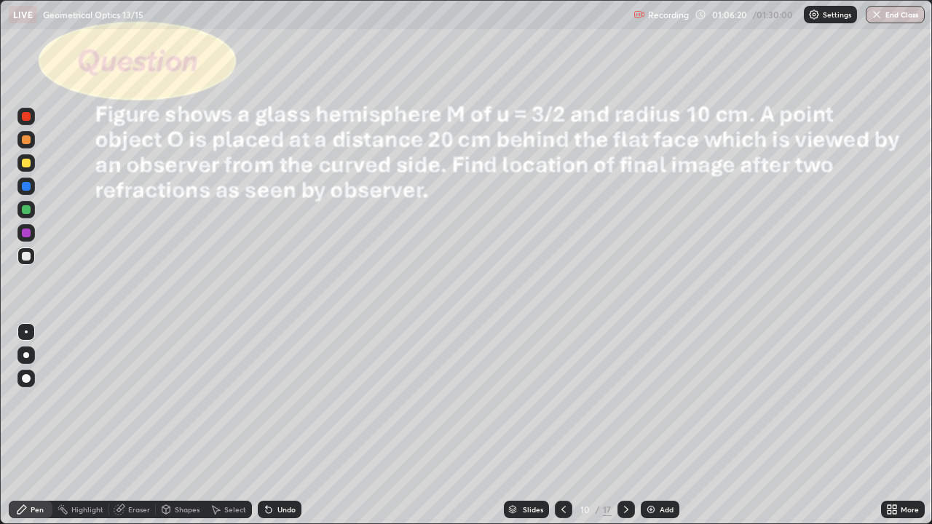
click at [27, 163] on div at bounding box center [26, 163] width 9 height 9
click at [233, 425] on div "Select" at bounding box center [235, 509] width 22 height 7
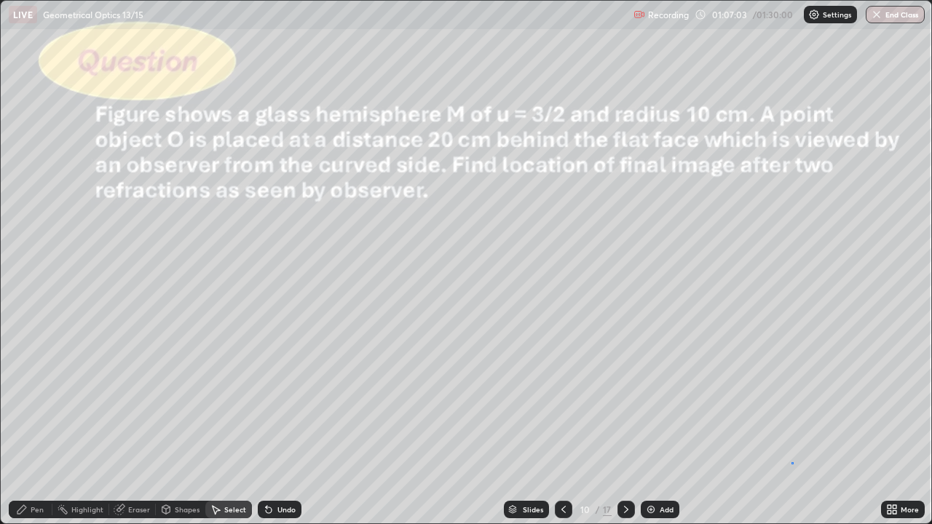
click at [793, 425] on div "0 ° Undo Copy Duplicate Duplicate to new slide Delete" at bounding box center [466, 262] width 931 height 523
click at [34, 425] on div "Pen" at bounding box center [37, 509] width 13 height 7
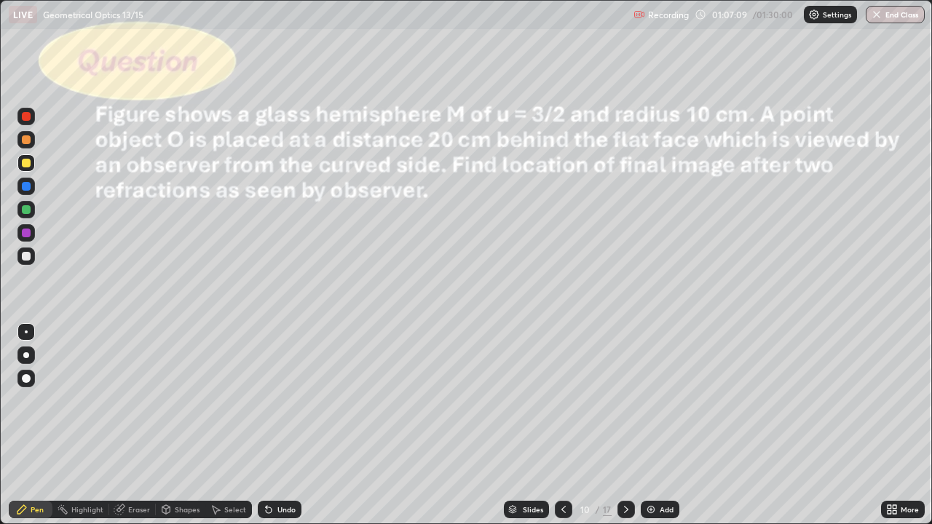
click at [39, 425] on div "Pen" at bounding box center [37, 509] width 13 height 7
click at [31, 257] on div at bounding box center [25, 256] width 17 height 17
click at [26, 165] on div at bounding box center [26, 163] width 9 height 9
click at [28, 213] on div at bounding box center [25, 209] width 17 height 17
click at [229, 425] on div "Select" at bounding box center [228, 509] width 47 height 17
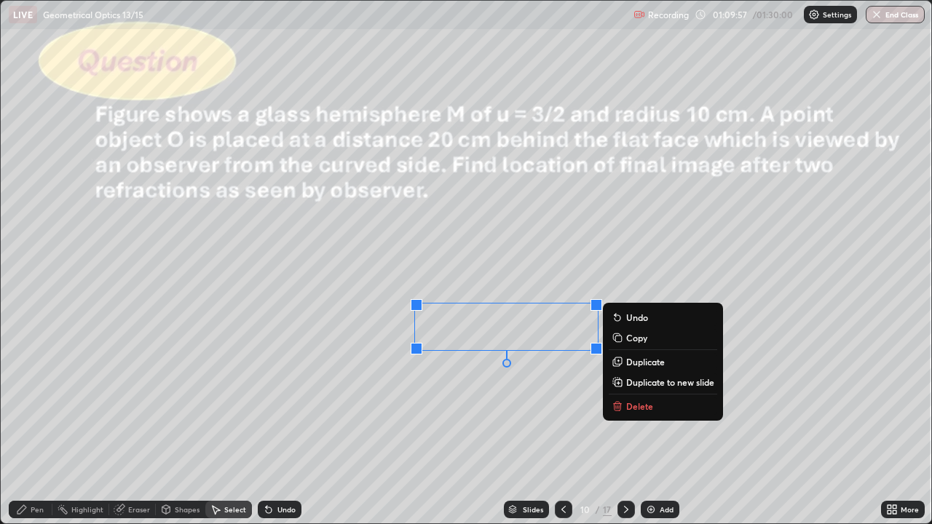
click at [37, 425] on div "Pen" at bounding box center [37, 509] width 13 height 7
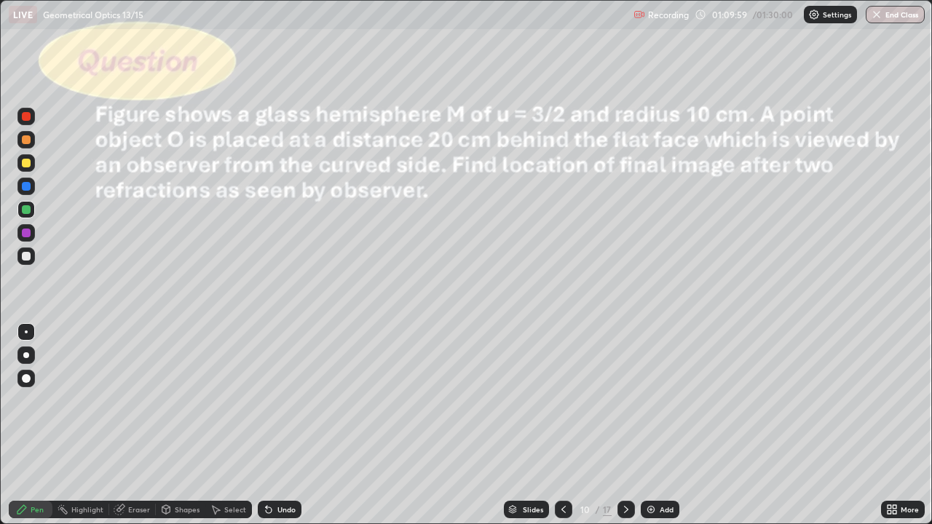
click at [29, 257] on div at bounding box center [26, 256] width 9 height 9
click at [280, 425] on div "Undo" at bounding box center [287, 509] width 18 height 7
click at [184, 425] on div "Shapes" at bounding box center [187, 509] width 25 height 7
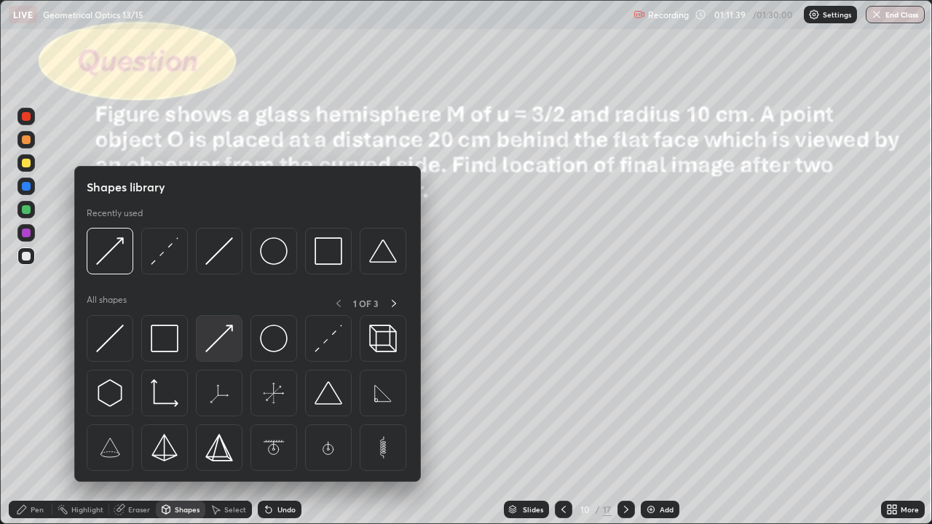
click at [228, 339] on img at bounding box center [219, 339] width 28 height 28
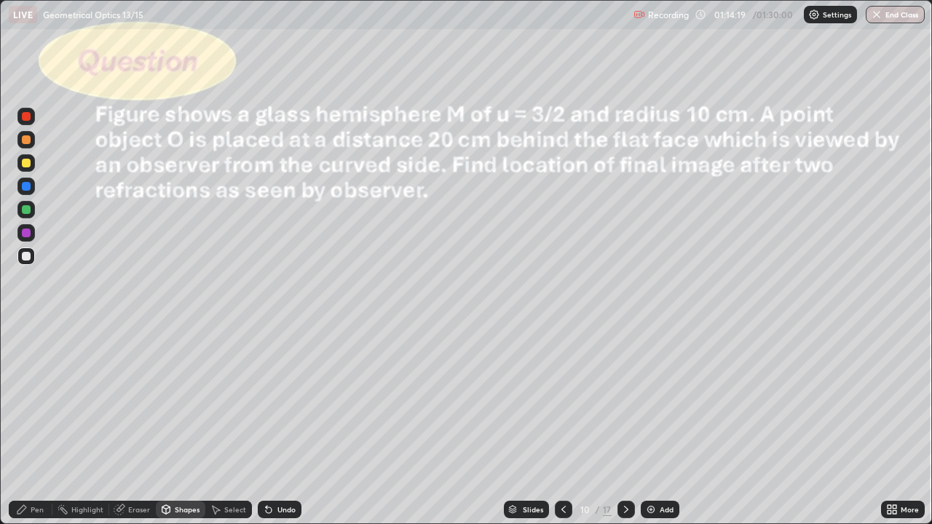
click at [625, 425] on icon at bounding box center [627, 510] width 12 height 12
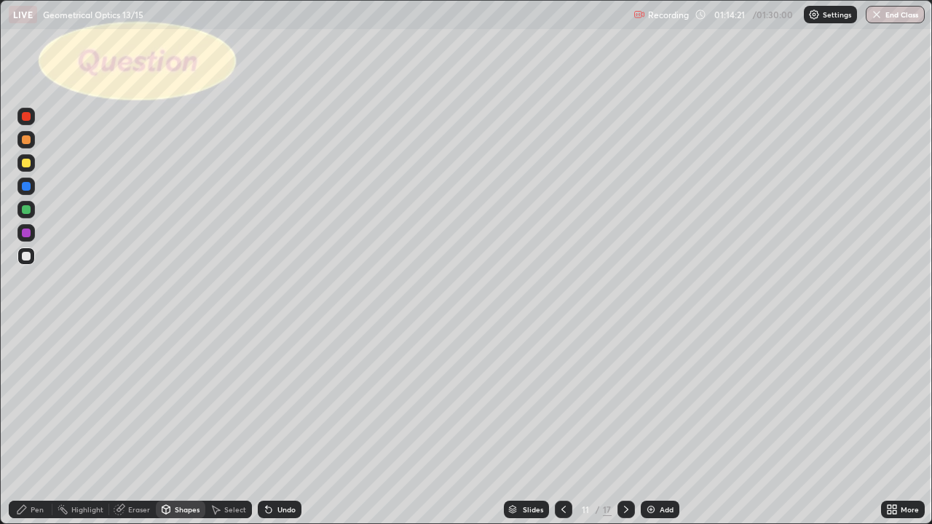
click at [625, 425] on icon at bounding box center [627, 510] width 12 height 12
click at [629, 425] on icon at bounding box center [627, 510] width 12 height 12
click at [628, 425] on icon at bounding box center [627, 510] width 12 height 12
click at [562, 425] on icon at bounding box center [564, 510] width 12 height 12
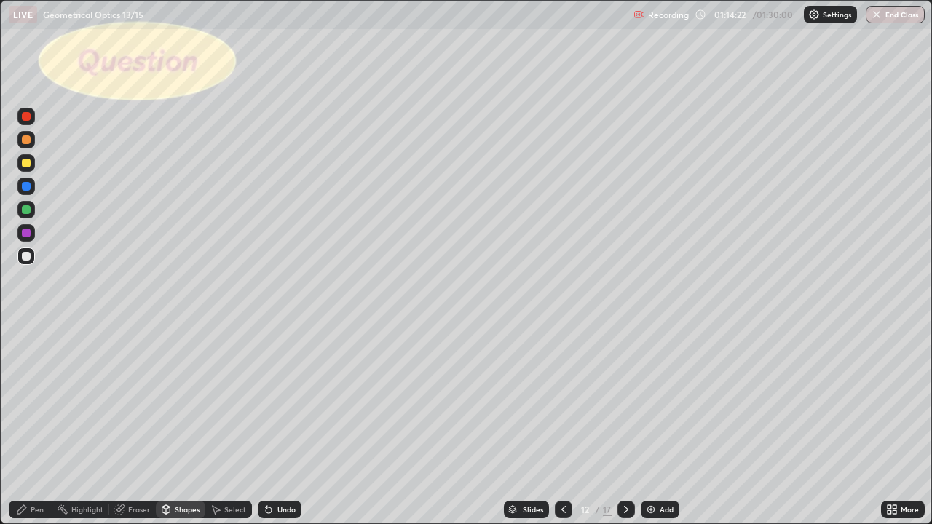
click at [562, 425] on icon at bounding box center [564, 510] width 12 height 12
click at [566, 425] on div at bounding box center [563, 509] width 17 height 17
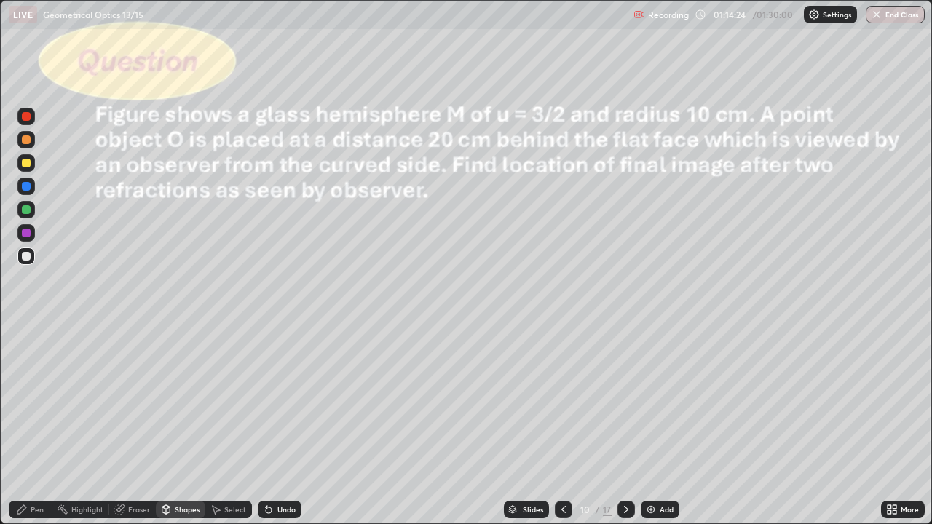
click at [664, 425] on div "Add" at bounding box center [667, 509] width 14 height 7
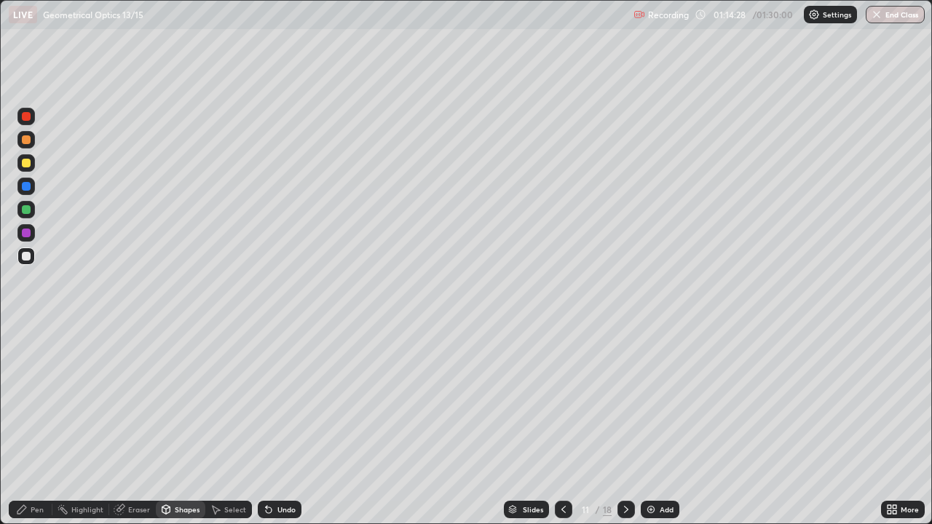
click at [30, 164] on div at bounding box center [26, 163] width 9 height 9
click at [267, 425] on icon at bounding box center [269, 511] width 6 height 6
click at [42, 425] on div "Pen" at bounding box center [37, 509] width 13 height 7
click at [27, 256] on div at bounding box center [26, 256] width 9 height 9
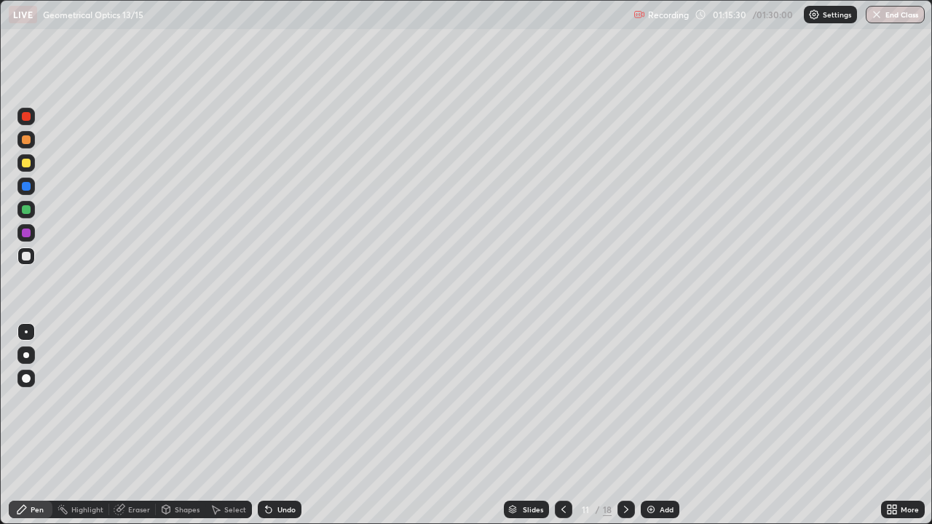
click at [28, 207] on div at bounding box center [26, 209] width 9 height 9
click at [34, 255] on div at bounding box center [25, 256] width 17 height 17
click at [181, 425] on div "Shapes" at bounding box center [187, 509] width 25 height 7
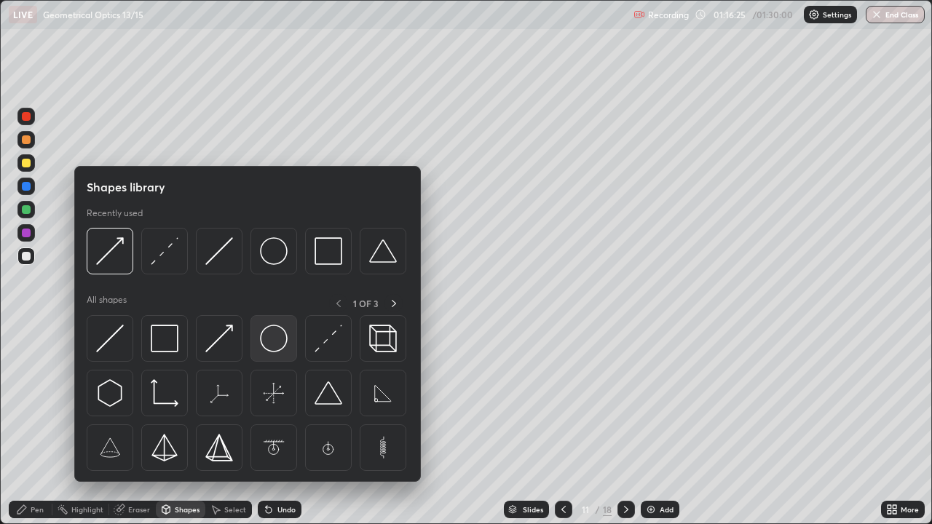
click at [272, 346] on img at bounding box center [274, 339] width 28 height 28
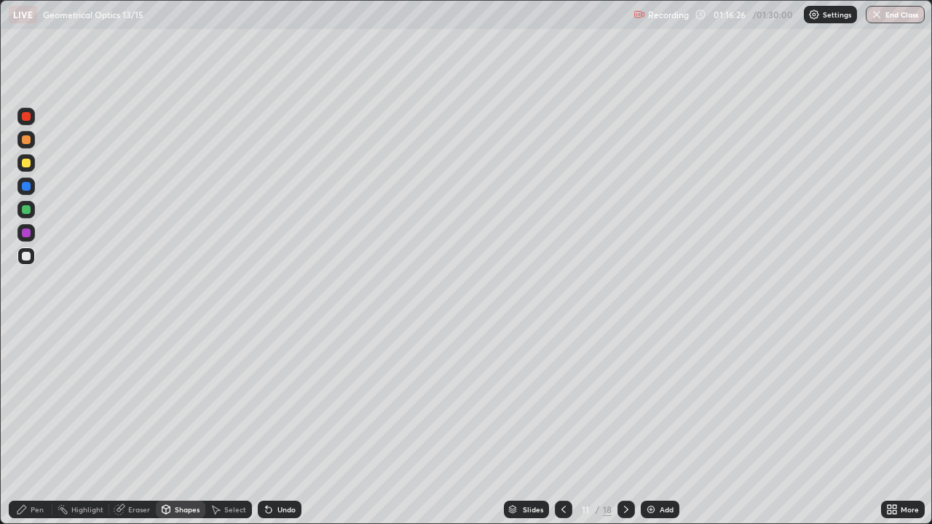
click at [34, 165] on div at bounding box center [25, 162] width 17 height 17
click at [26, 211] on div at bounding box center [26, 209] width 9 height 9
click at [27, 425] on icon at bounding box center [22, 510] width 12 height 12
click at [25, 257] on div at bounding box center [26, 256] width 9 height 9
click at [181, 425] on div "Shapes" at bounding box center [187, 509] width 25 height 7
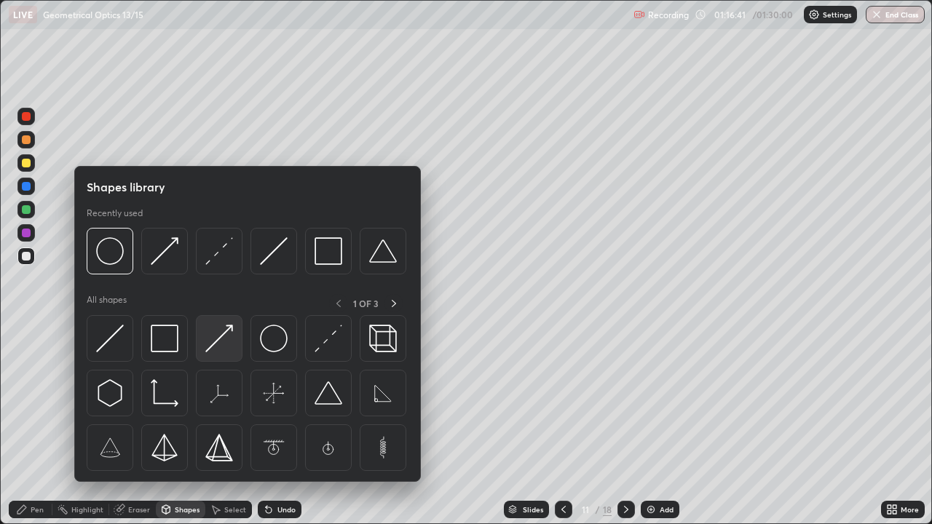
click at [219, 345] on img at bounding box center [219, 339] width 28 height 28
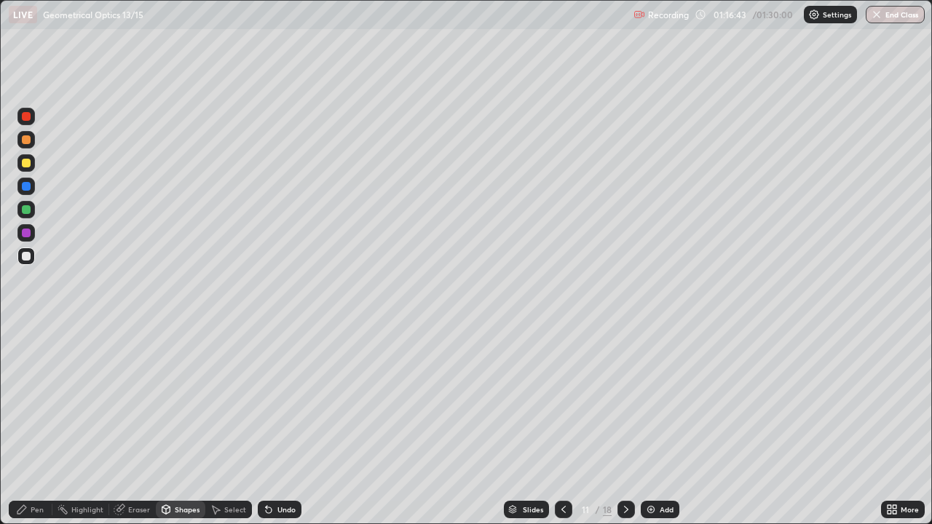
click at [32, 168] on div at bounding box center [25, 162] width 17 height 17
click at [28, 210] on div at bounding box center [26, 209] width 9 height 9
click at [37, 425] on div "Pen" at bounding box center [37, 509] width 13 height 7
click at [28, 165] on div at bounding box center [26, 163] width 9 height 9
click at [33, 254] on div at bounding box center [25, 256] width 17 height 17
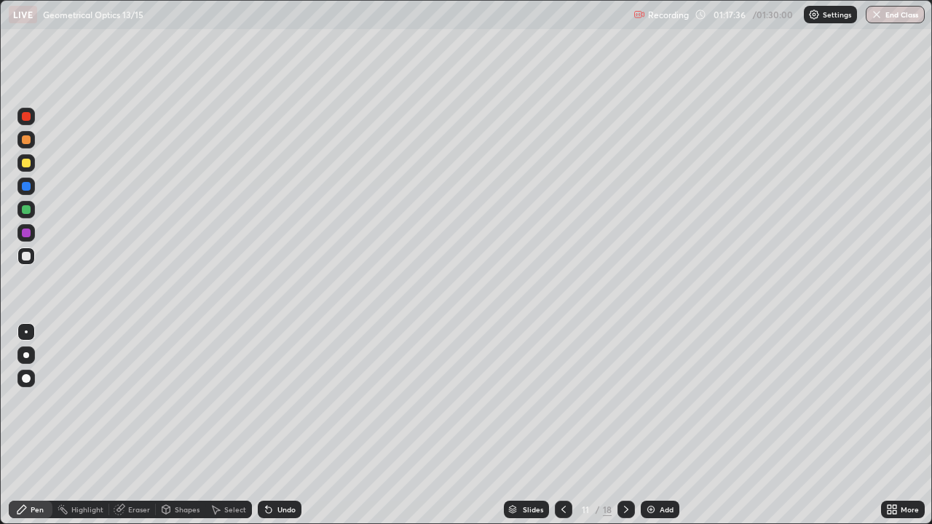
click at [279, 425] on div "Undo" at bounding box center [287, 509] width 18 height 7
click at [180, 425] on div "Shapes" at bounding box center [187, 509] width 25 height 7
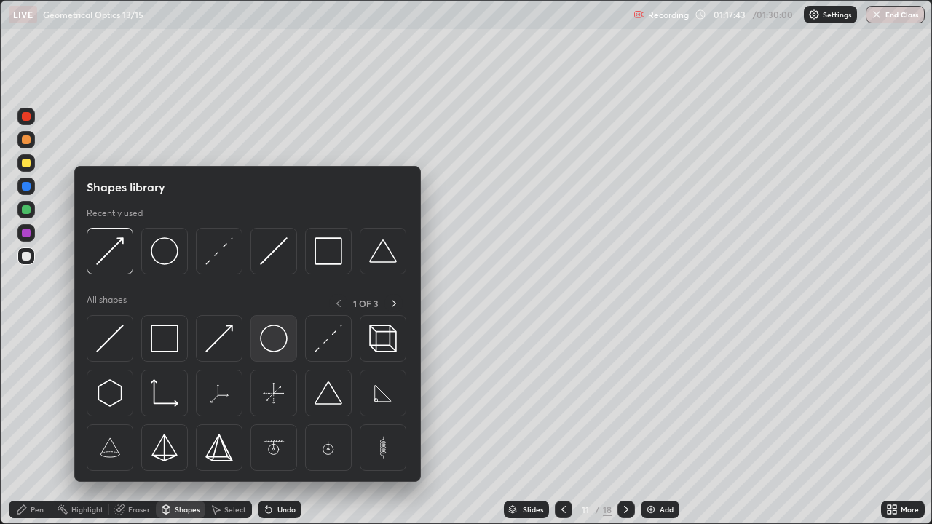
click at [275, 353] on img at bounding box center [274, 339] width 28 height 28
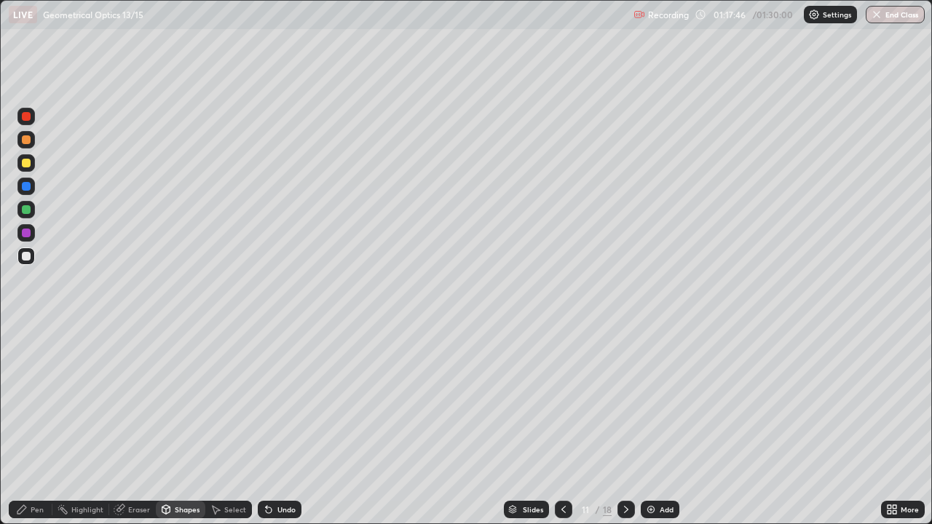
click at [28, 185] on div at bounding box center [26, 186] width 9 height 9
click at [182, 425] on div "Shapes" at bounding box center [187, 509] width 25 height 7
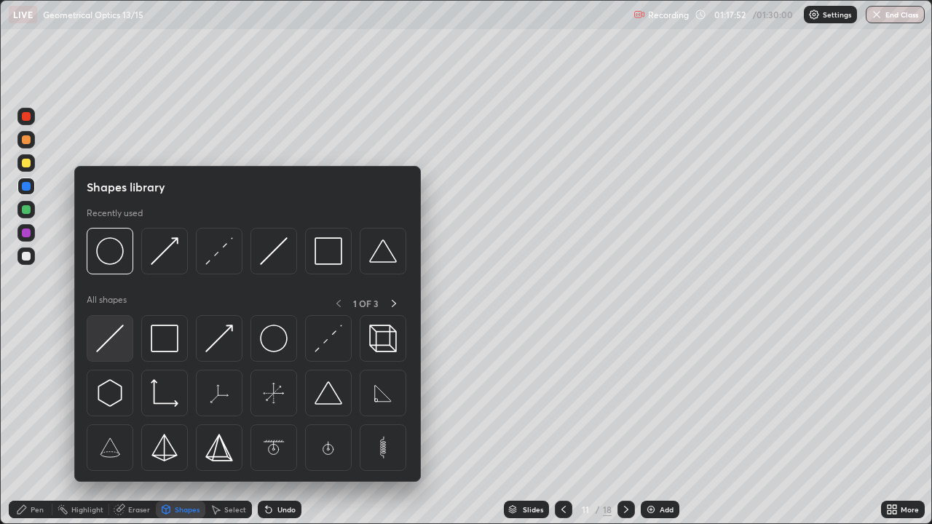
click at [125, 345] on div at bounding box center [110, 338] width 47 height 47
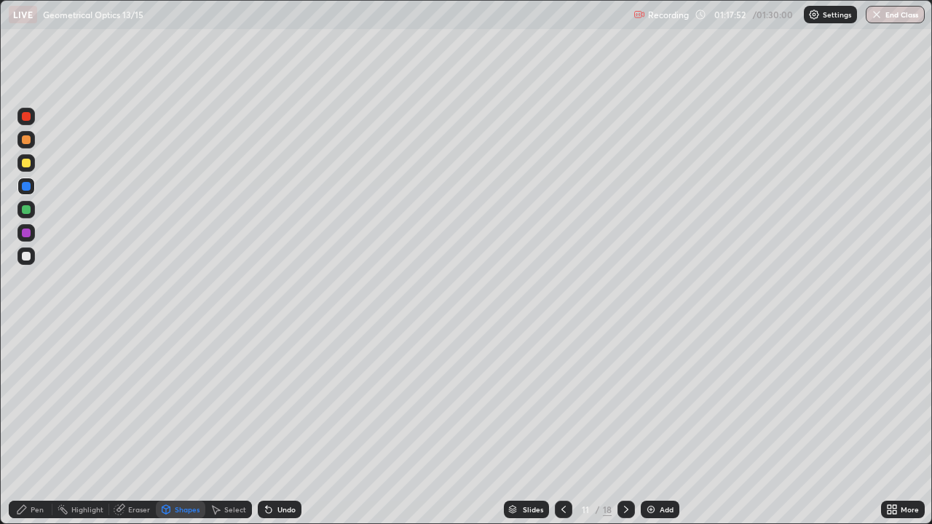
click at [34, 257] on div at bounding box center [25, 256] width 17 height 17
click at [43, 425] on div "Pen" at bounding box center [37, 509] width 13 height 7
click at [193, 425] on div "Shapes" at bounding box center [187, 509] width 25 height 7
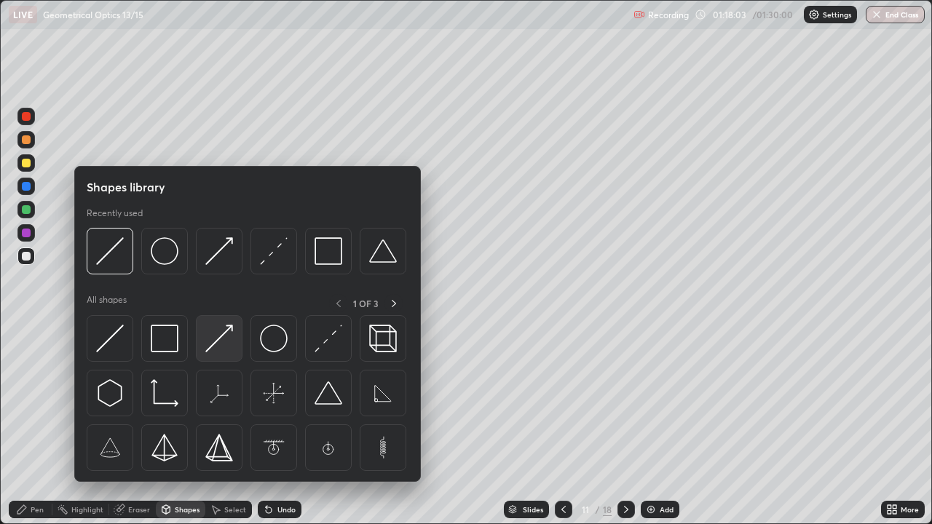
click at [225, 347] on img at bounding box center [219, 339] width 28 height 28
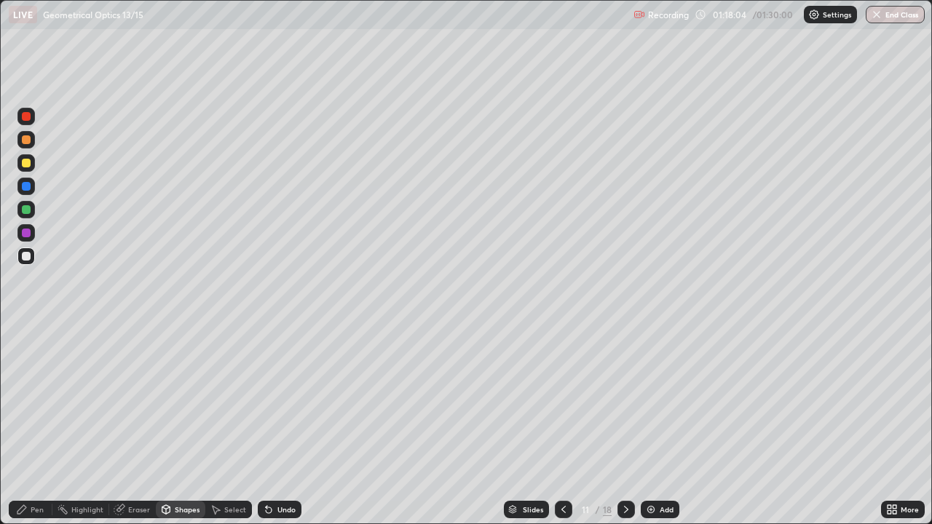
click at [33, 186] on div at bounding box center [25, 186] width 17 height 17
click at [35, 425] on div "Pen" at bounding box center [37, 509] width 13 height 7
click at [624, 425] on icon at bounding box center [627, 510] width 12 height 12
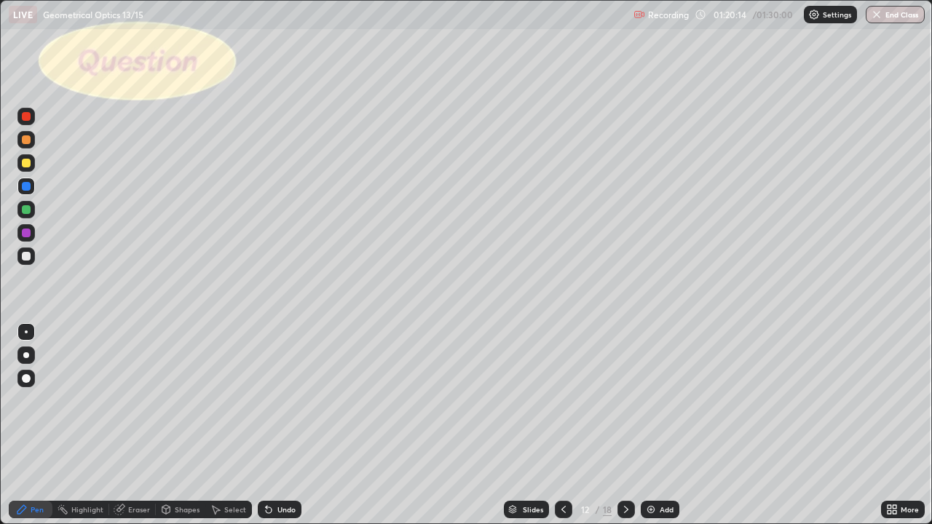
click at [564, 425] on icon at bounding box center [564, 510] width 12 height 12
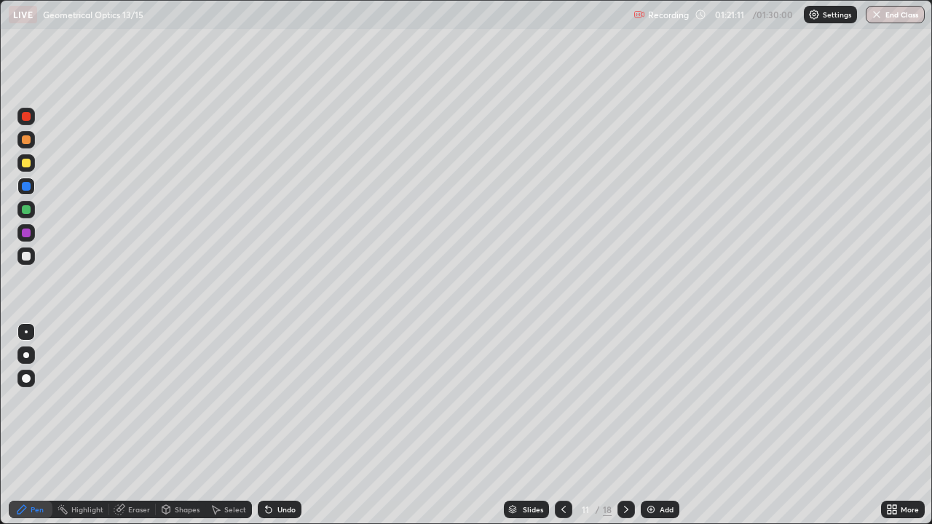
click at [656, 425] on img at bounding box center [651, 510] width 12 height 12
click at [183, 425] on div "Shapes" at bounding box center [187, 509] width 25 height 7
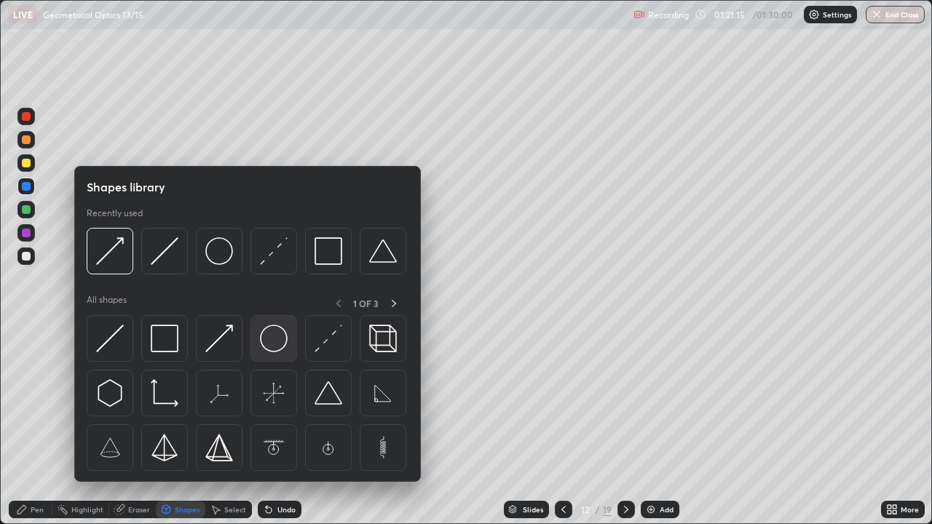
click at [279, 343] on img at bounding box center [274, 339] width 28 height 28
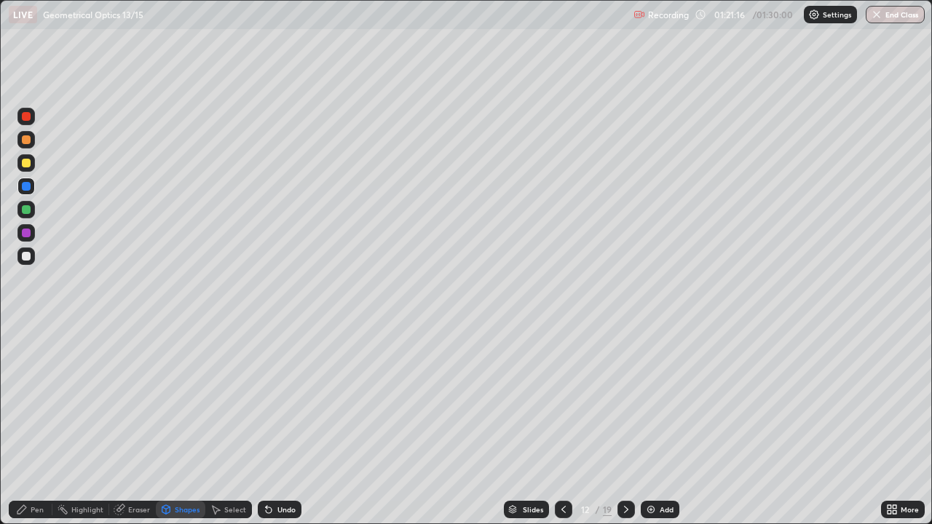
click at [27, 256] on div at bounding box center [26, 256] width 9 height 9
click at [24, 160] on div at bounding box center [26, 163] width 9 height 9
click at [37, 425] on div "Pen" at bounding box center [37, 509] width 13 height 7
click at [232, 425] on div "Select" at bounding box center [235, 509] width 22 height 7
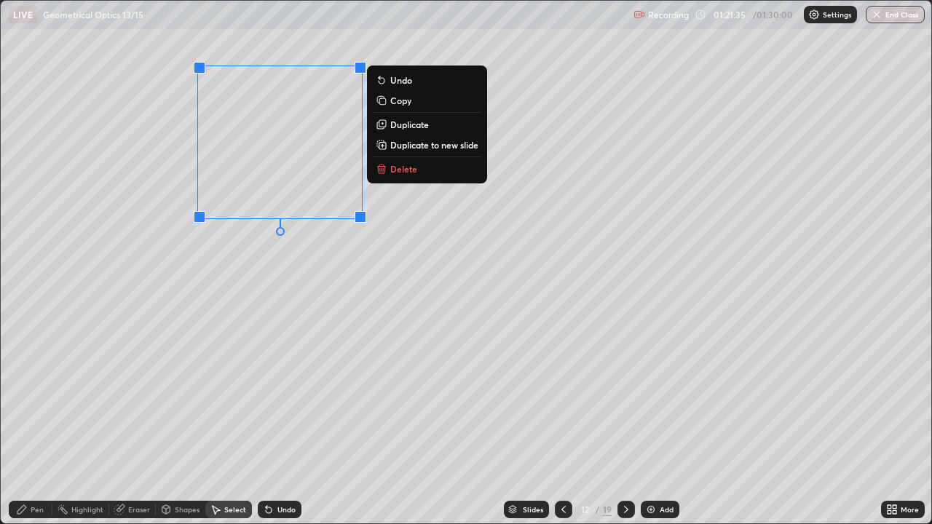
click at [294, 297] on div "0 ° Undo Copy Duplicate Duplicate to new slide Delete" at bounding box center [466, 262] width 931 height 523
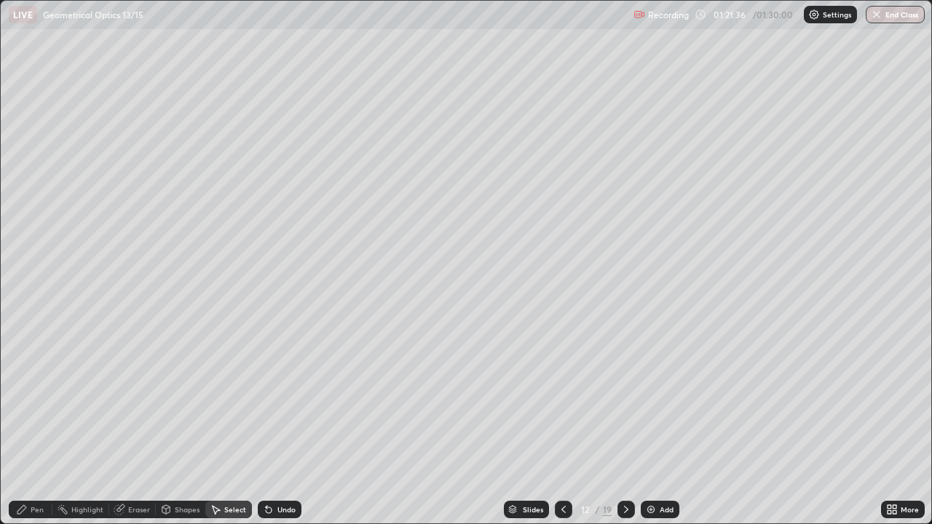
click at [38, 425] on div "Pen" at bounding box center [37, 509] width 13 height 7
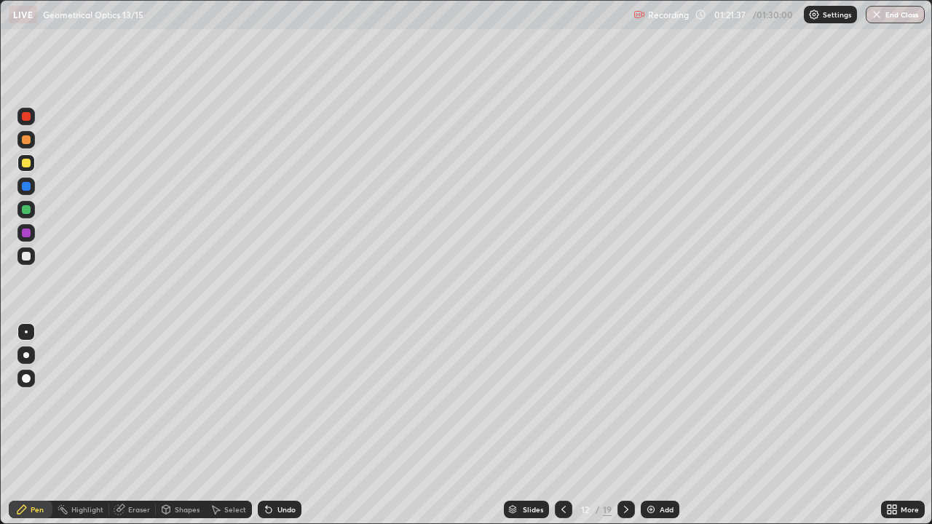
click at [27, 233] on div at bounding box center [26, 233] width 9 height 9
click at [28, 212] on div at bounding box center [26, 209] width 9 height 9
click at [33, 253] on div at bounding box center [25, 256] width 17 height 17
click at [232, 425] on div "Select" at bounding box center [228, 509] width 47 height 17
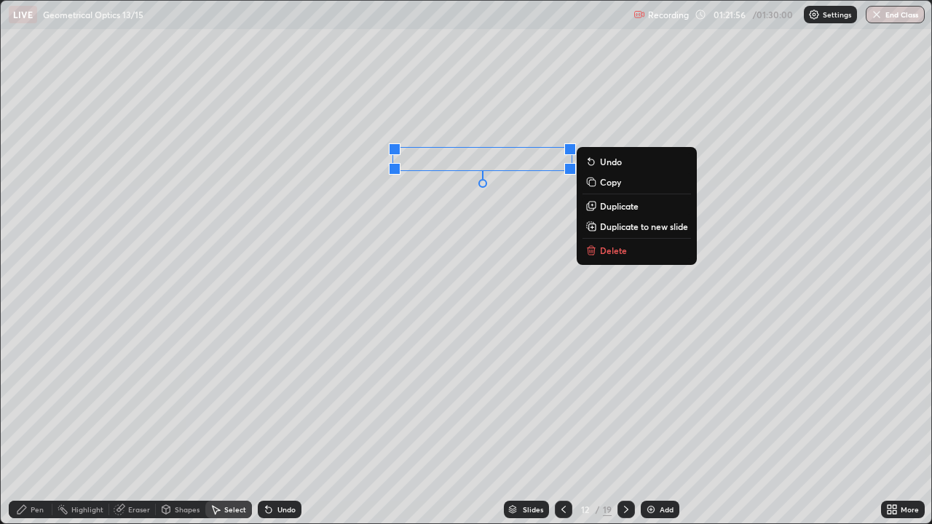
click at [388, 247] on div "0 ° Undo Copy Duplicate Duplicate to new slide Delete" at bounding box center [466, 262] width 931 height 523
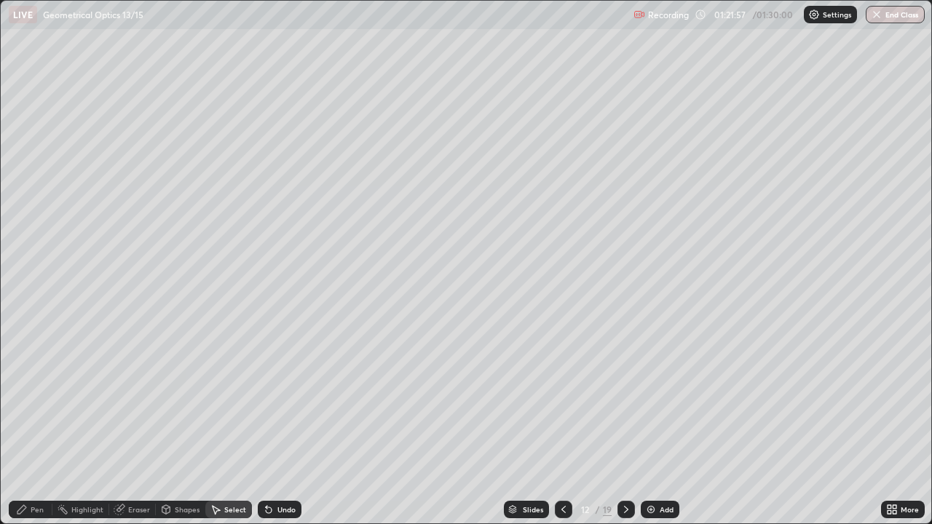
click at [27, 425] on icon at bounding box center [22, 510] width 12 height 12
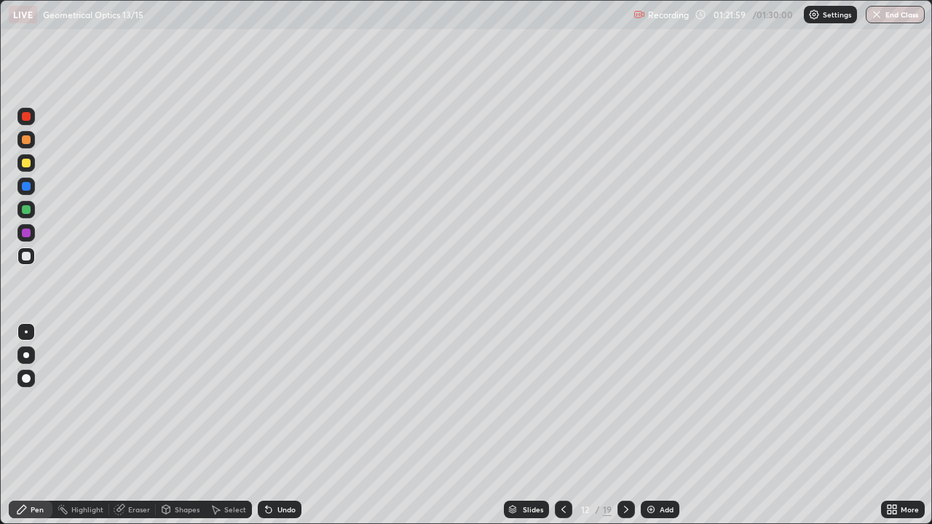
click at [28, 164] on div at bounding box center [26, 163] width 9 height 9
click at [227, 425] on div "Select" at bounding box center [235, 509] width 22 height 7
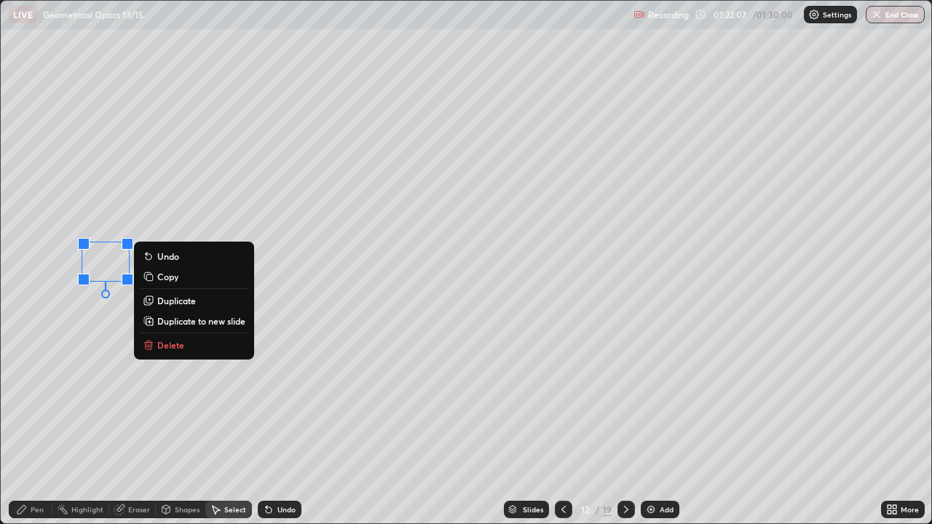
click at [30, 425] on div "Pen" at bounding box center [31, 509] width 44 height 17
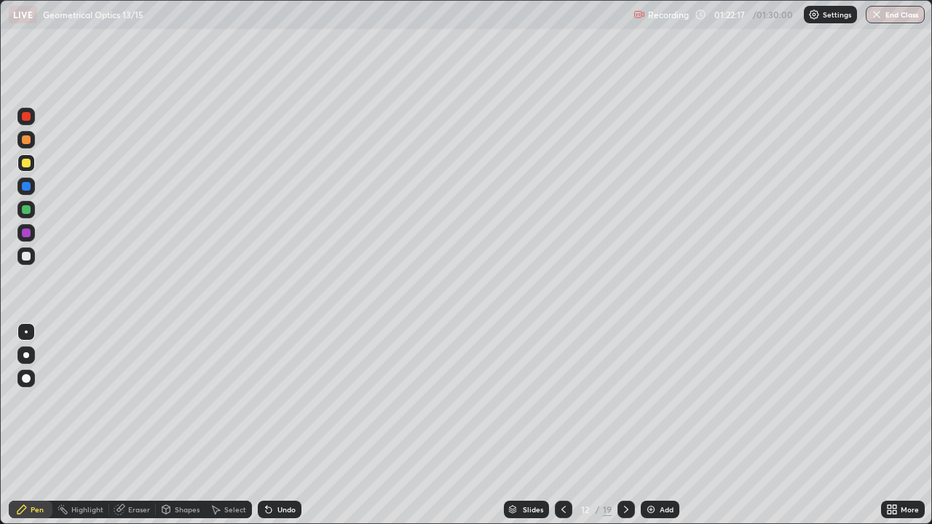
click at [179, 425] on div "Shapes" at bounding box center [187, 509] width 25 height 7
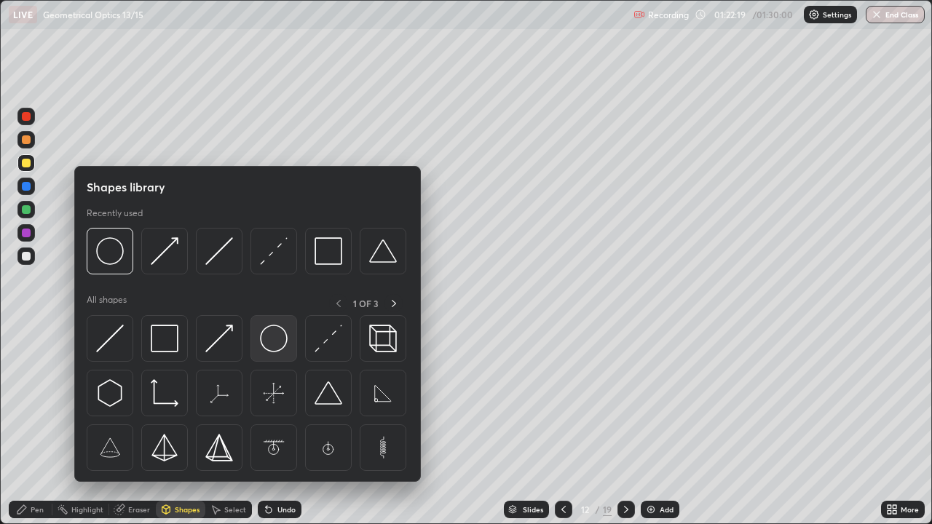
click at [275, 339] on img at bounding box center [274, 339] width 28 height 28
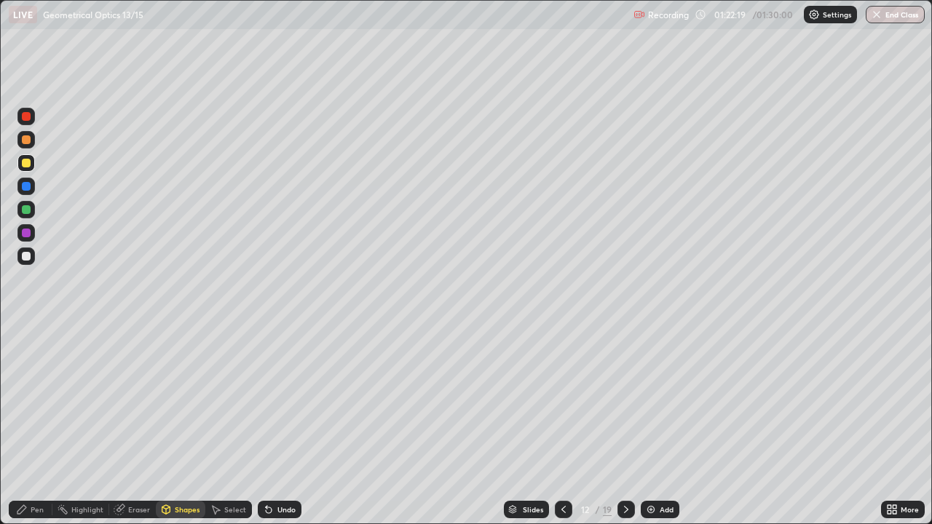
click at [26, 211] on div at bounding box center [26, 209] width 9 height 9
click at [28, 166] on div at bounding box center [26, 163] width 9 height 9
click at [181, 425] on div "Shapes" at bounding box center [181, 509] width 50 height 17
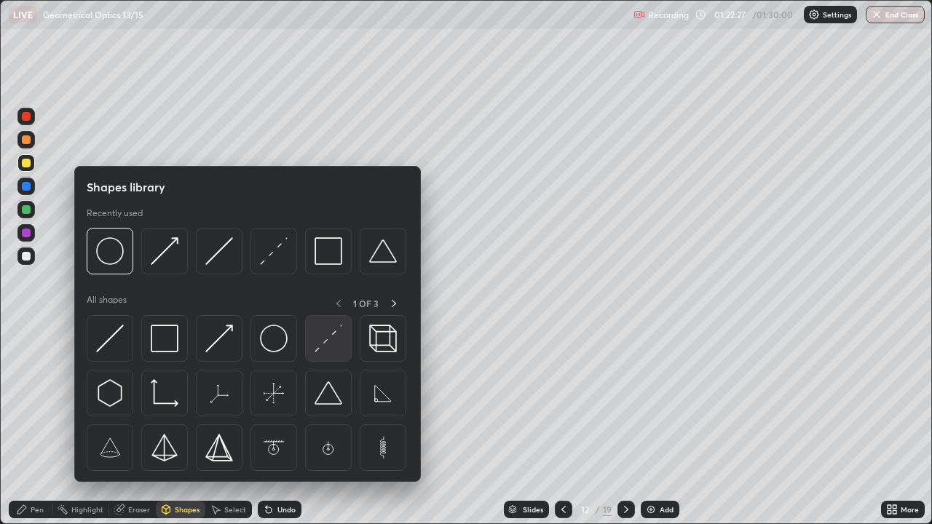
click at [327, 347] on img at bounding box center [329, 339] width 28 height 28
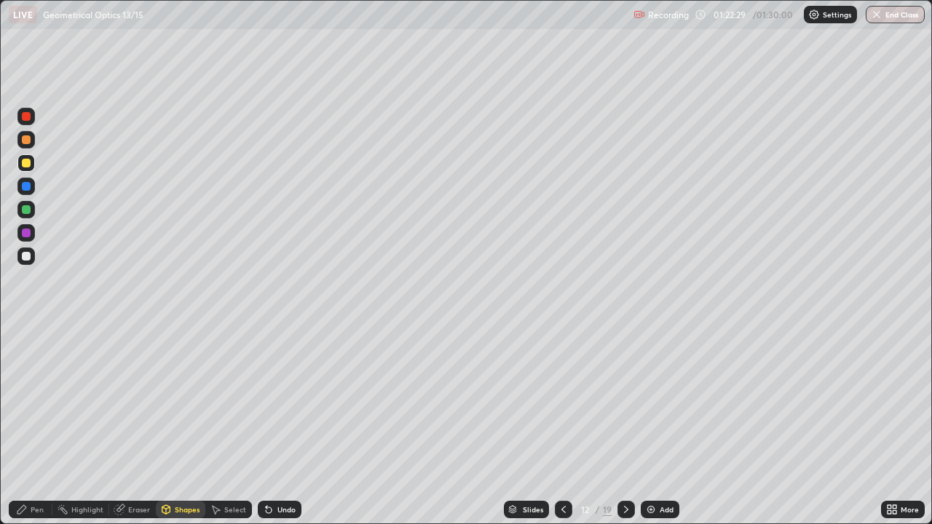
click at [282, 425] on div "Undo" at bounding box center [287, 509] width 18 height 7
click at [25, 253] on div at bounding box center [26, 256] width 9 height 9
click at [29, 425] on div "Pen" at bounding box center [31, 509] width 44 height 17
click at [275, 425] on div "Undo" at bounding box center [280, 509] width 44 height 17
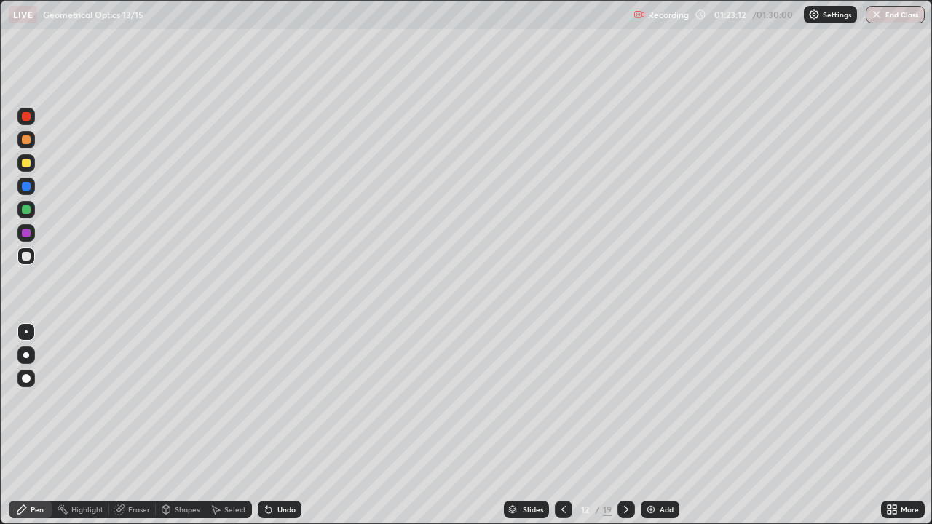
click at [279, 425] on div "Undo" at bounding box center [280, 509] width 44 height 17
click at [280, 425] on div "Undo" at bounding box center [287, 509] width 18 height 7
click at [286, 425] on div "Undo" at bounding box center [287, 509] width 18 height 7
click at [884, 20] on button "End Class" at bounding box center [897, 14] width 58 height 17
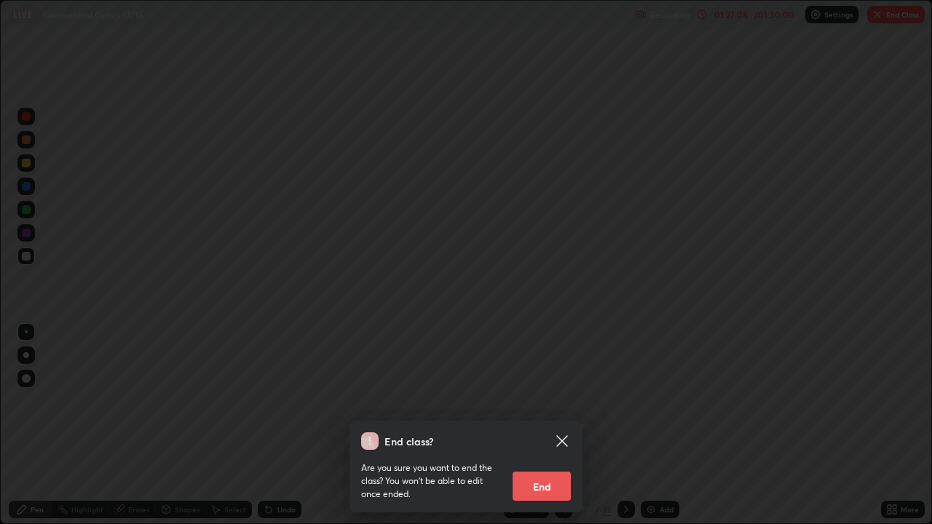
click at [546, 425] on button "End" at bounding box center [542, 486] width 58 height 29
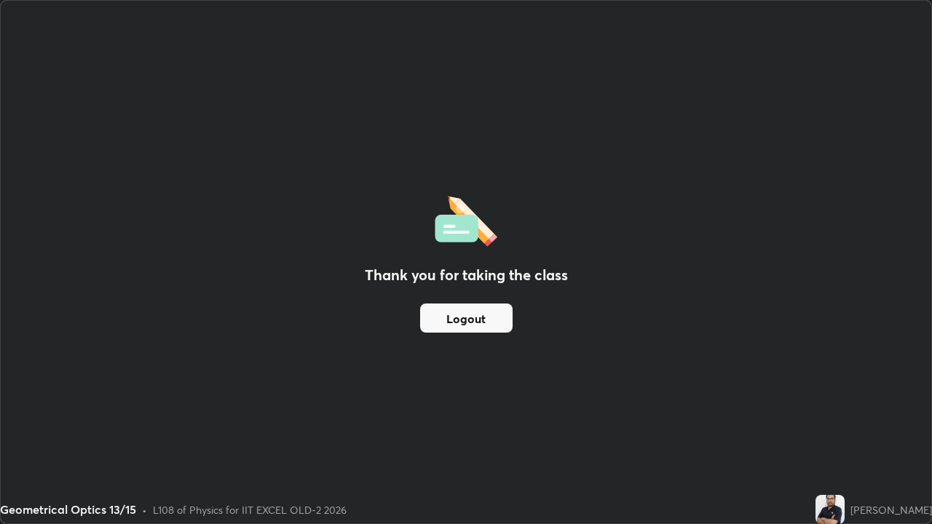
click at [471, 321] on button "Logout" at bounding box center [466, 318] width 93 height 29
